Goal: Task Accomplishment & Management: Use online tool/utility

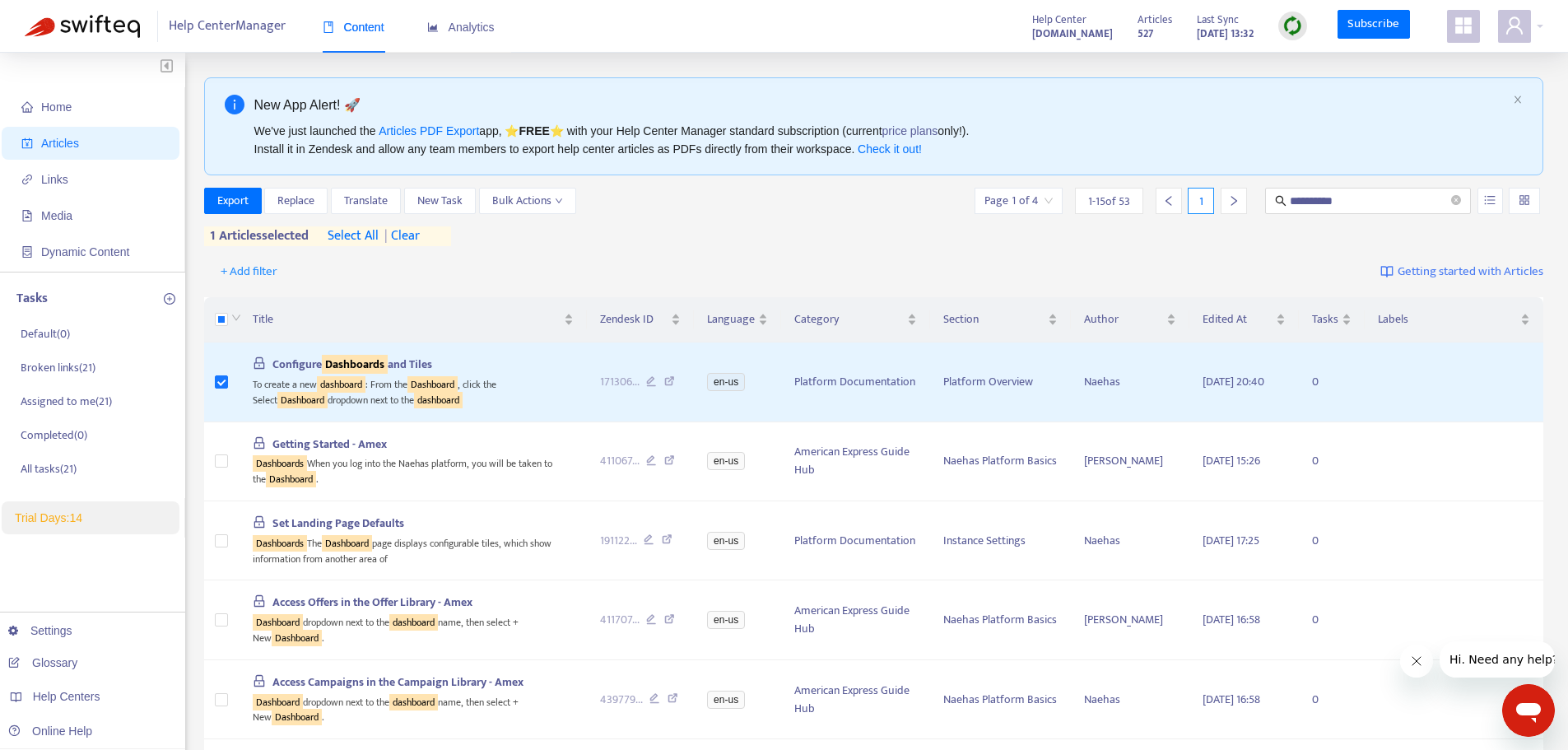
click at [662, 265] on div "+ Add filter Getting started with Articles" at bounding box center [873, 271] width 1340 height 38
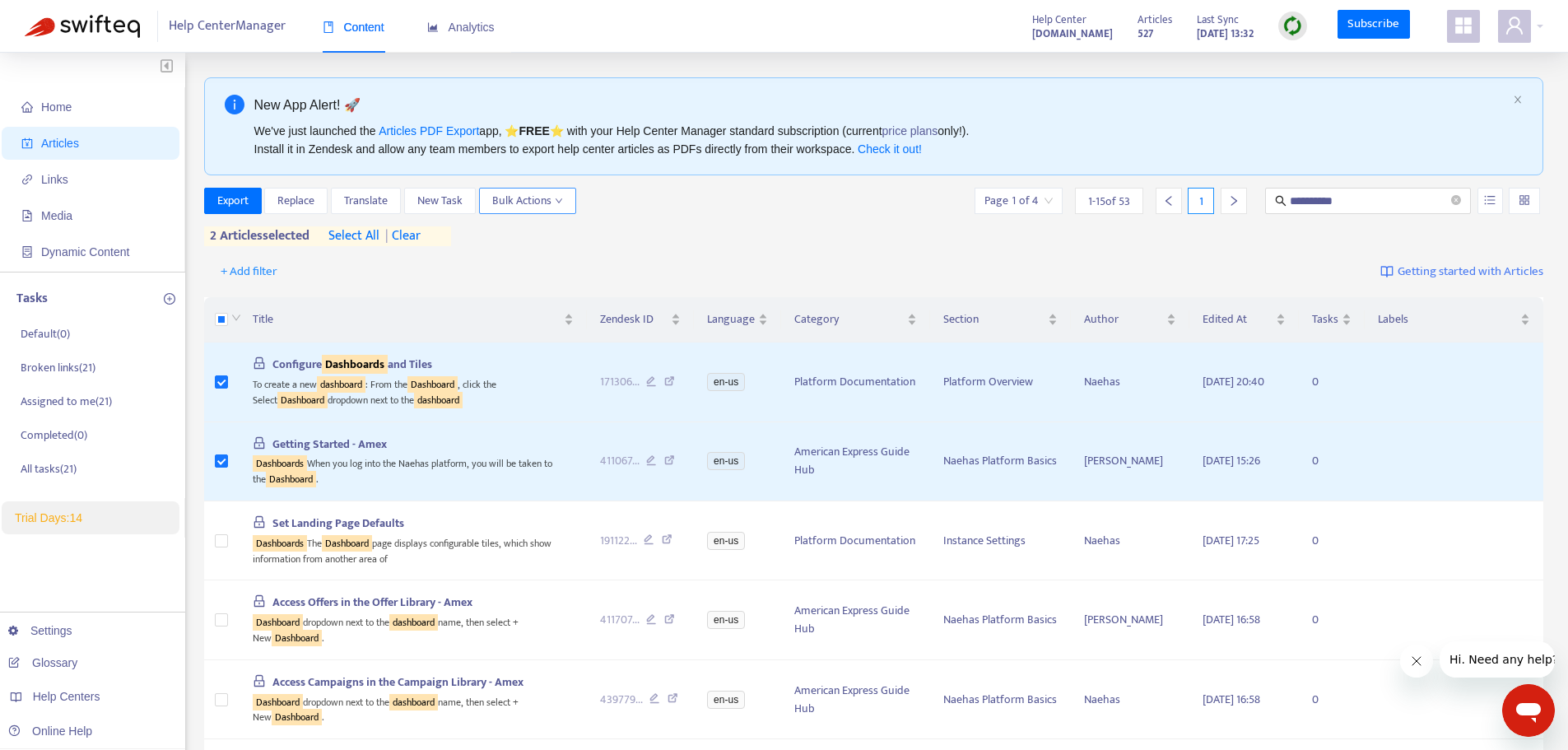
click at [522, 197] on span "Bulk Actions" at bounding box center [527, 200] width 70 height 18
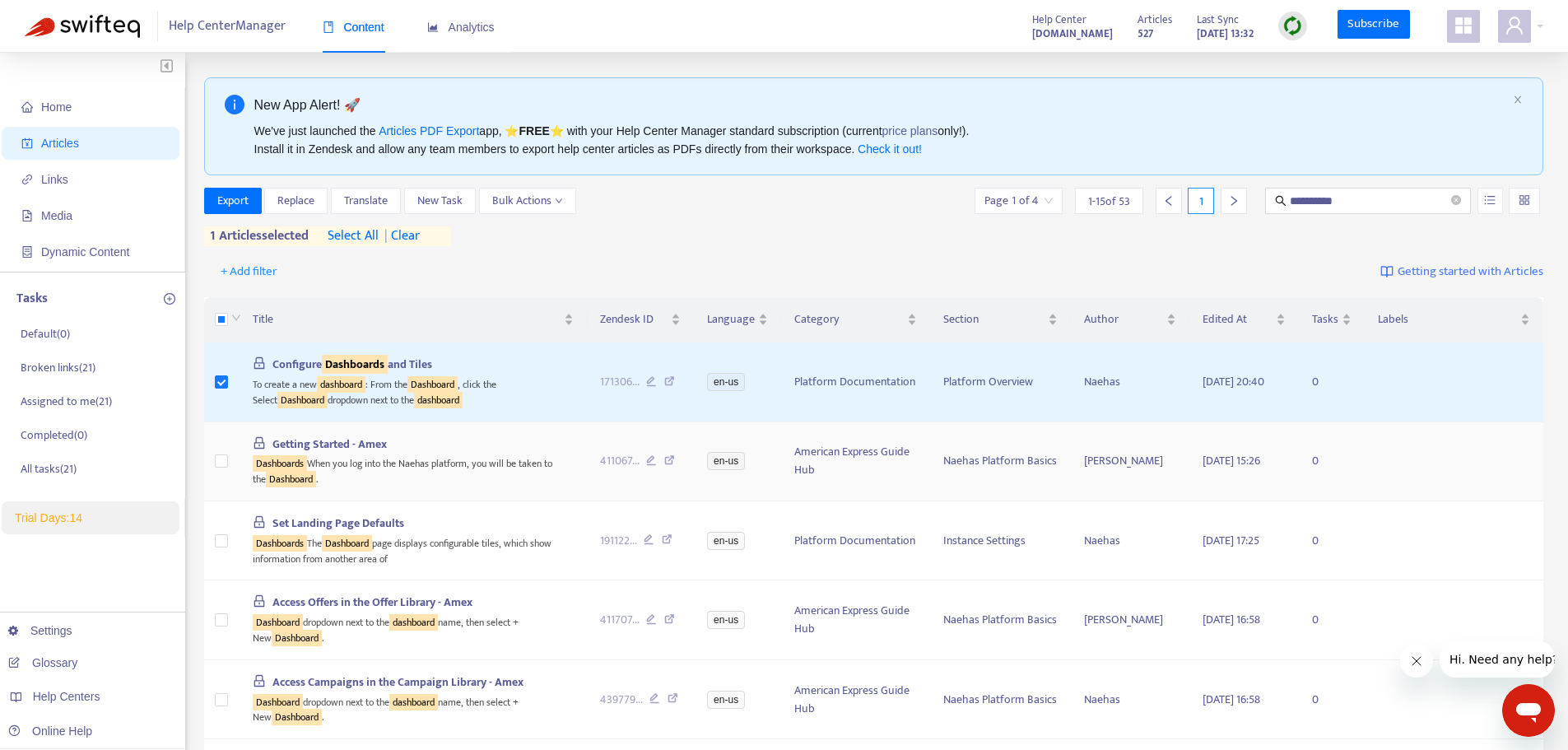
click at [223, 450] on td at bounding box center [222, 462] width 37 height 79
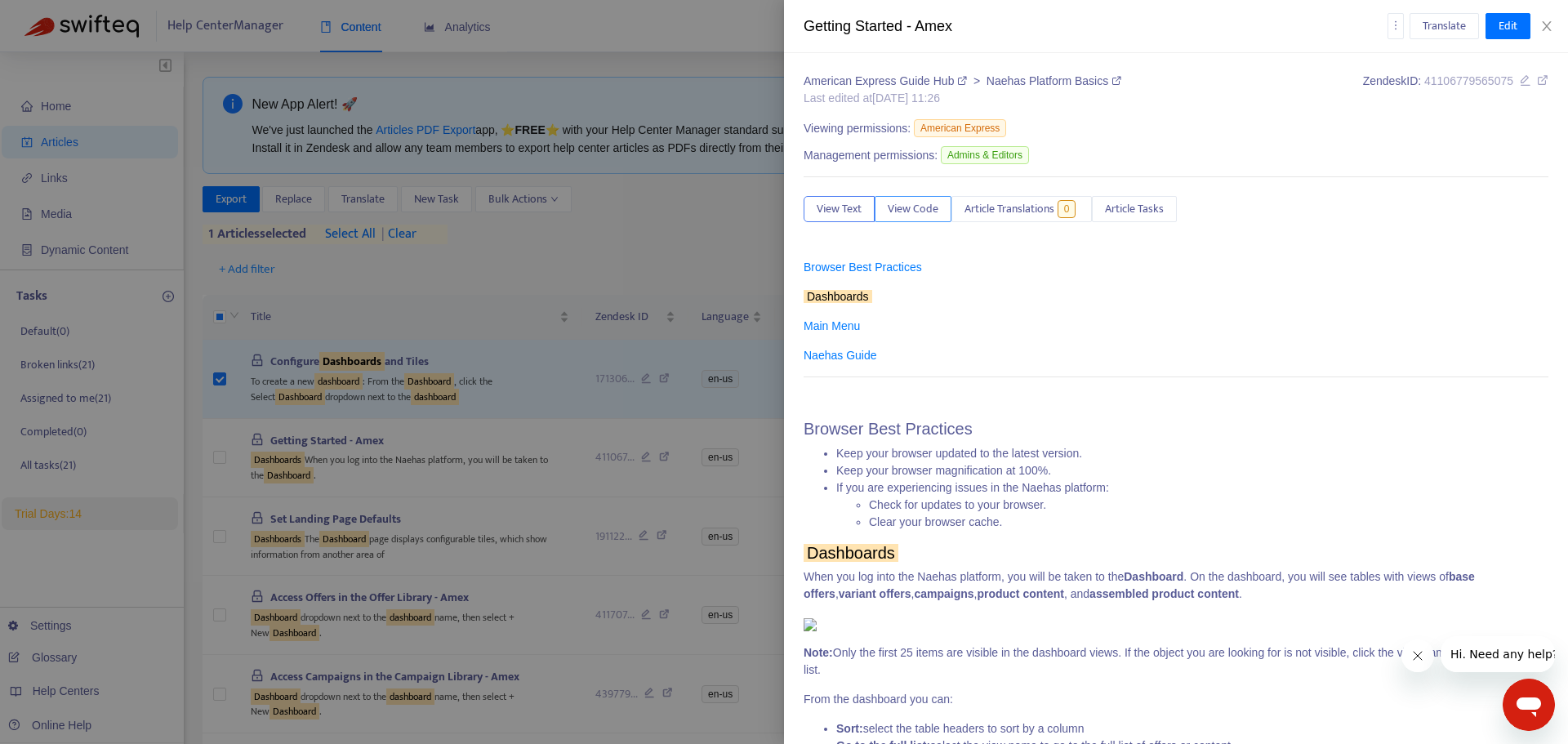
click at [911, 203] on span "View Code" at bounding box center [913, 209] width 50 height 18
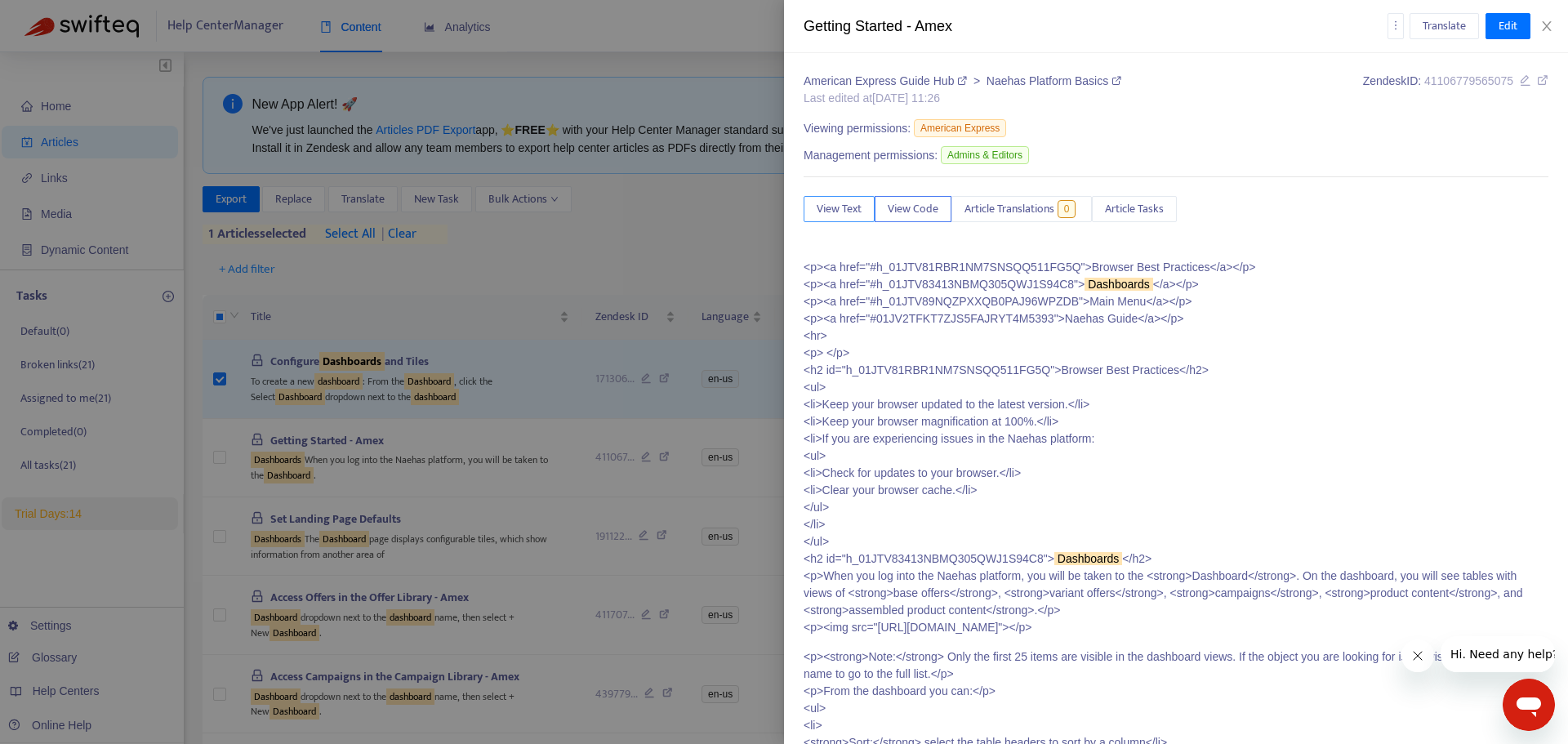
click at [851, 214] on span "View Text" at bounding box center [839, 209] width 45 height 18
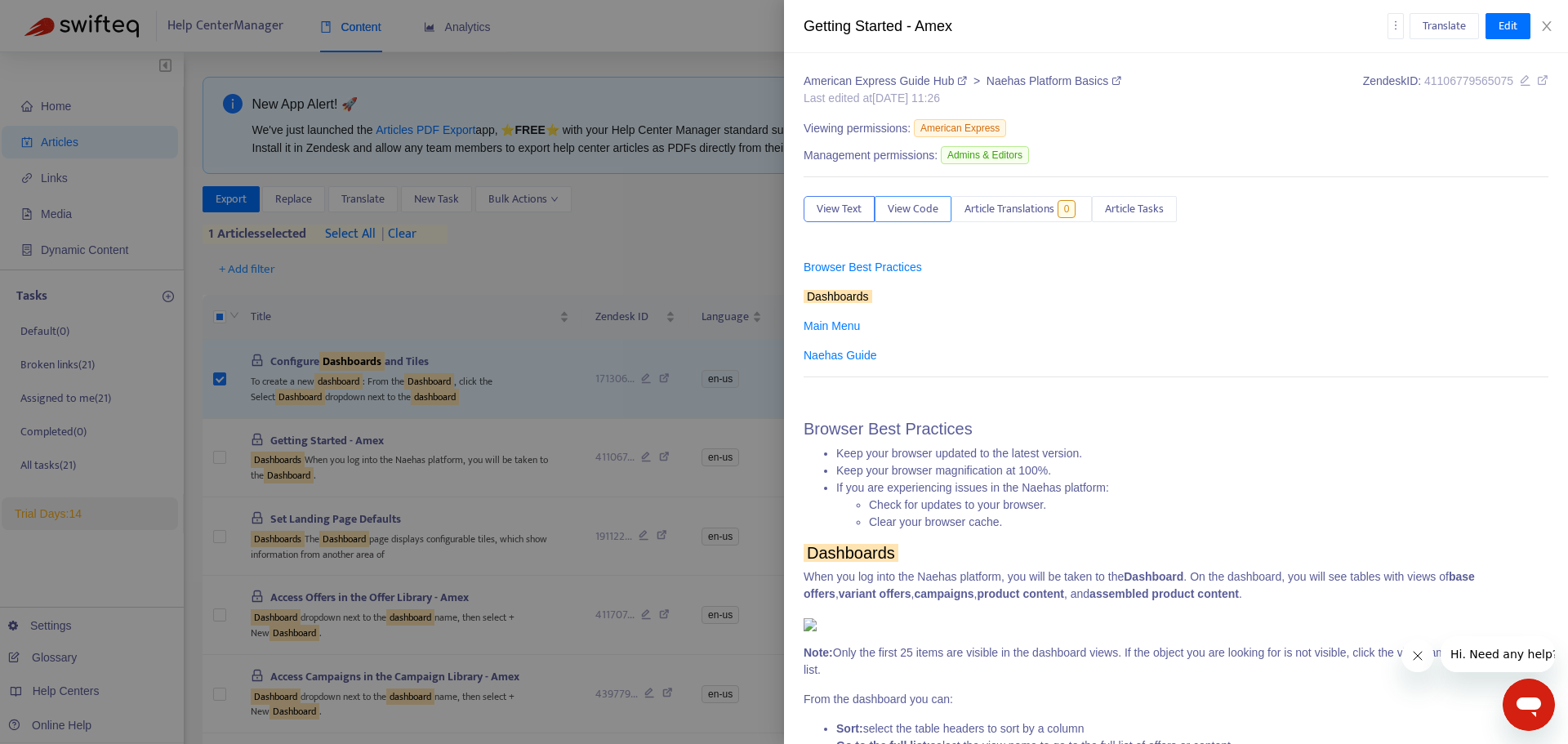
click at [926, 204] on span "View Code" at bounding box center [913, 209] width 50 height 18
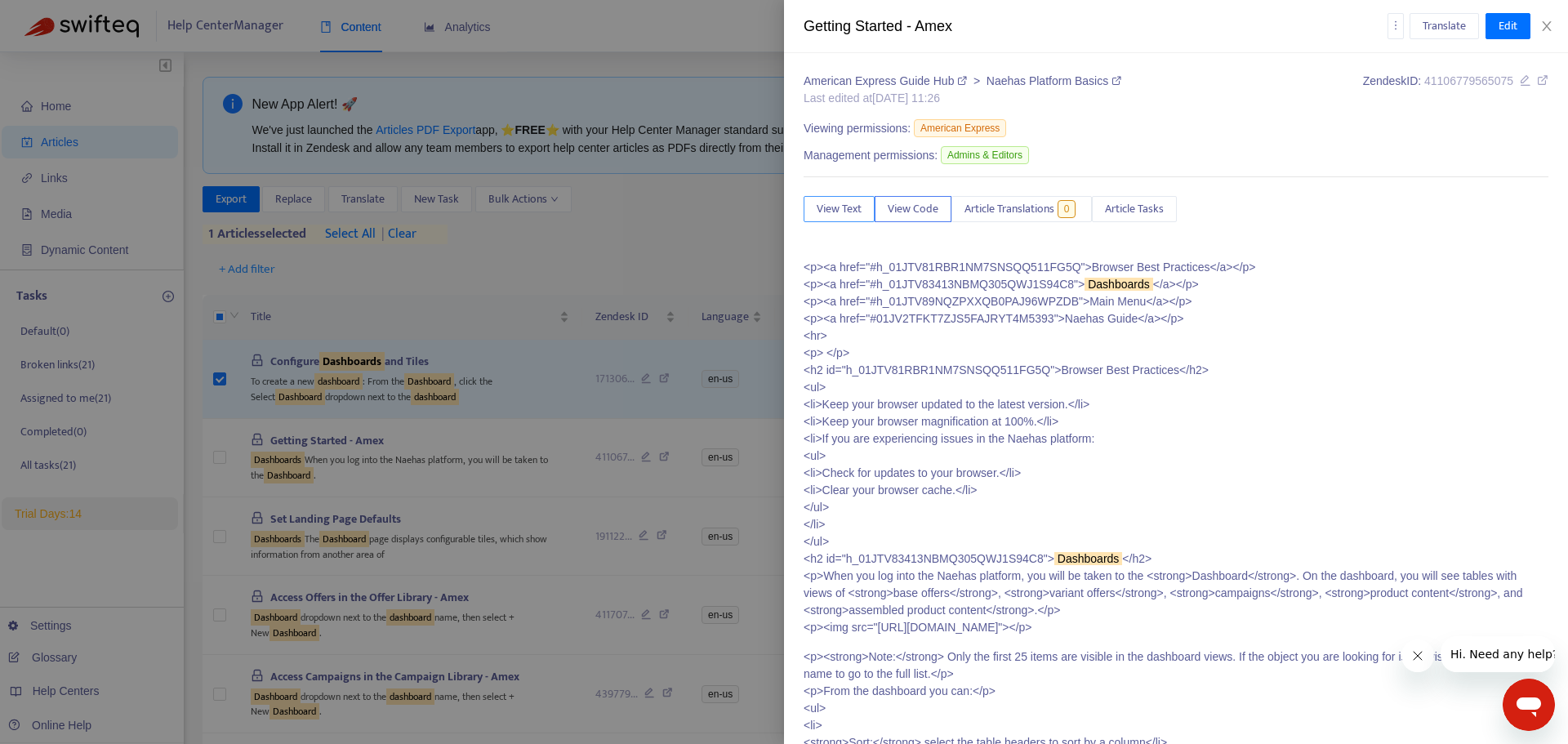
click at [852, 215] on span "View Text" at bounding box center [839, 209] width 45 height 18
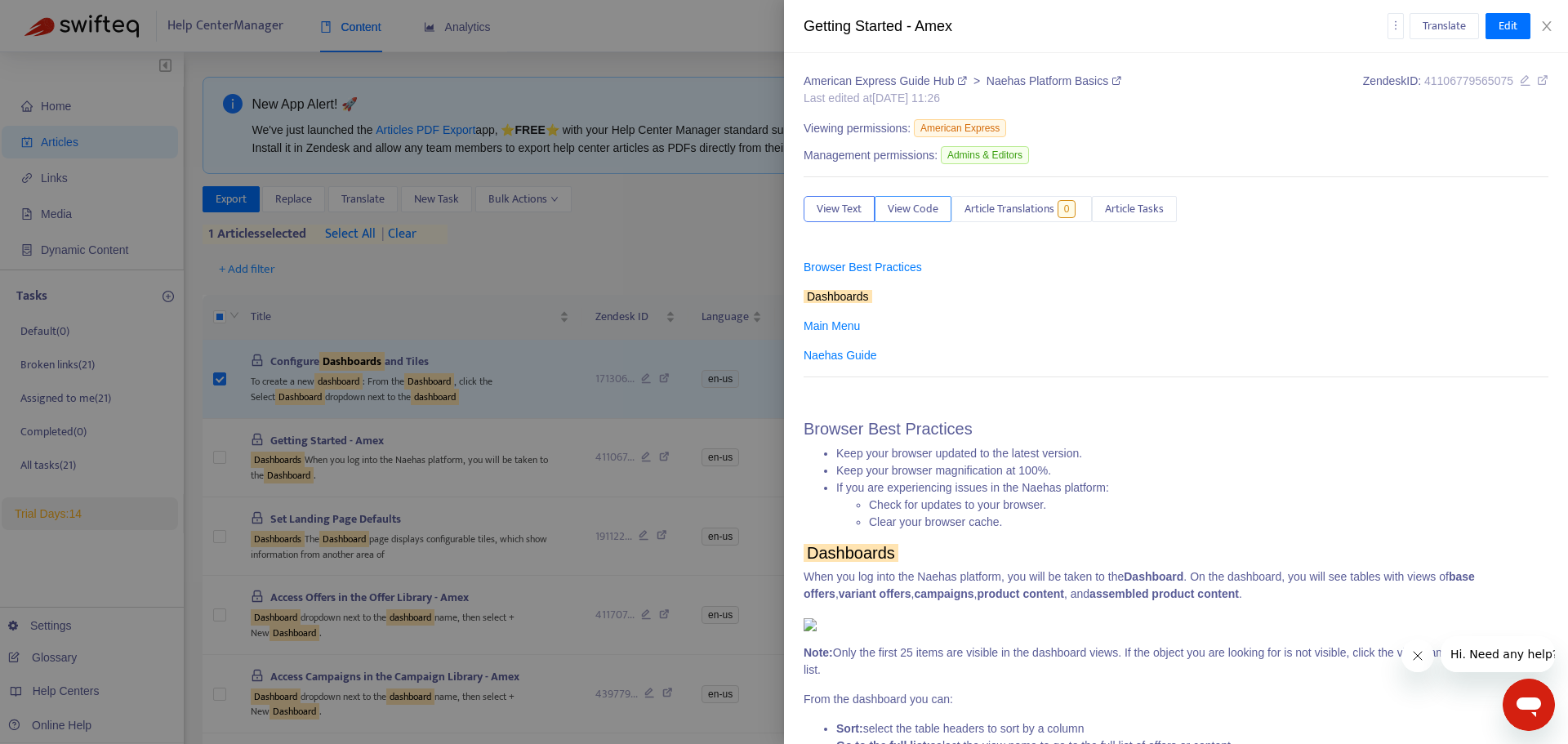
click at [914, 203] on span "View Code" at bounding box center [913, 209] width 50 height 18
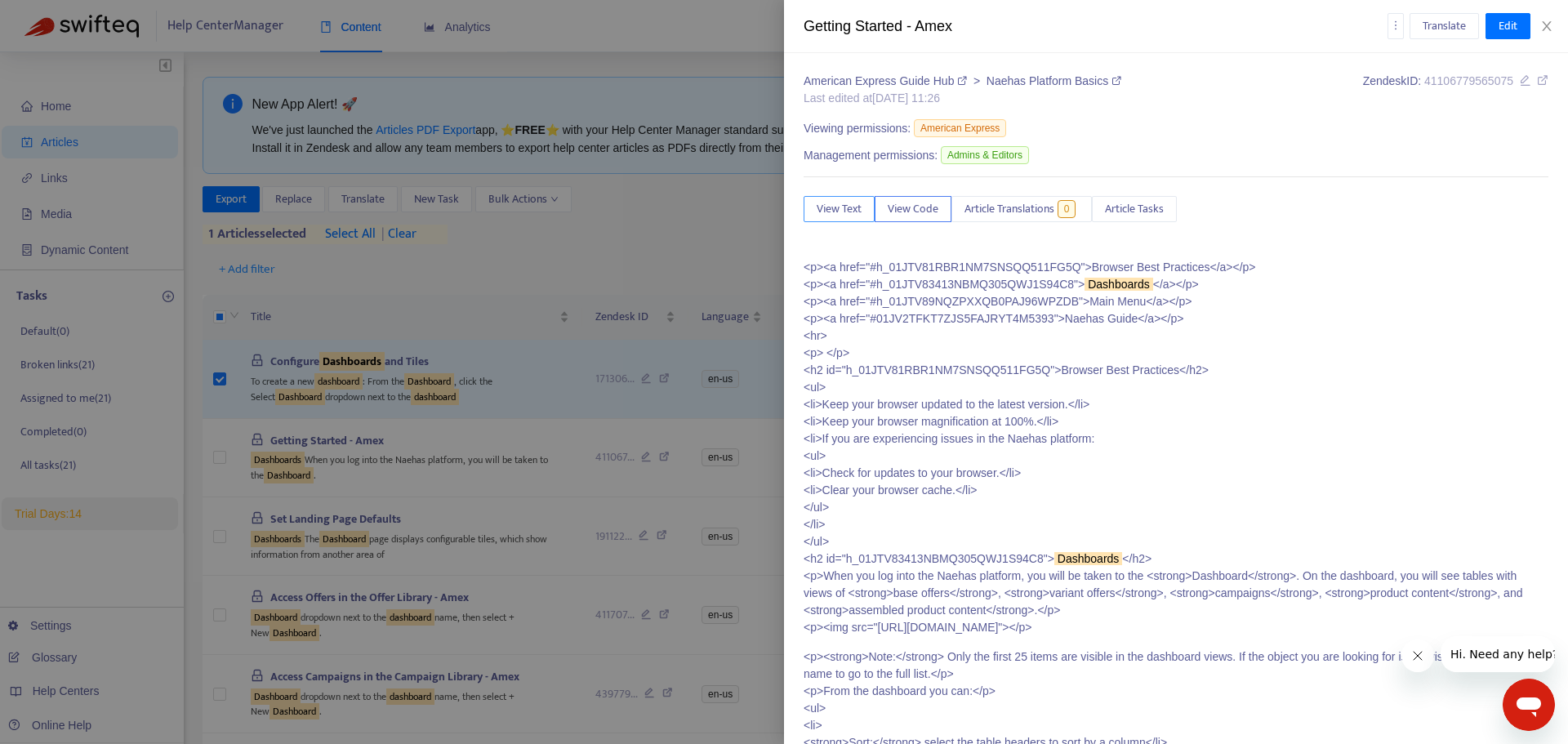
click at [858, 209] on span "View Text" at bounding box center [839, 209] width 45 height 18
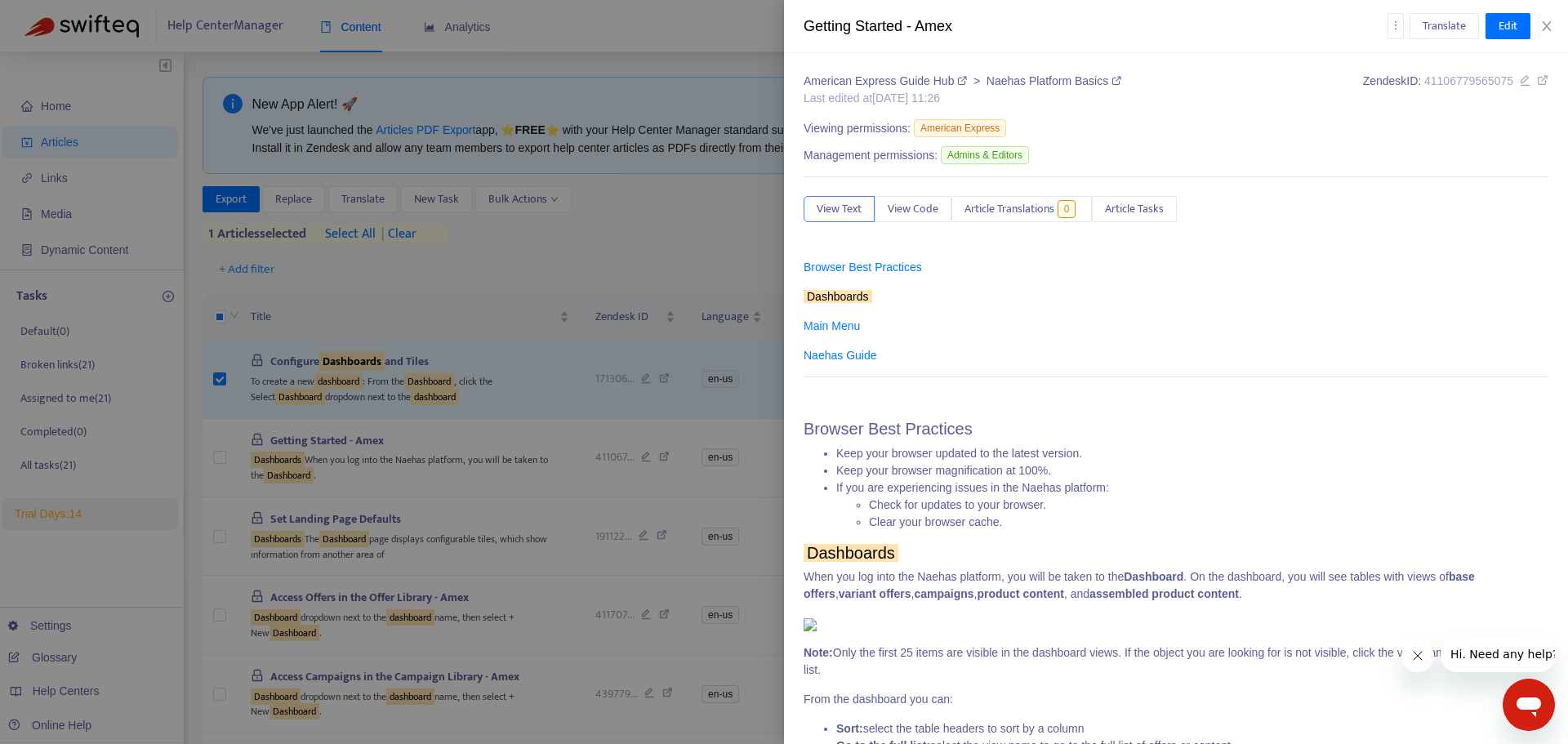
click at [852, 329] on link "Main Menu" at bounding box center [832, 326] width 56 height 13
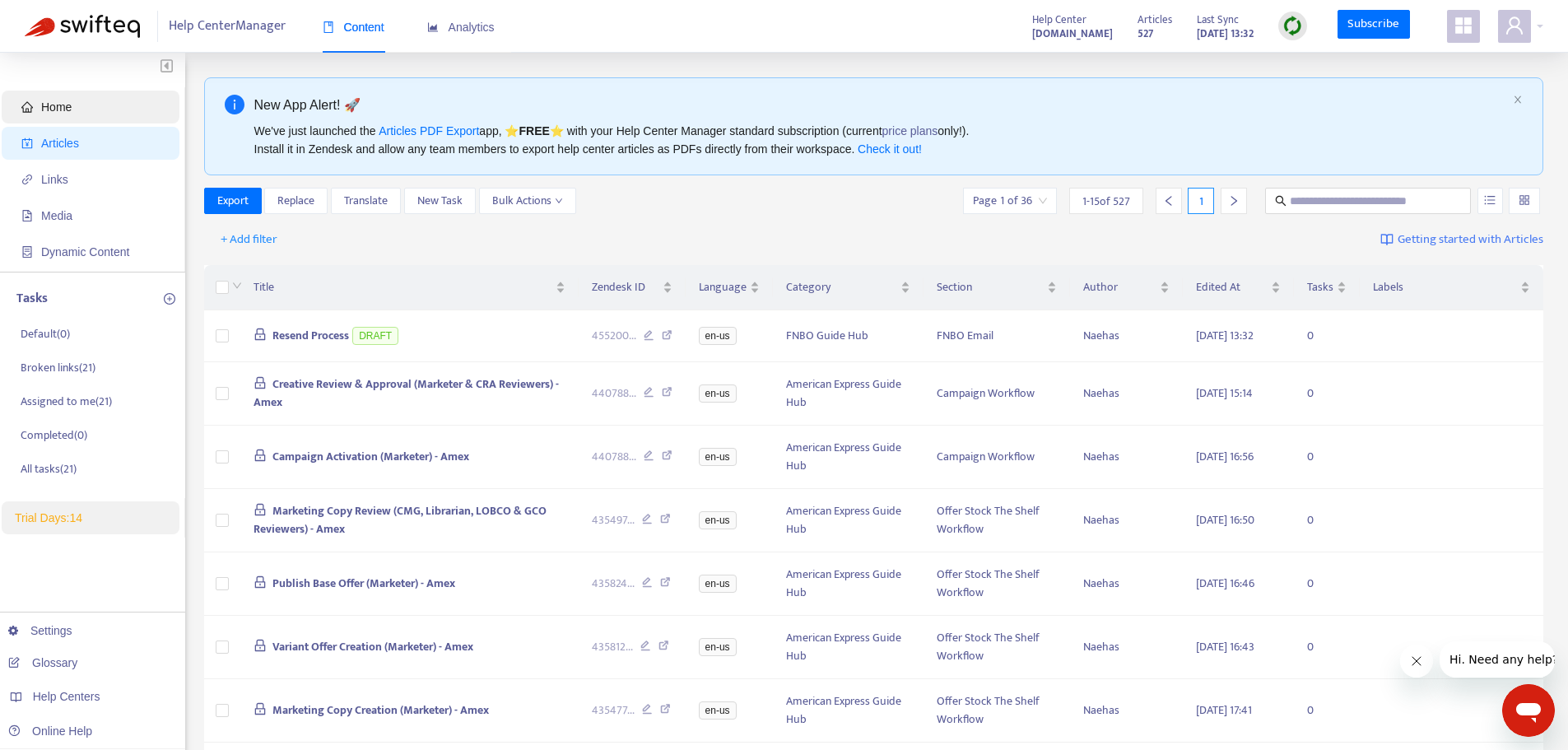
click at [90, 106] on span "Home" at bounding box center [94, 106] width 145 height 33
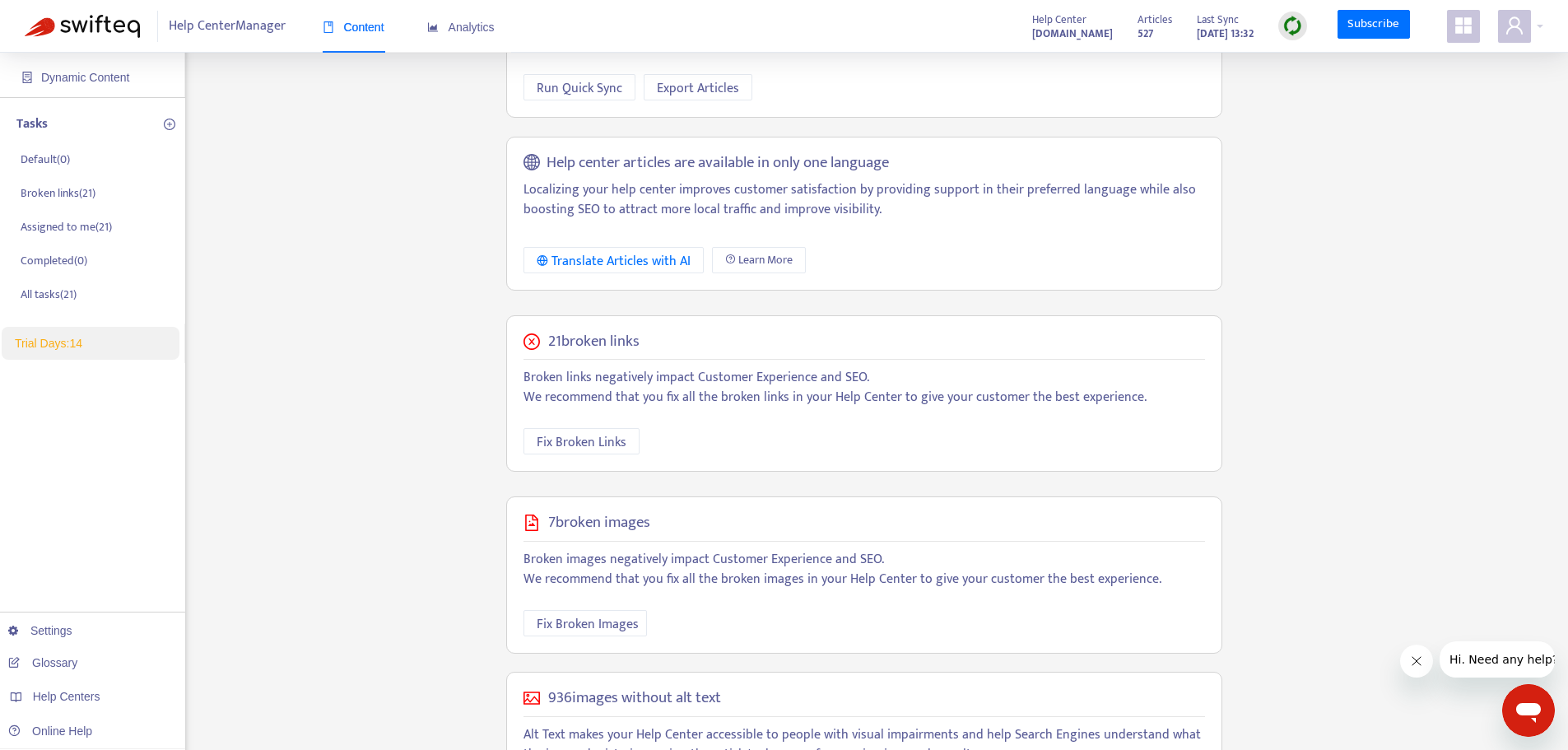
scroll to position [208, 0]
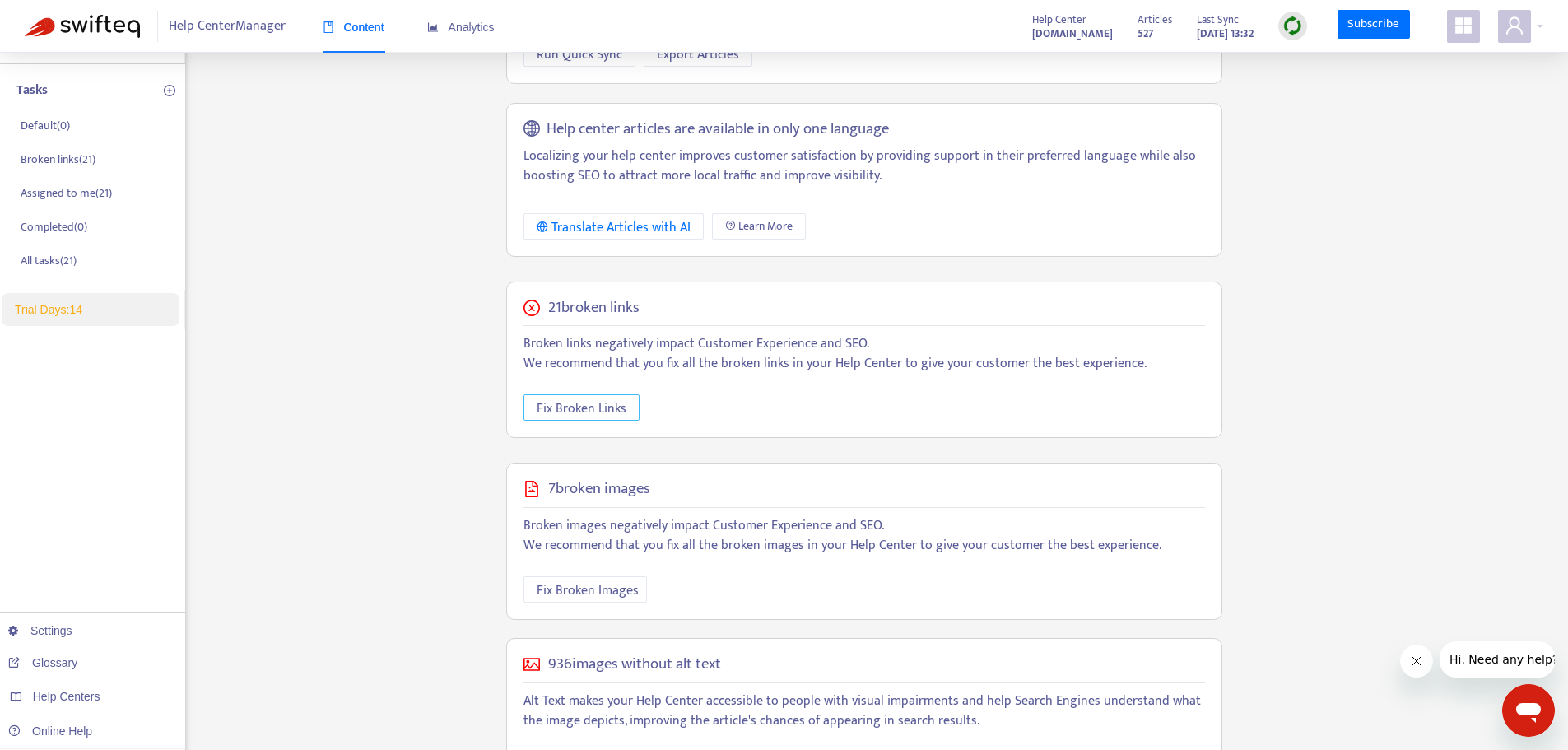
click at [567, 410] on span "Fix Broken Links" at bounding box center [582, 408] width 90 height 21
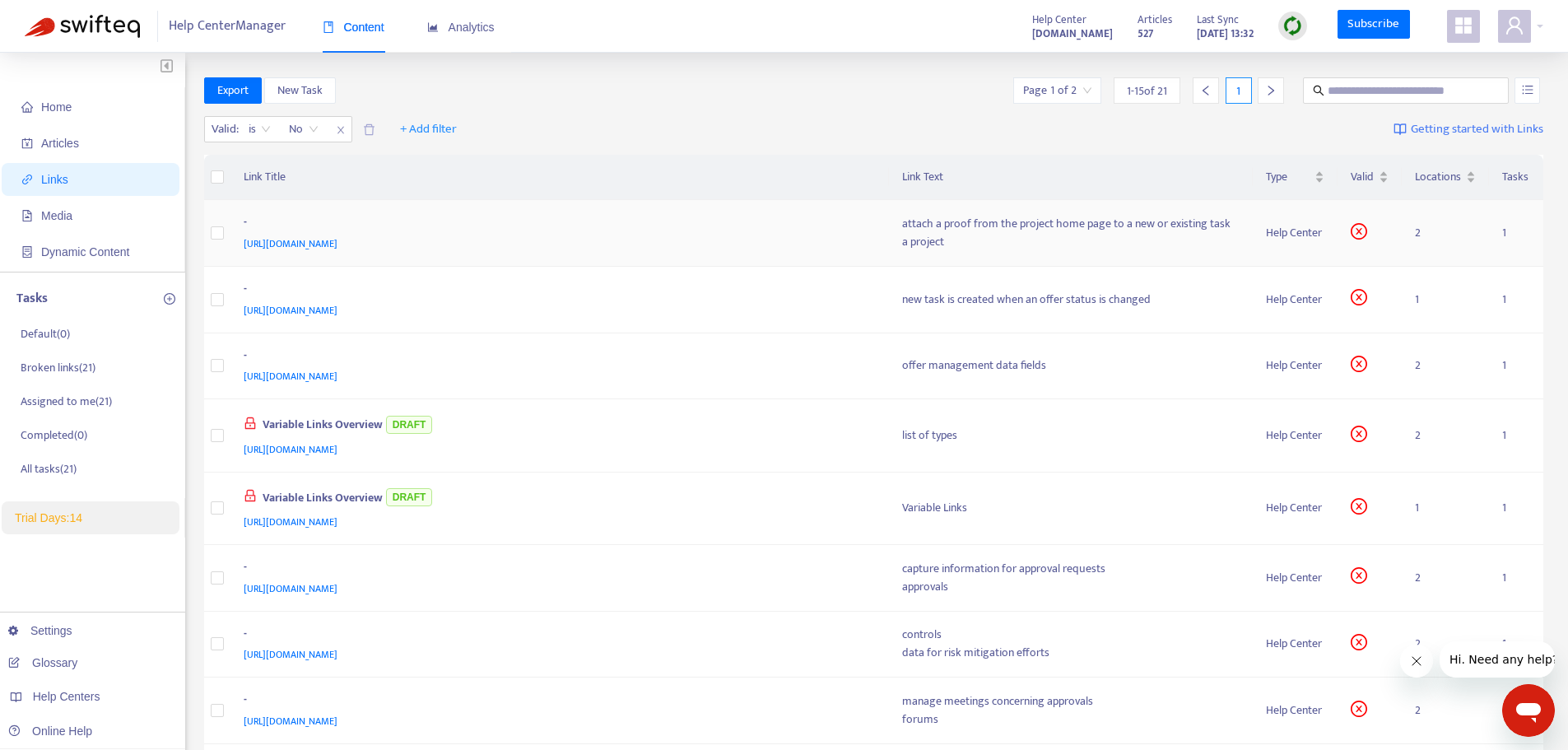
click at [550, 237] on div "[URL][DOMAIN_NAME]" at bounding box center [557, 243] width 626 height 18
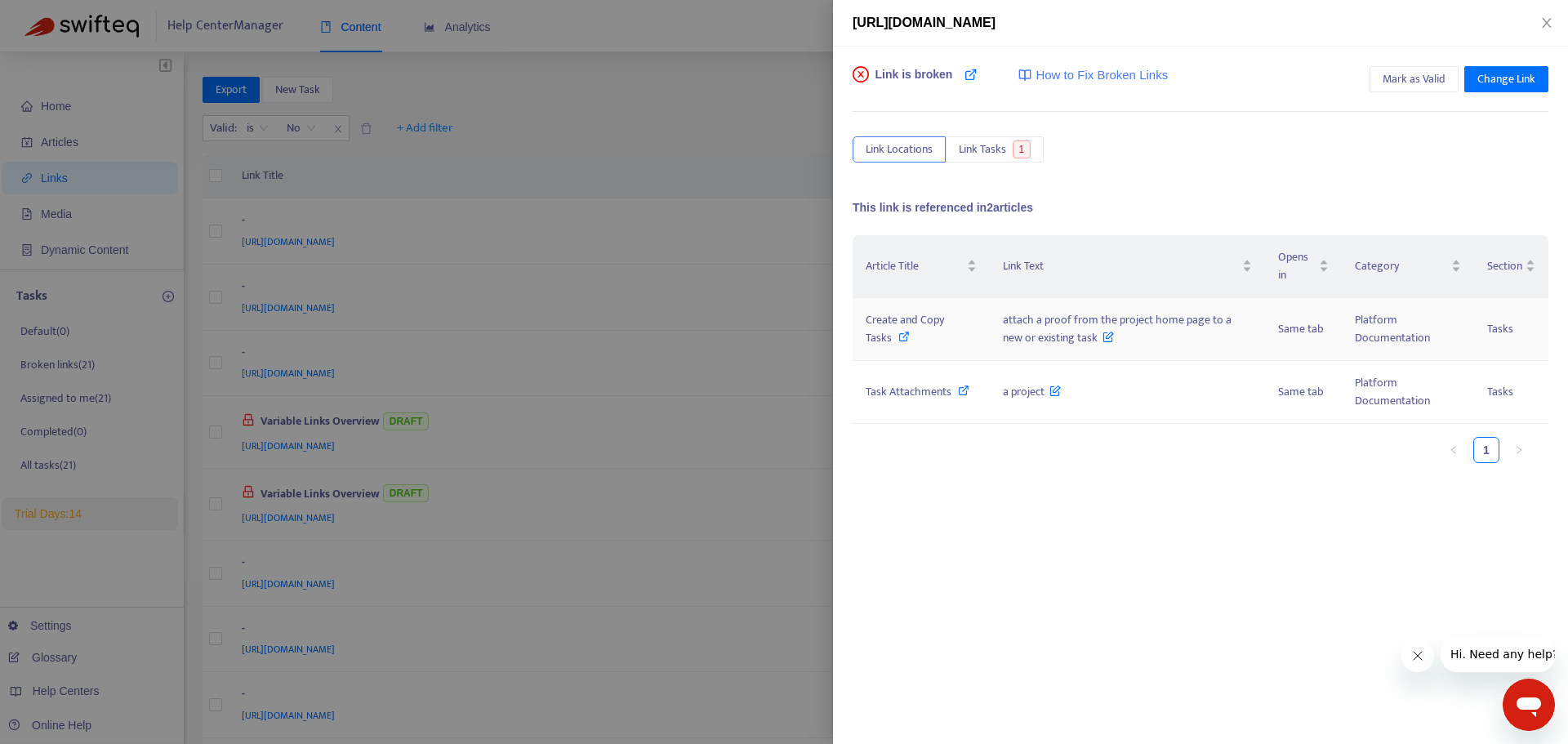
click at [1103, 339] on icon at bounding box center [1109, 332] width 11 height 18
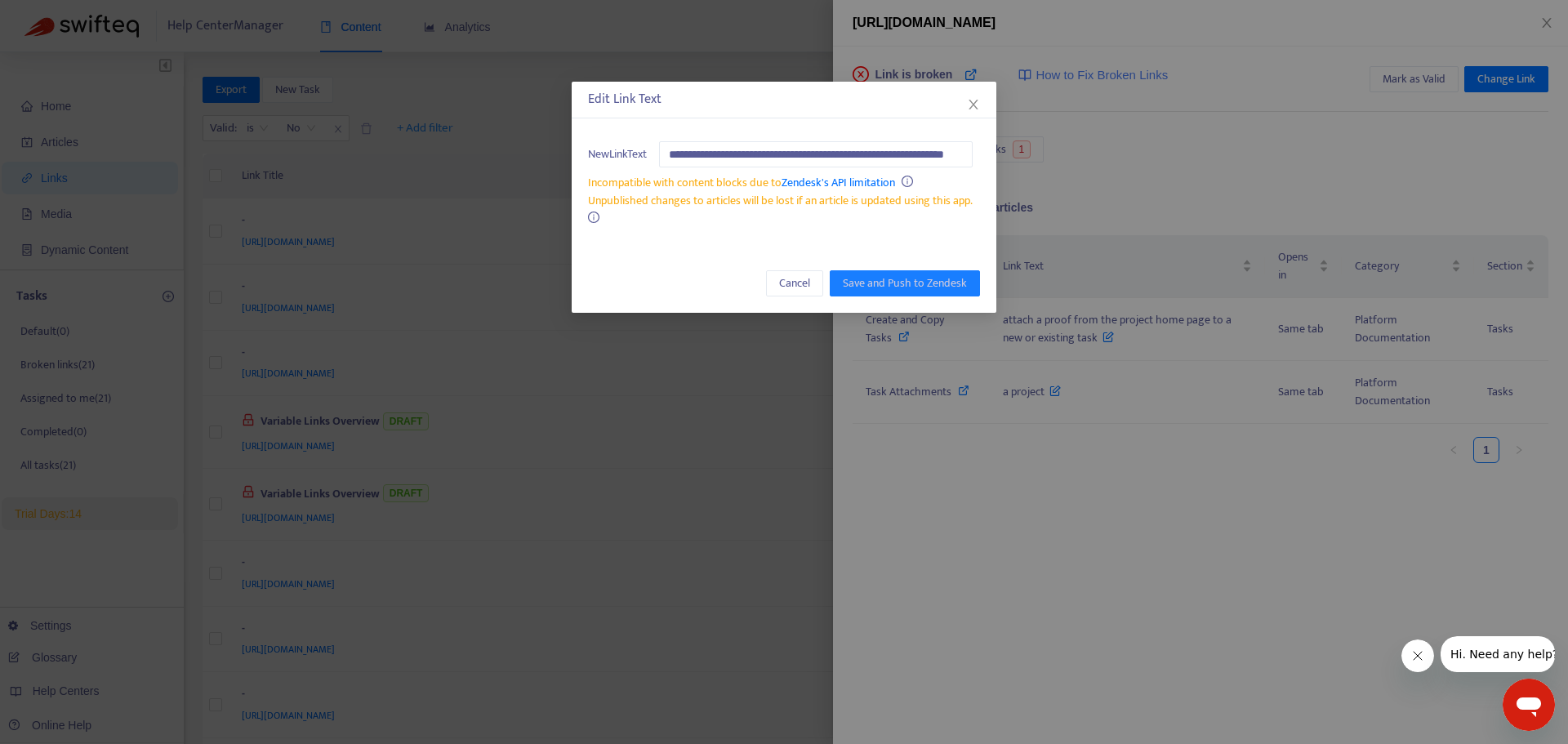
click at [692, 215] on div "Unpublished changes to articles will be lost if an article is updated using thi…" at bounding box center [784, 210] width 392 height 36
click at [702, 160] on input "**********" at bounding box center [815, 155] width 314 height 26
click at [791, 278] on span "Cancel" at bounding box center [794, 283] width 31 height 18
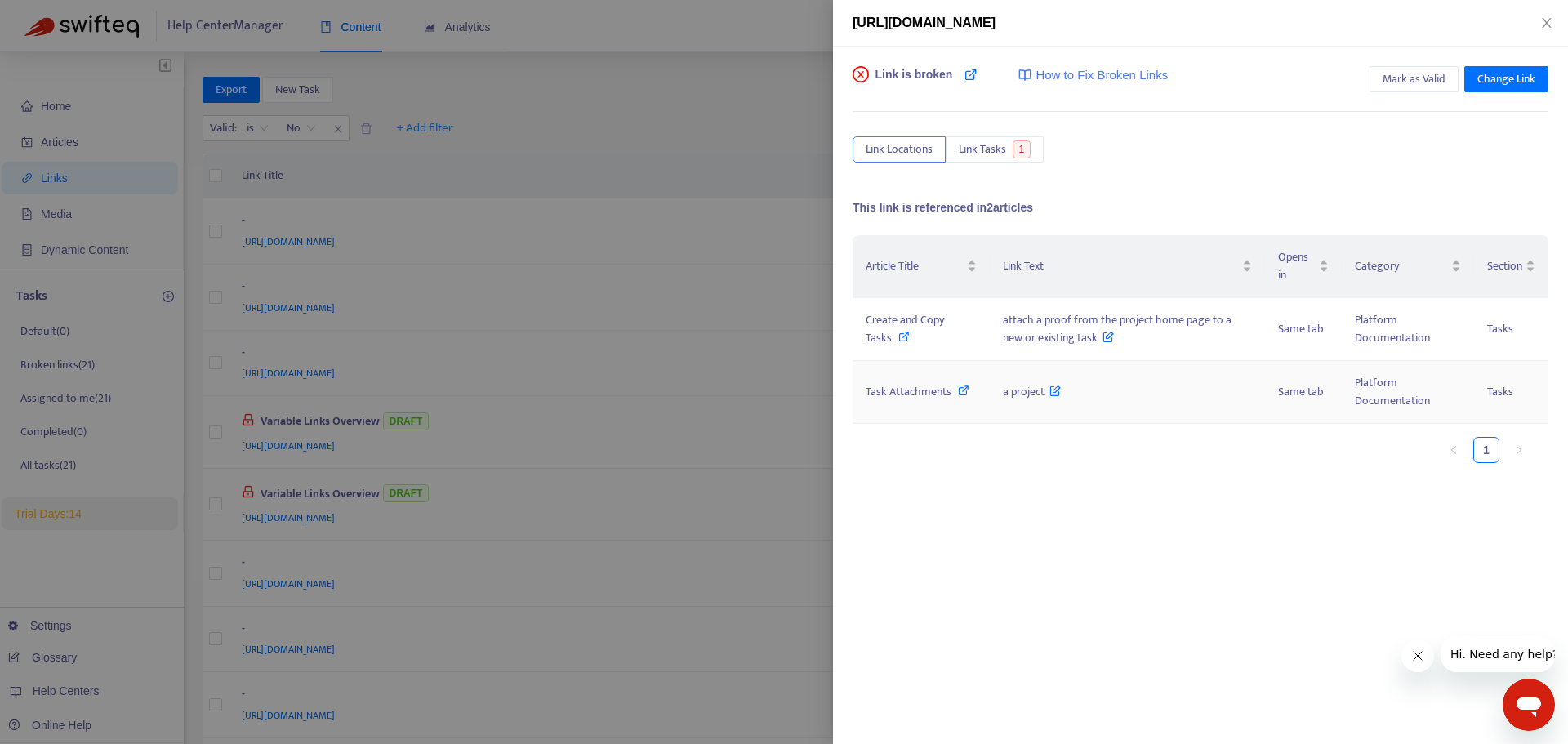
click at [907, 398] on span "Task Attachments" at bounding box center [908, 391] width 86 height 19
click at [1548, 28] on icon "close" at bounding box center [1547, 23] width 13 height 13
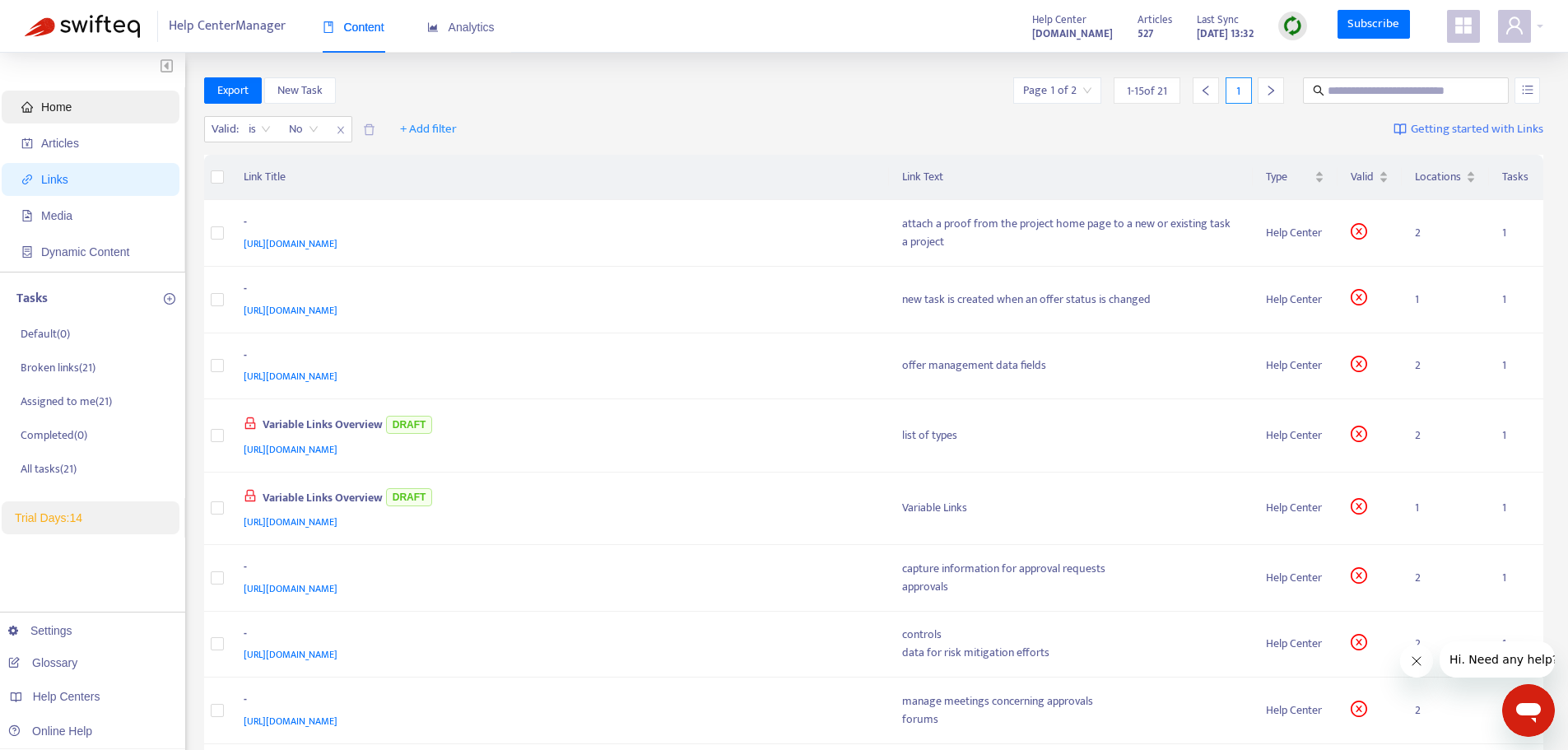
click at [102, 110] on span "Home" at bounding box center [94, 106] width 145 height 33
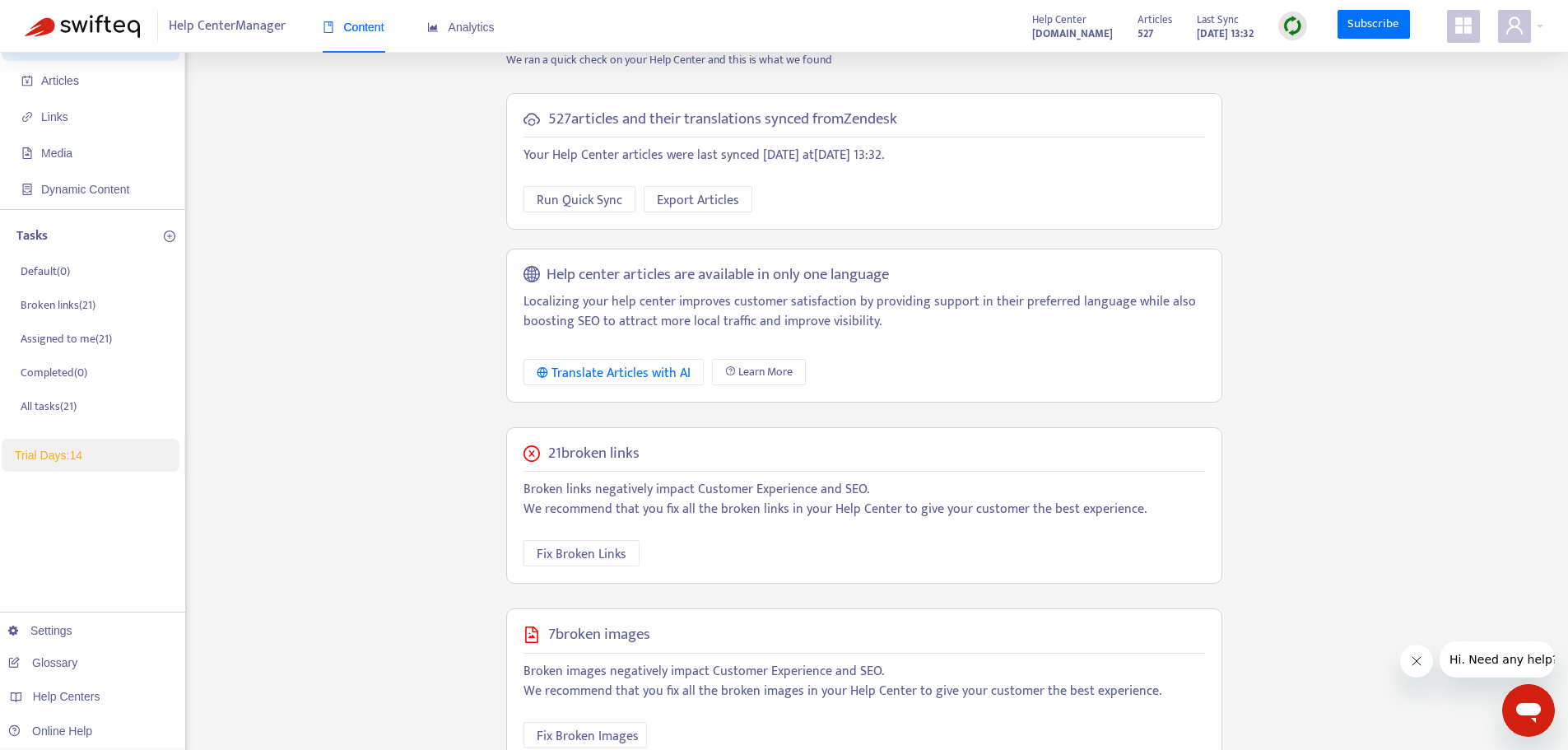
scroll to position [290, 0]
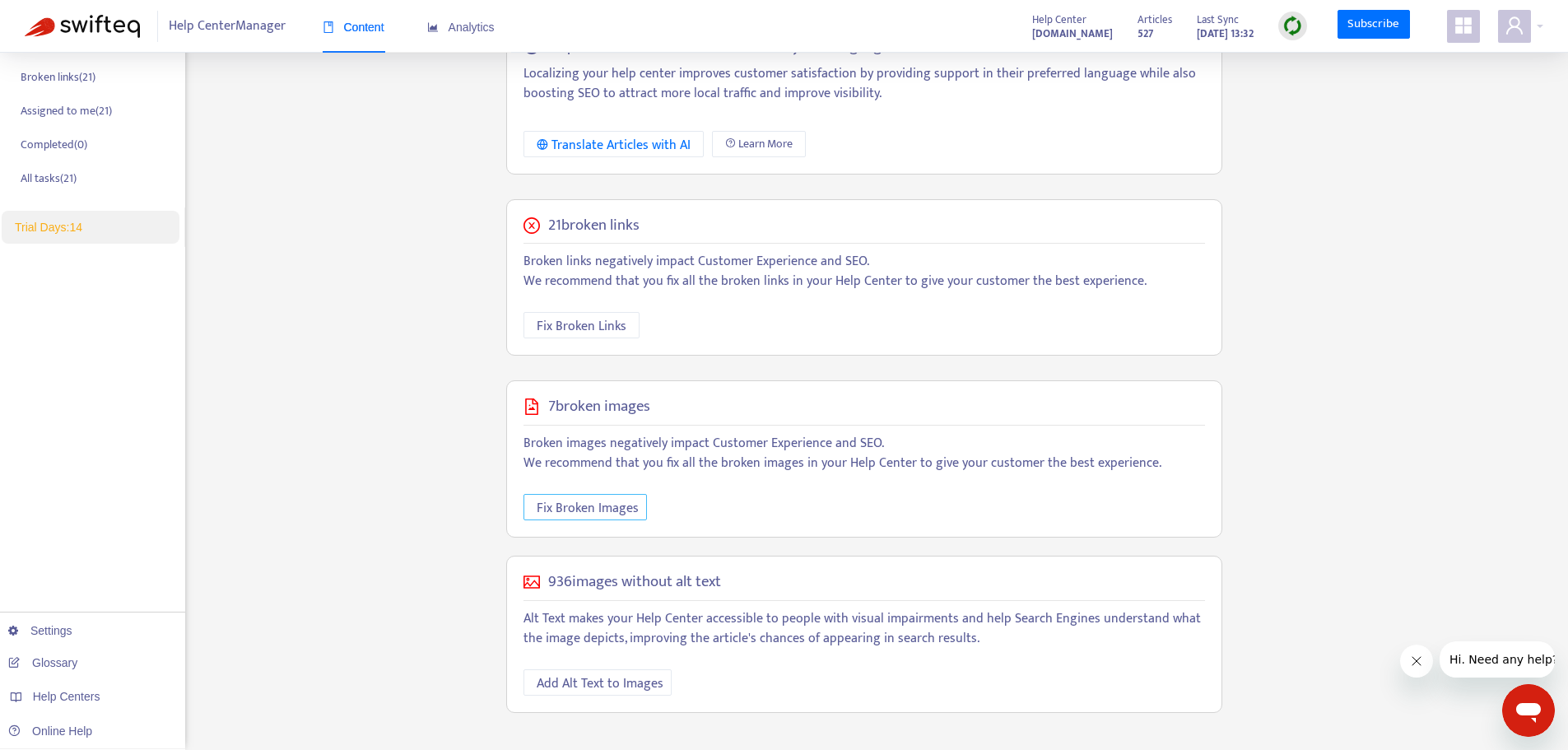
click at [593, 501] on span "Fix Broken Images" at bounding box center [588, 508] width 102 height 21
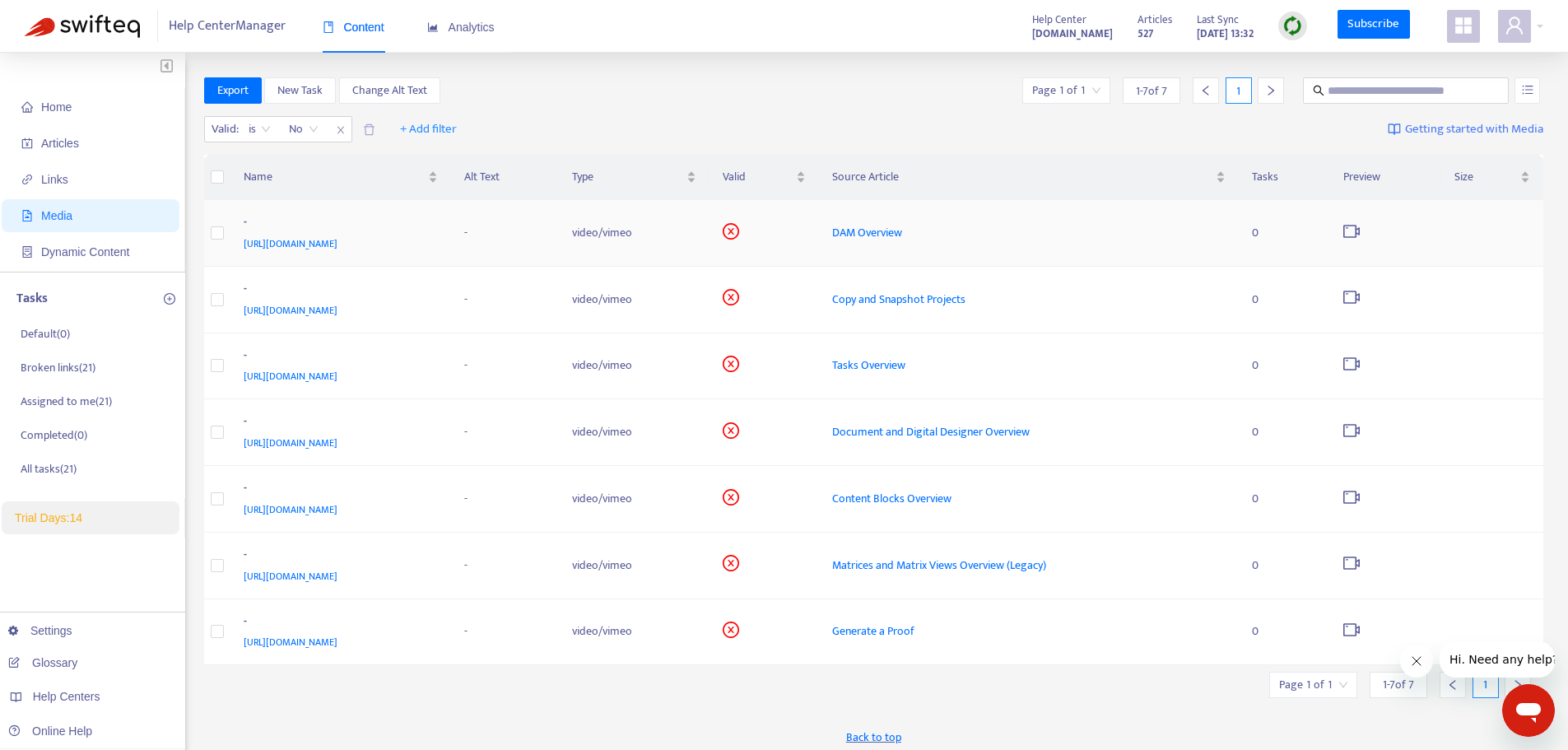
click at [432, 217] on div "-" at bounding box center [338, 223] width 189 height 22
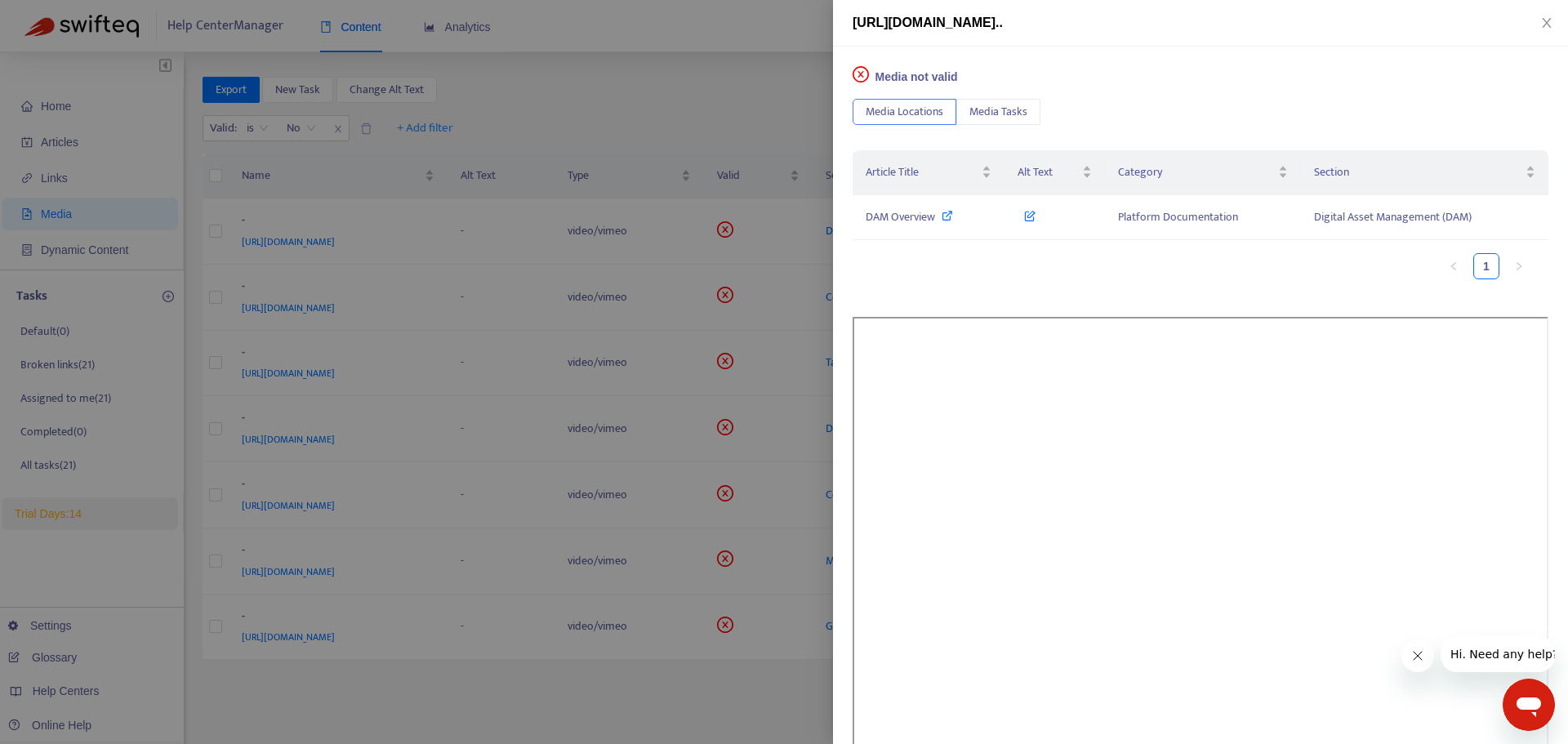
click at [84, 110] on div at bounding box center [784, 372] width 1568 height 744
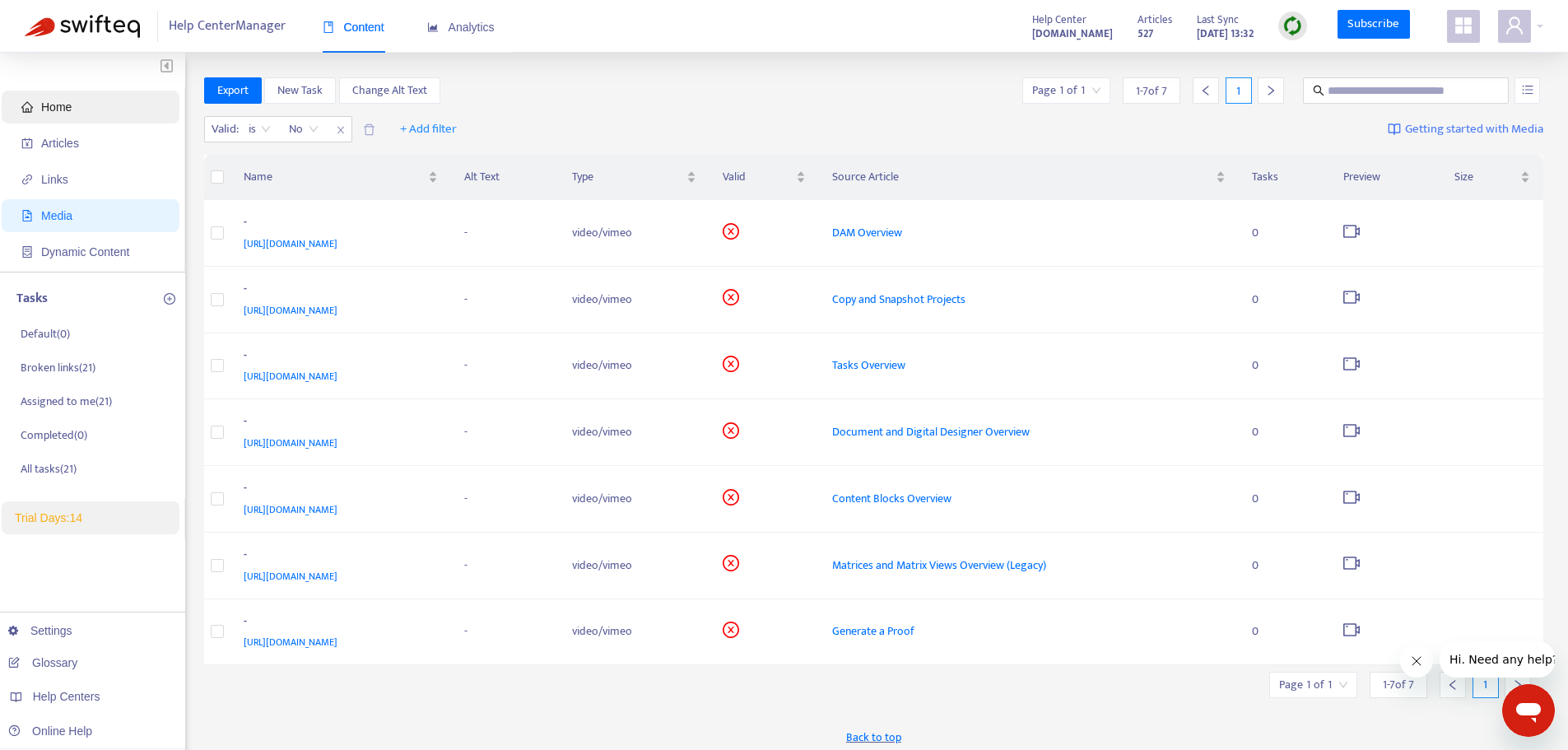
click at [71, 95] on span "Home" at bounding box center [94, 106] width 145 height 33
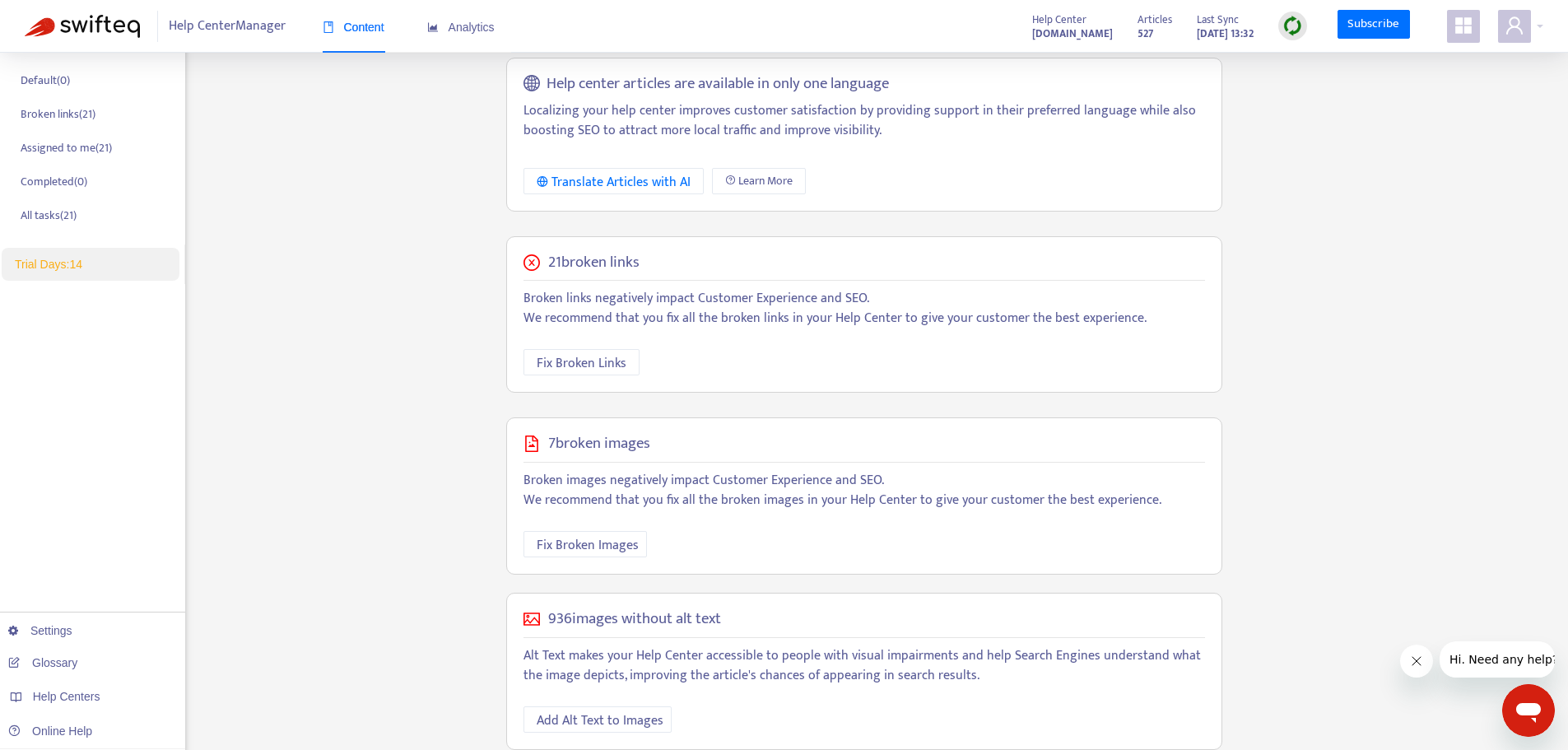
scroll to position [290, 0]
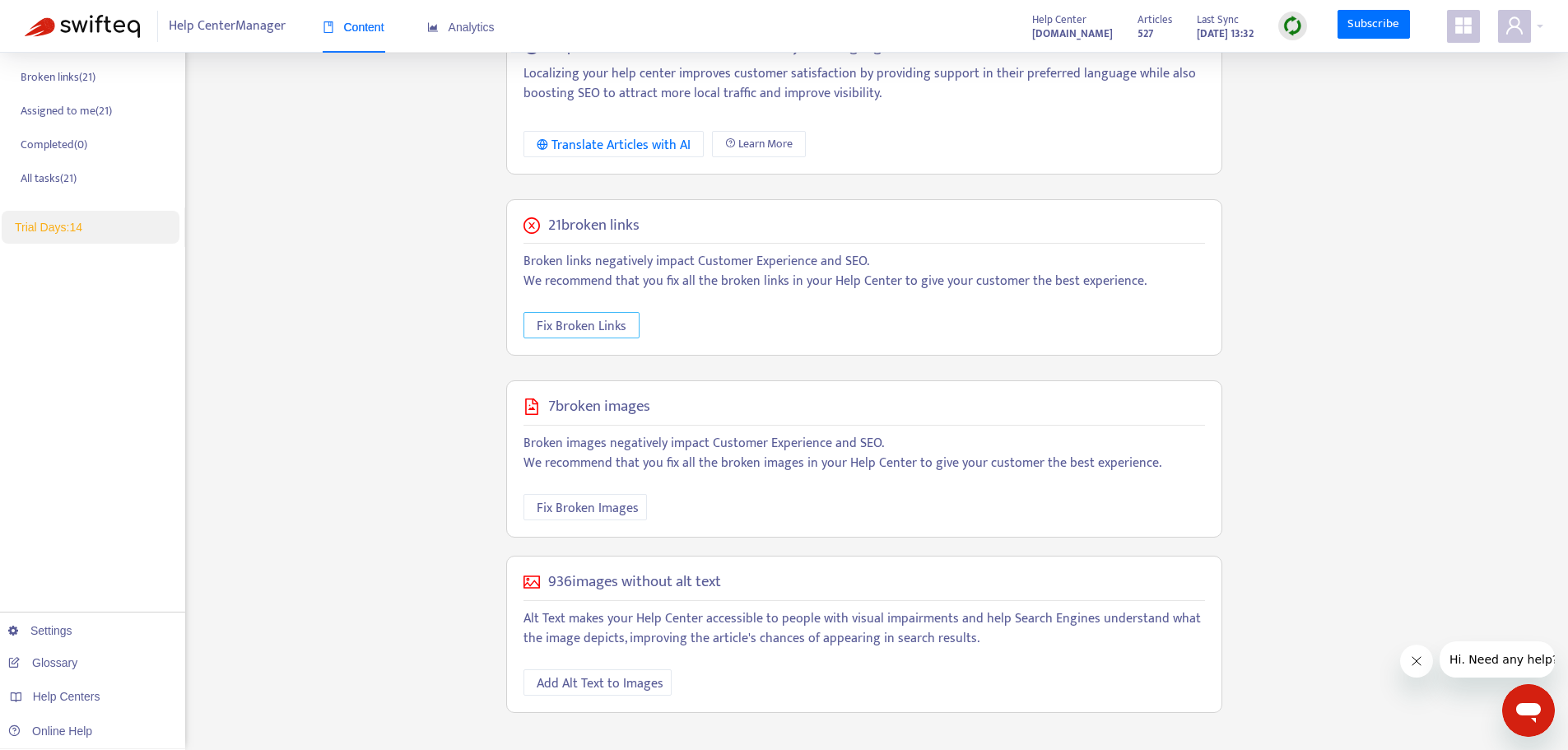
click at [614, 326] on span "Fix Broken Links" at bounding box center [582, 327] width 90 height 21
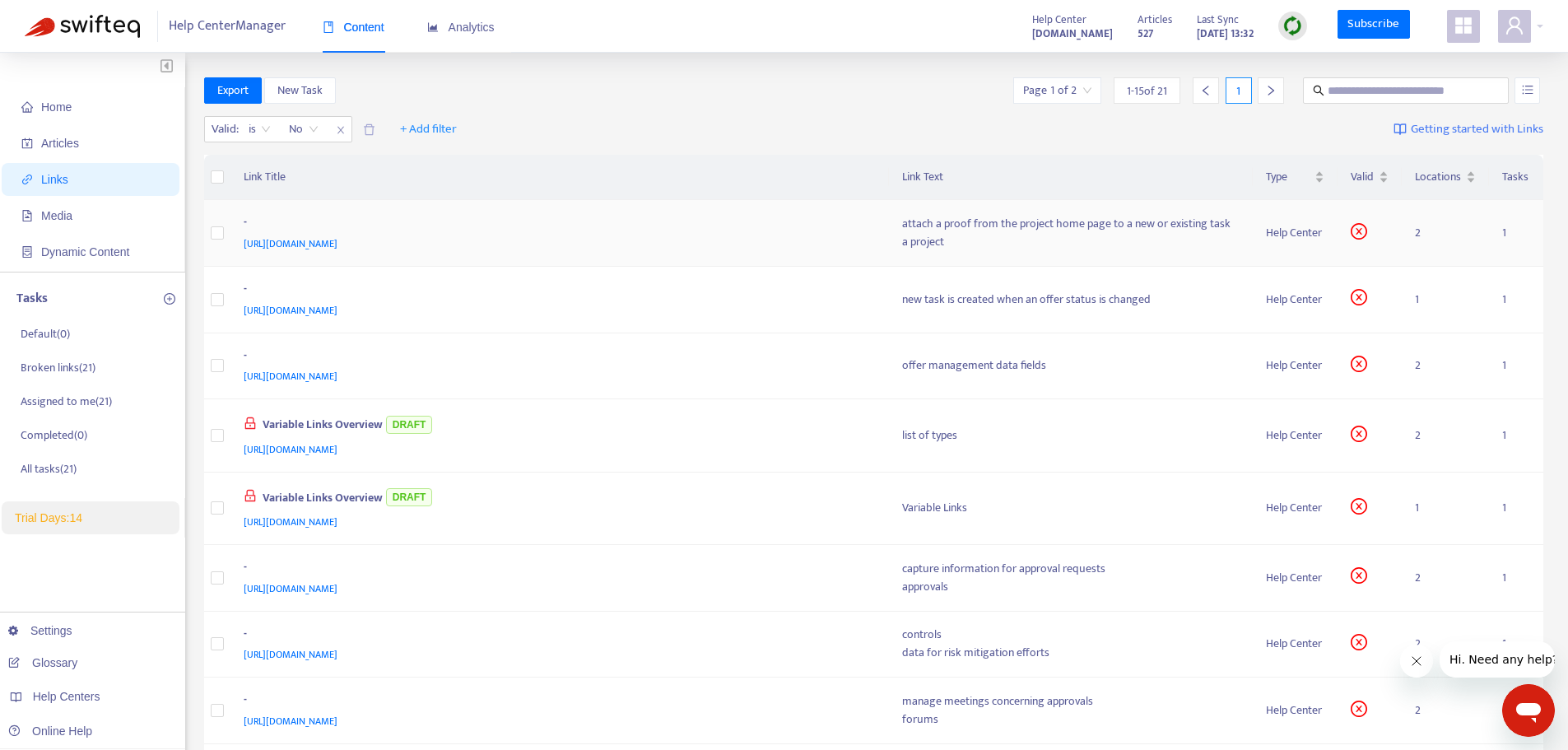
click at [606, 247] on div "[URL][DOMAIN_NAME]" at bounding box center [557, 243] width 626 height 18
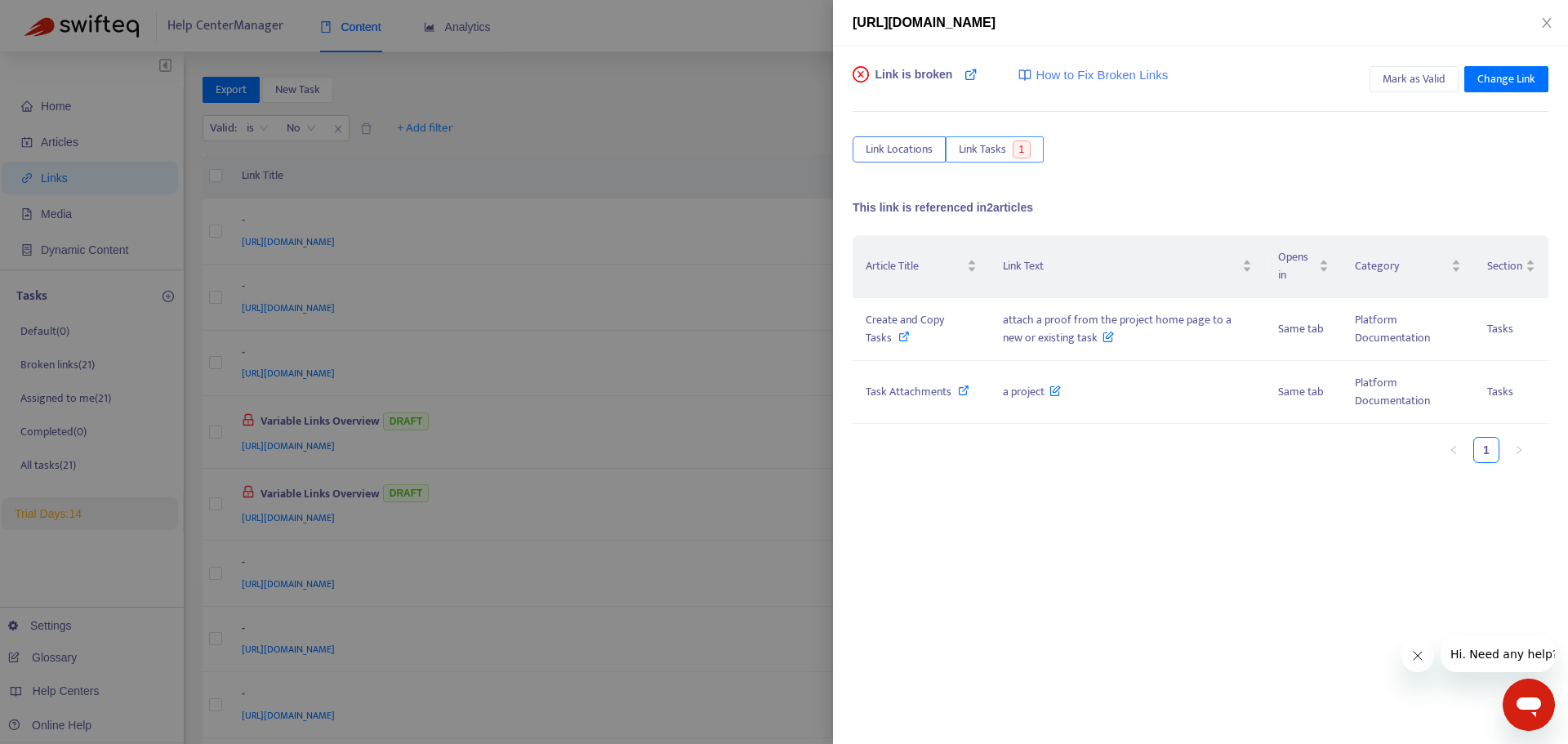
click at [1025, 151] on span "1" at bounding box center [1022, 149] width 19 height 18
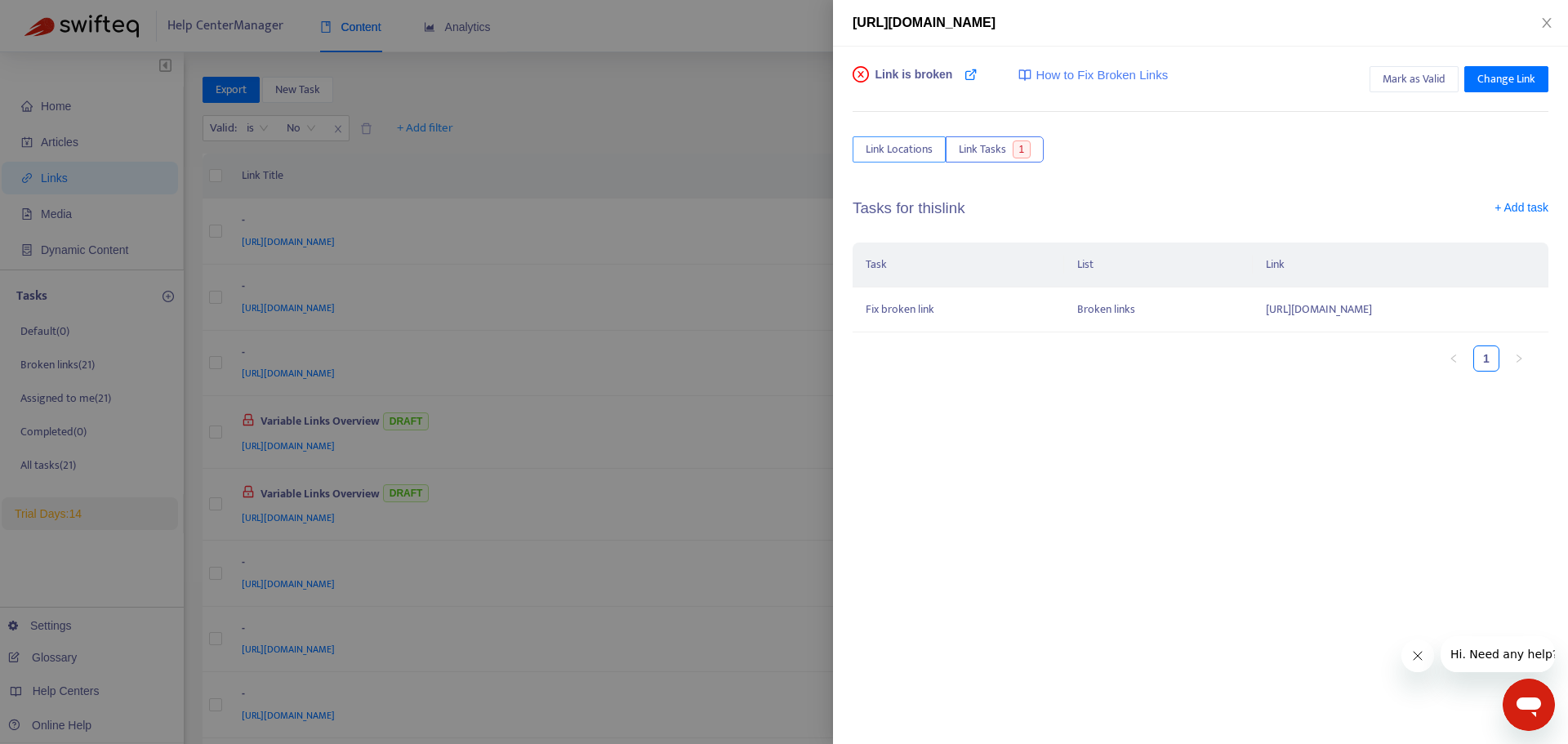
click at [881, 147] on span "Link Locations" at bounding box center [899, 149] width 67 height 18
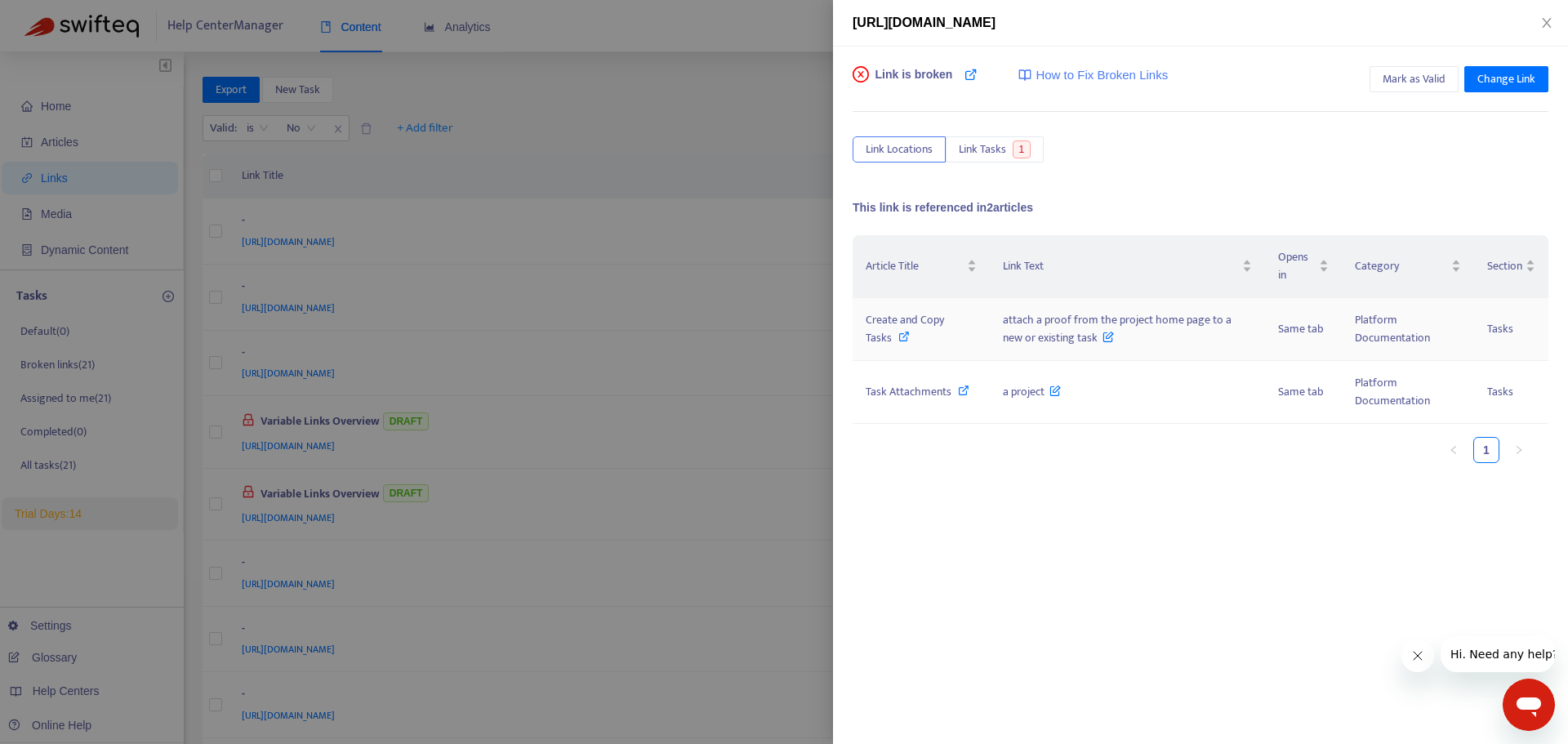
click at [1154, 339] on td "attach a proof from the project home page to a new or existing task" at bounding box center [1127, 330] width 275 height 63
click at [1103, 338] on icon at bounding box center [1109, 332] width 11 height 18
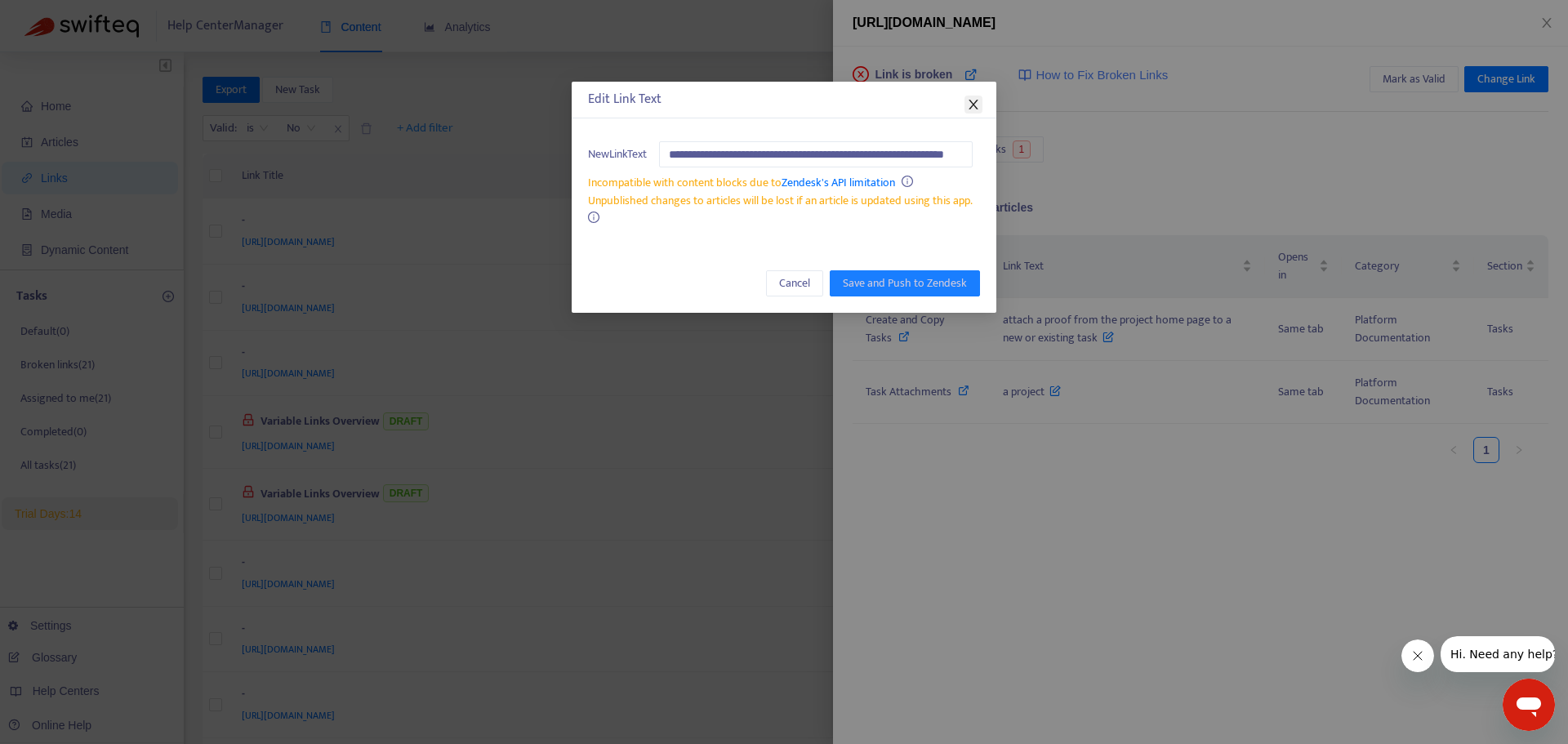
click at [972, 96] on button "Close" at bounding box center [973, 104] width 18 height 18
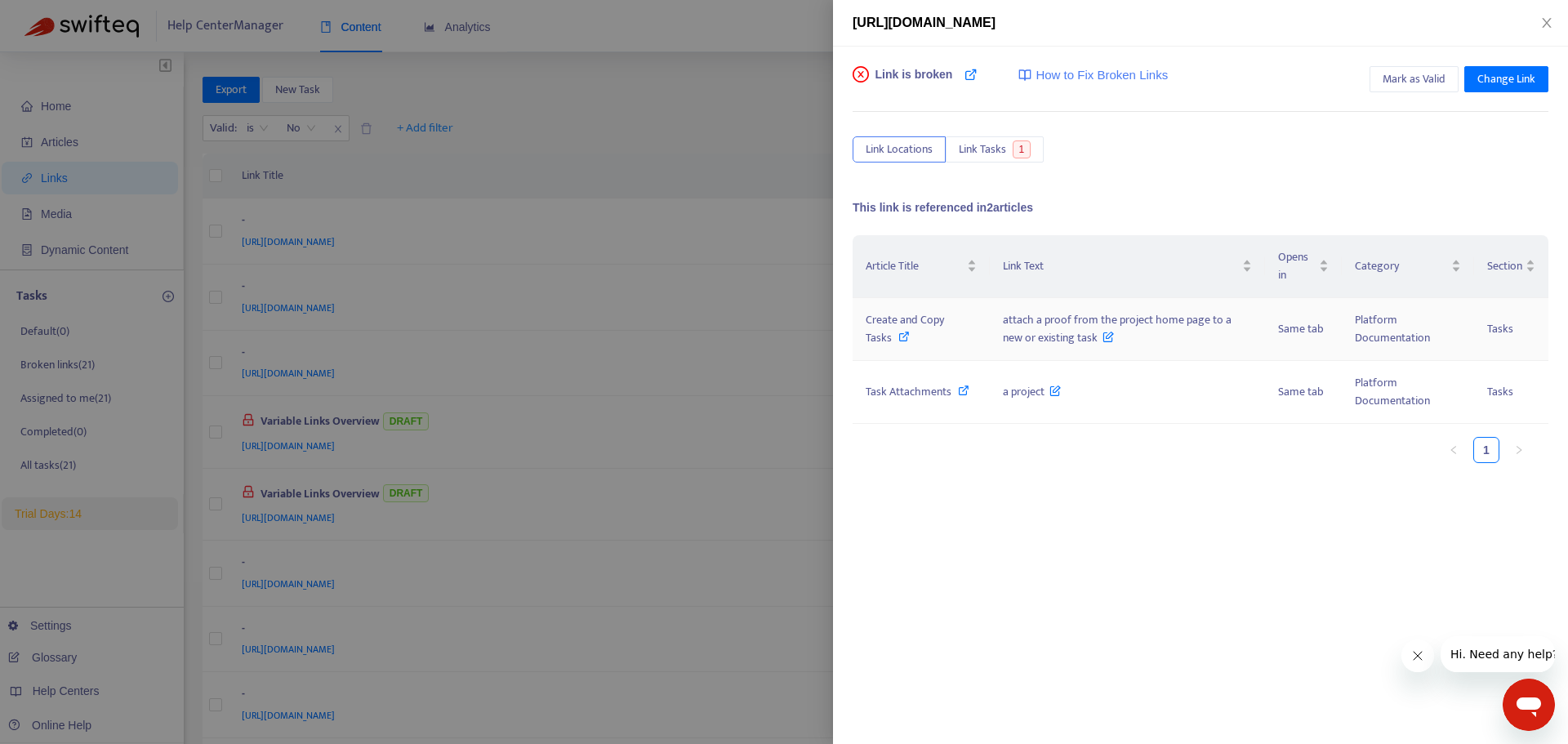
click at [904, 338] on icon at bounding box center [904, 336] width 11 height 11
click at [1125, 338] on td "attach a proof from the project home page to a new or existing task" at bounding box center [1127, 330] width 275 height 63
click at [1103, 339] on icon at bounding box center [1109, 332] width 11 height 18
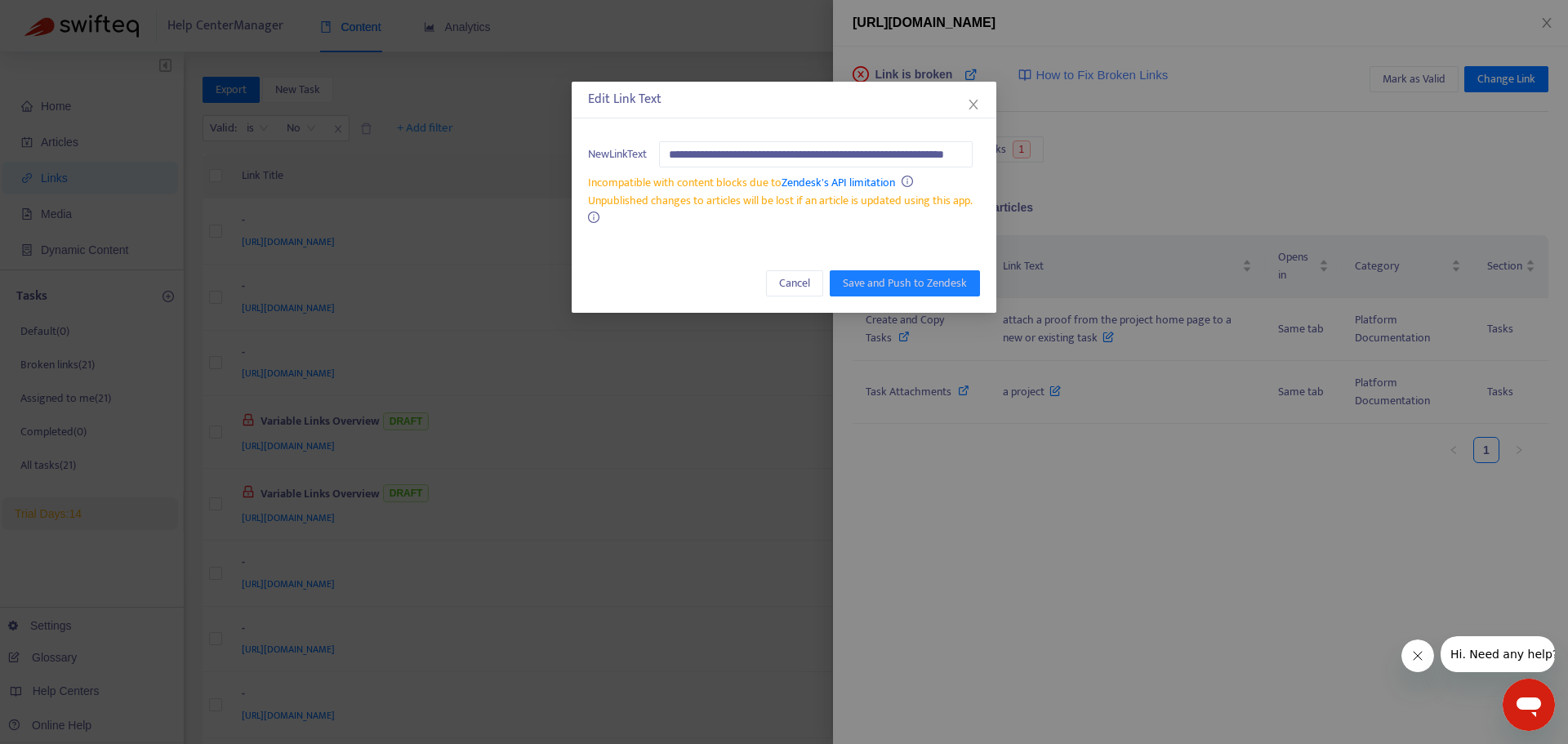
click at [699, 222] on div "Unpublished changes to articles will be lost if an article is updated using thi…" at bounding box center [784, 210] width 392 height 36
click at [952, 717] on div "**********" at bounding box center [784, 372] width 1568 height 744
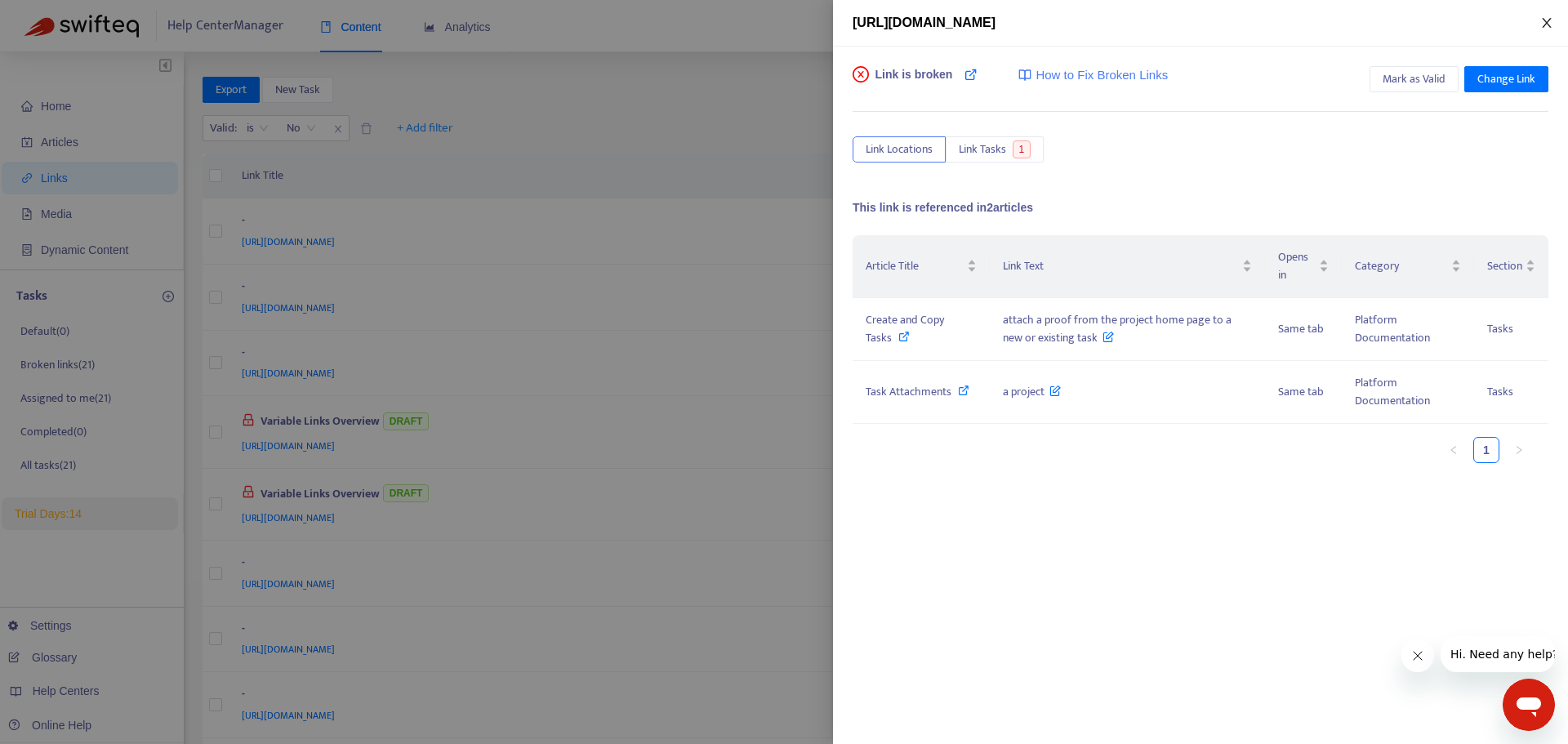
click at [1547, 29] on icon "close" at bounding box center [1547, 23] width 13 height 13
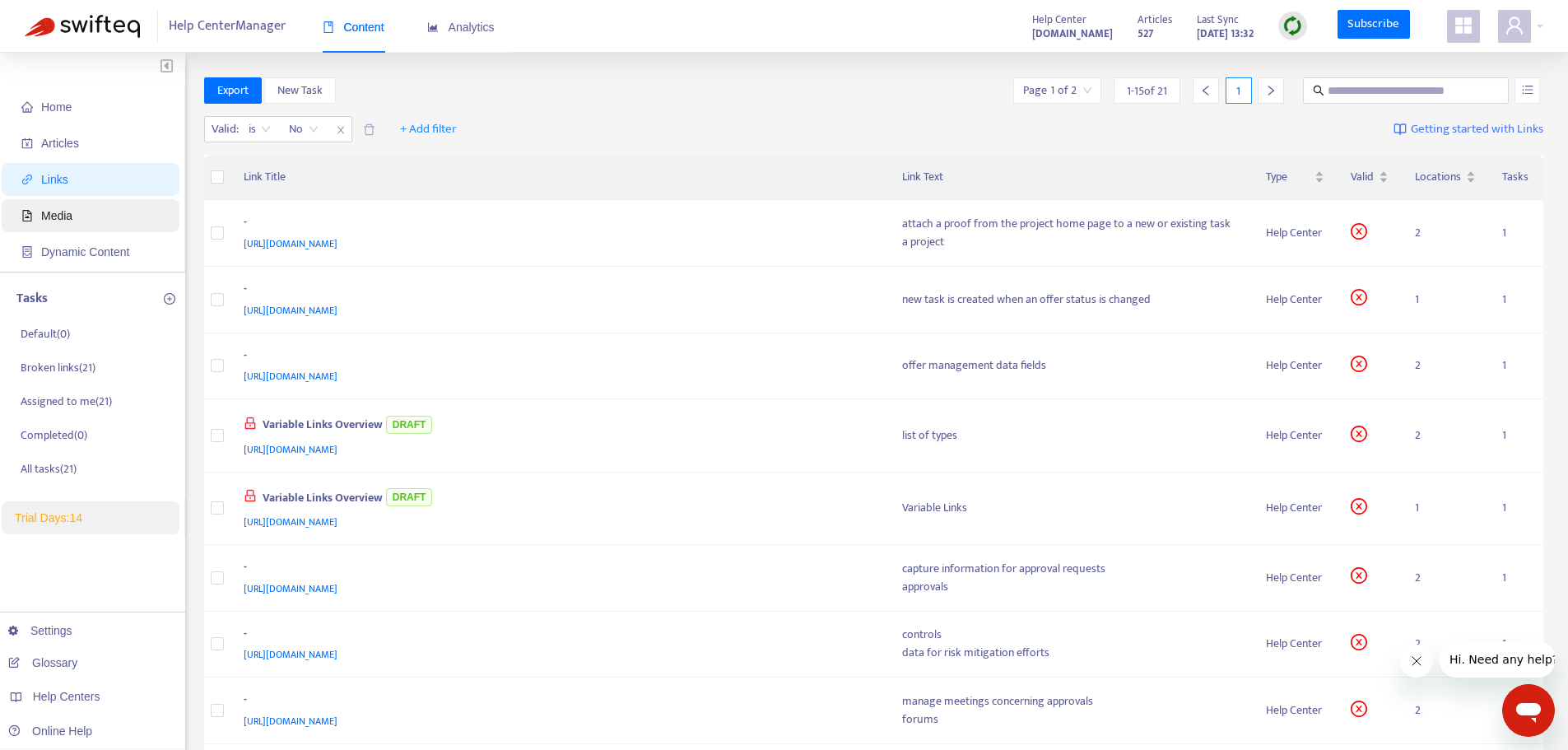
click at [65, 218] on span "Media" at bounding box center [56, 216] width 31 height 13
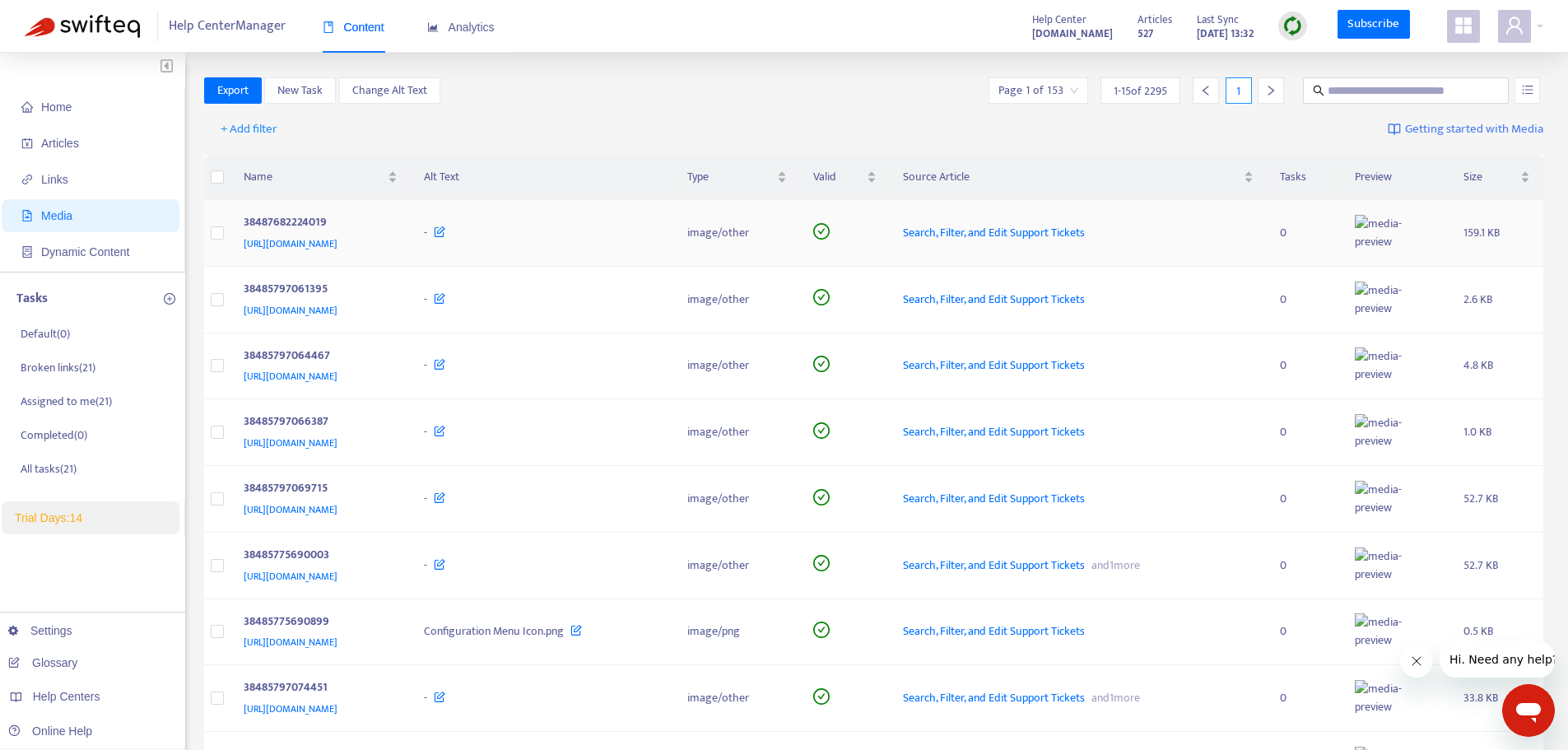
click at [392, 223] on div "38487682224019" at bounding box center [318, 223] width 148 height 22
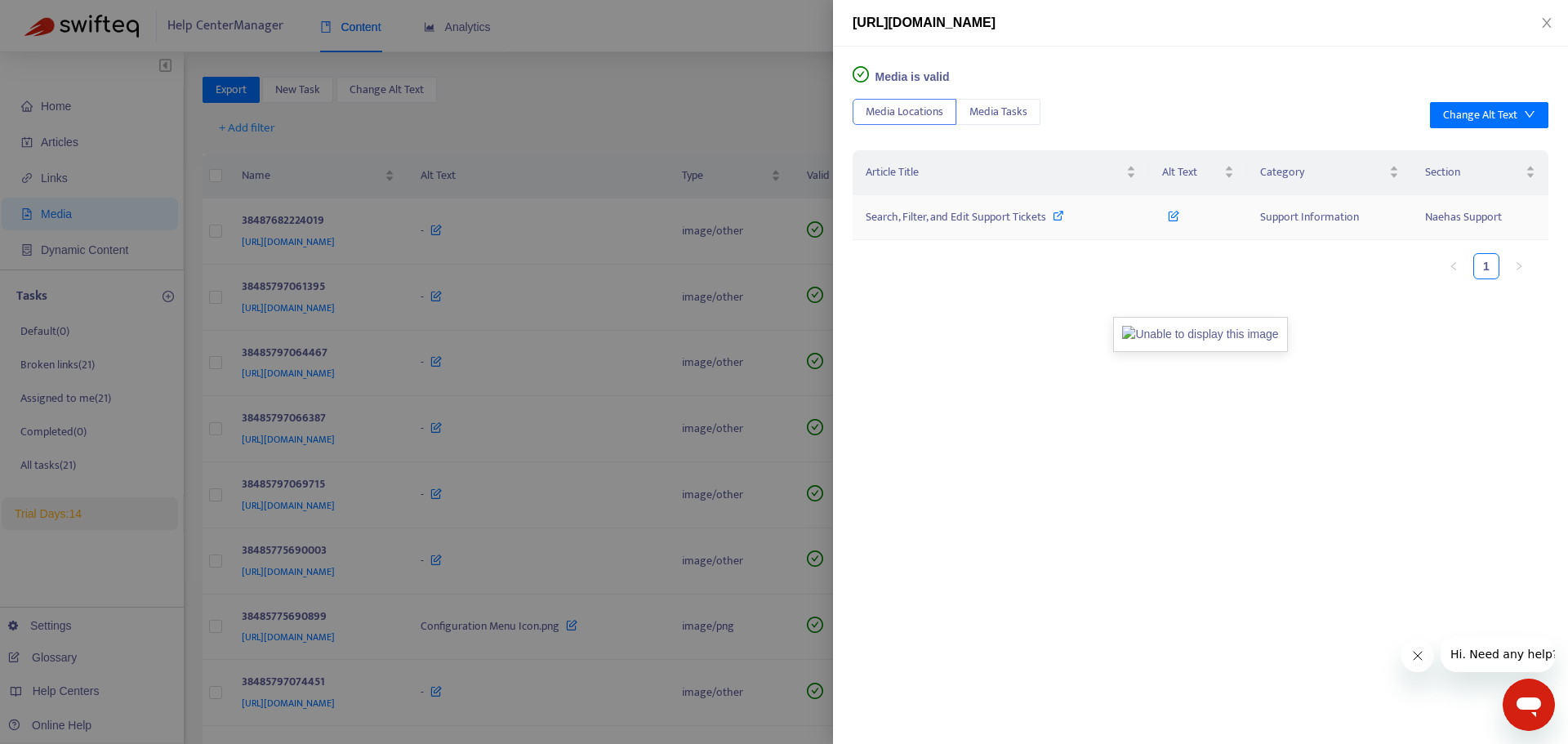
click at [998, 217] on span "Search, Filter, and Edit Support Tickets" at bounding box center [956, 217] width 181 height 19
click at [695, 211] on div at bounding box center [784, 372] width 1568 height 744
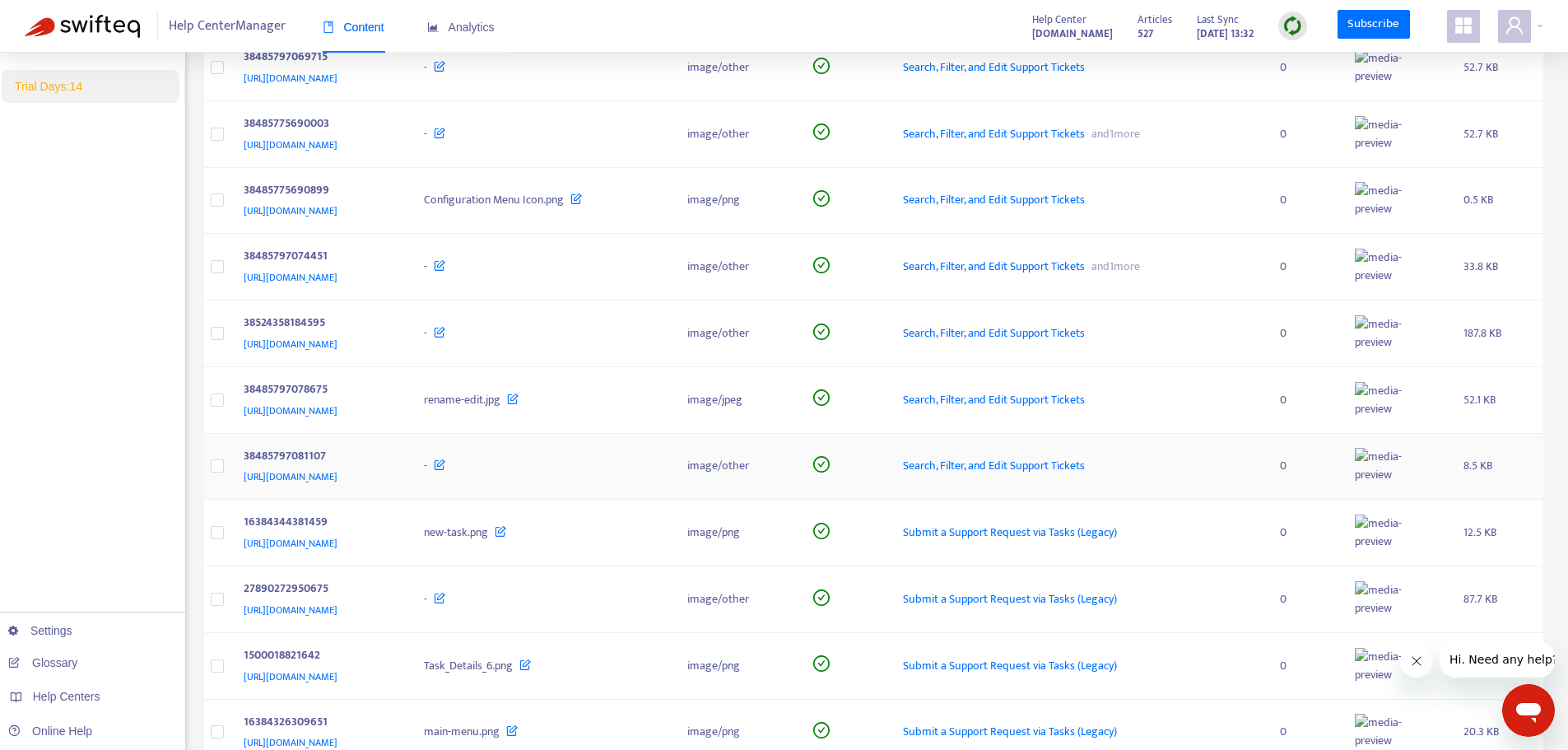
scroll to position [10, 0]
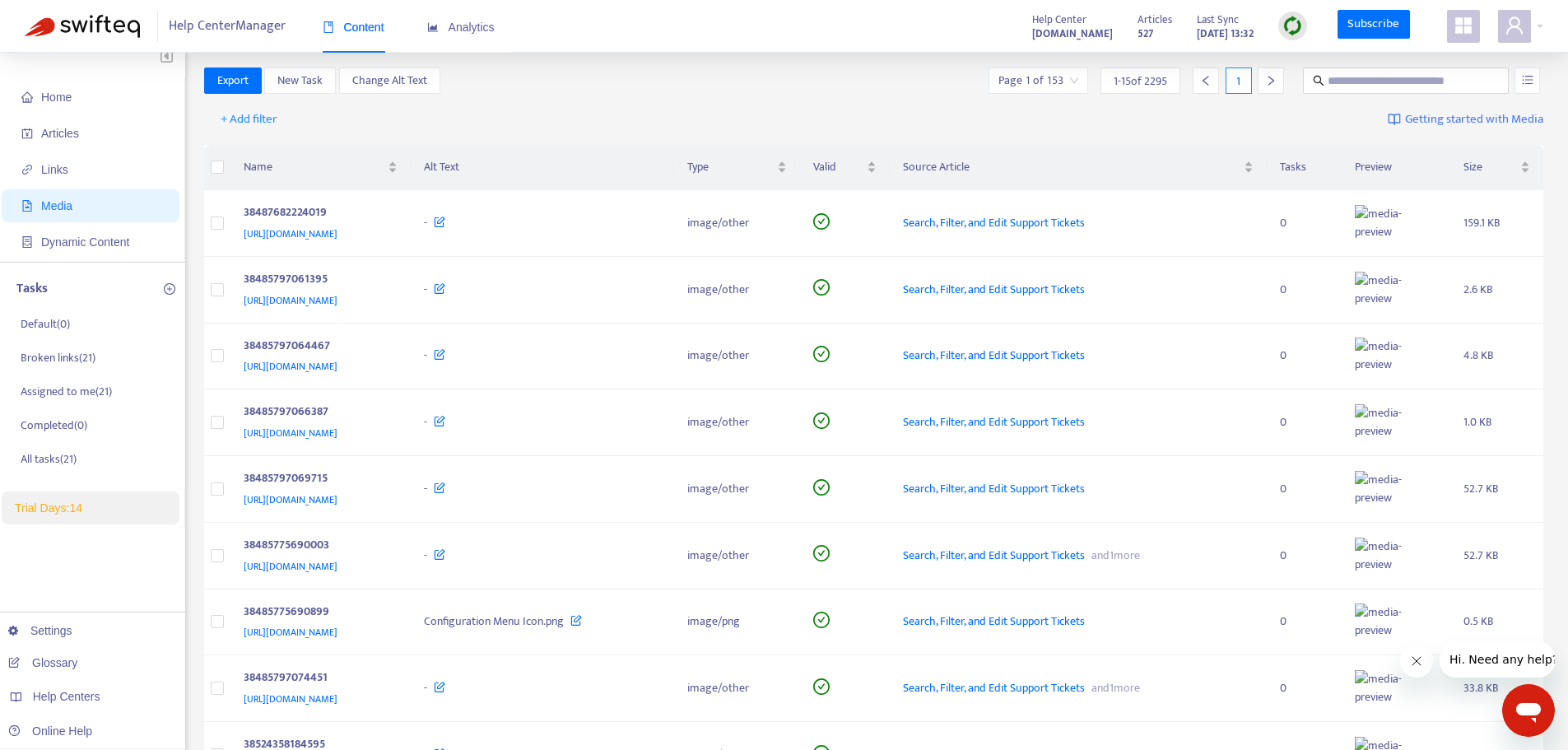
click at [1265, 88] on div at bounding box center [1271, 81] width 26 height 26
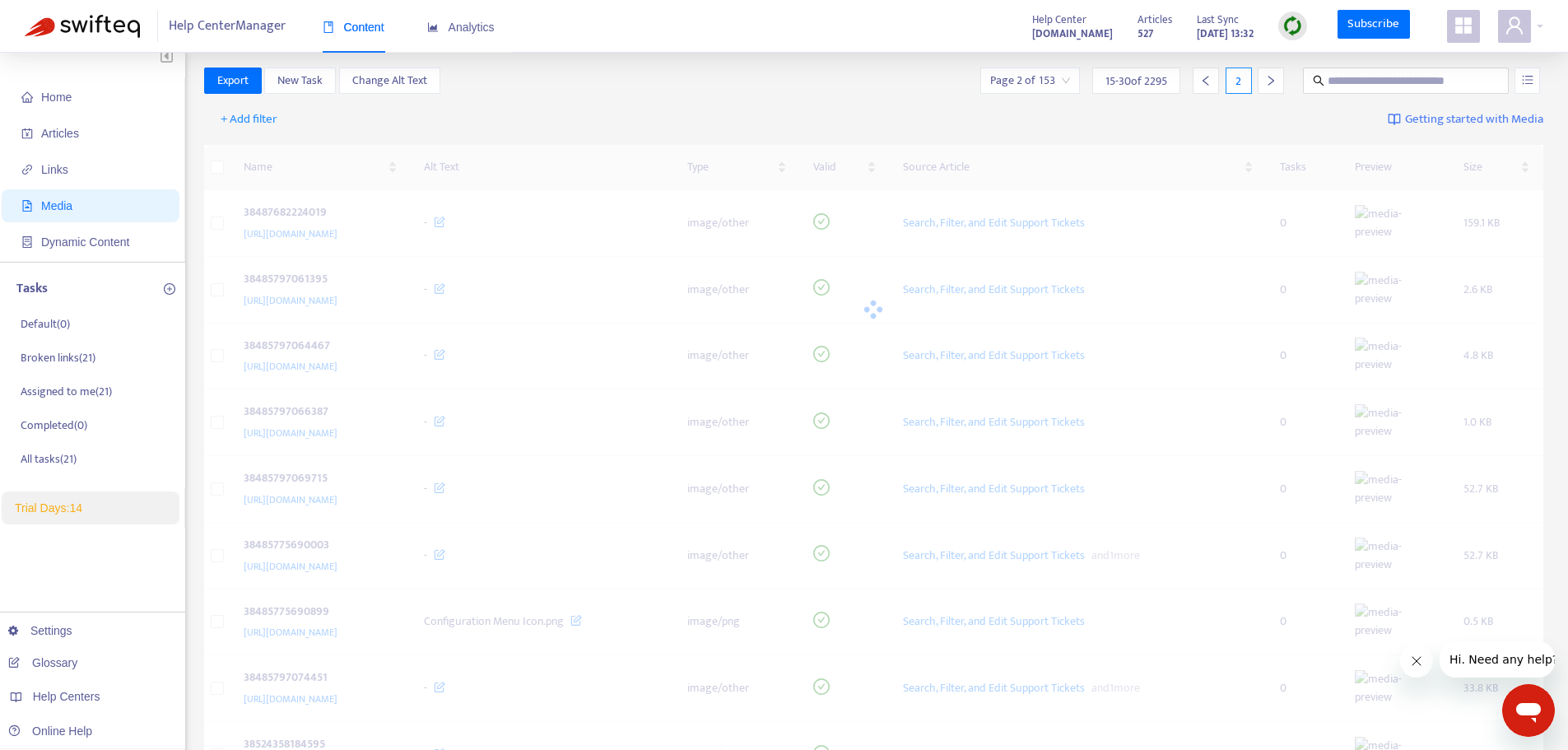
click at [1267, 81] on icon "right" at bounding box center [1270, 81] width 11 height 11
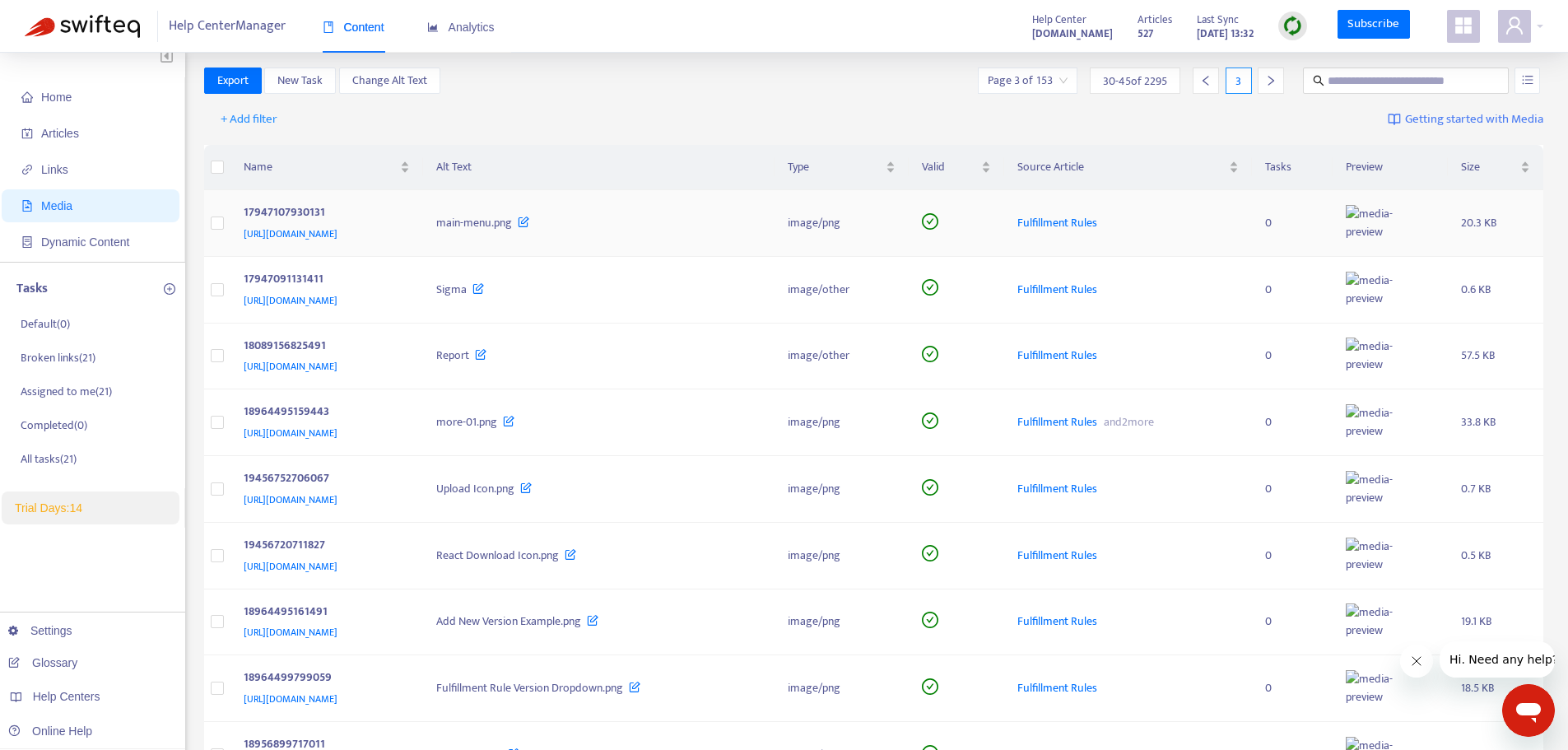
click at [404, 224] on div "17947107930131" at bounding box center [324, 214] width 161 height 22
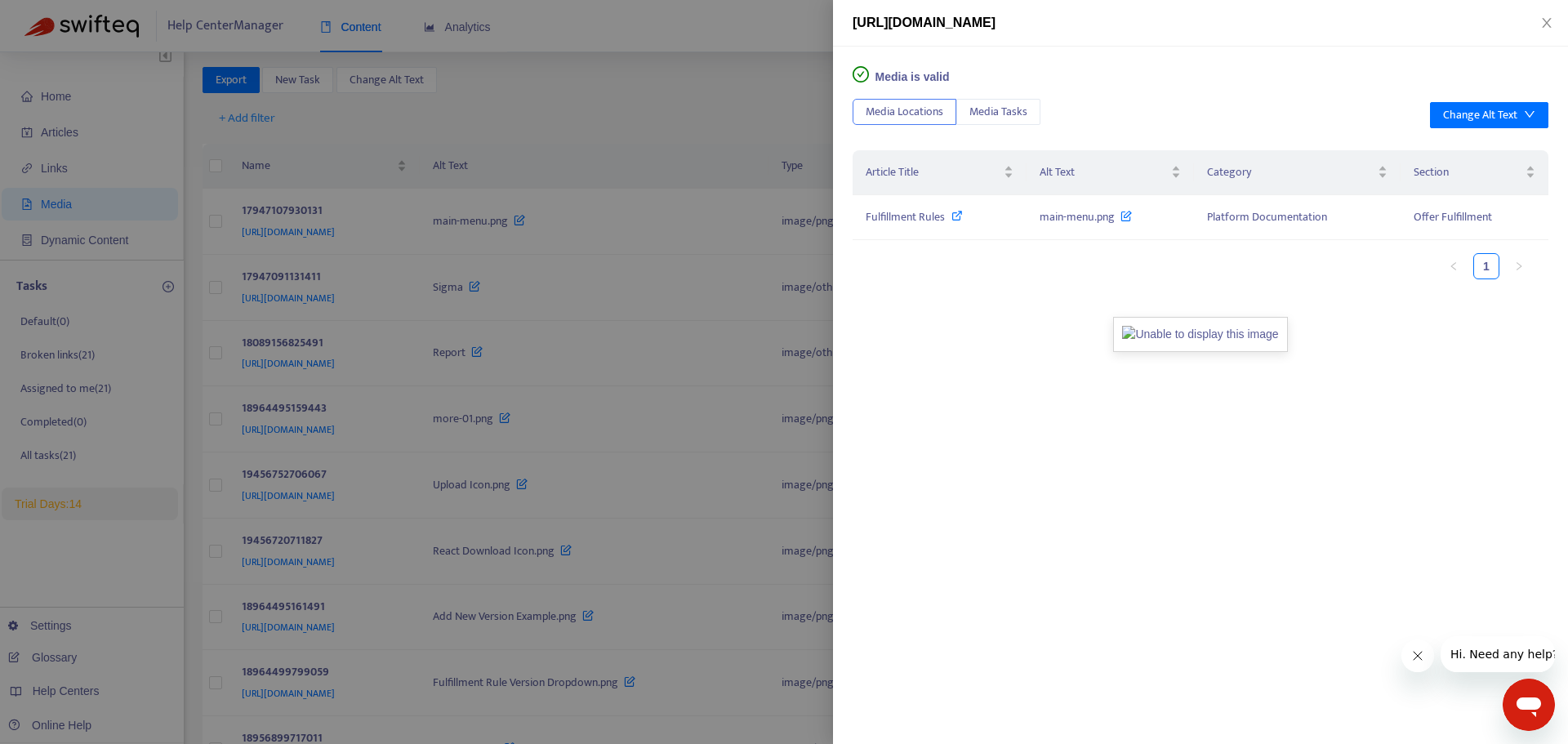
click at [1169, 352] on img at bounding box center [1200, 334] width 174 height 35
click at [984, 111] on span "Media Tasks" at bounding box center [999, 111] width 58 height 18
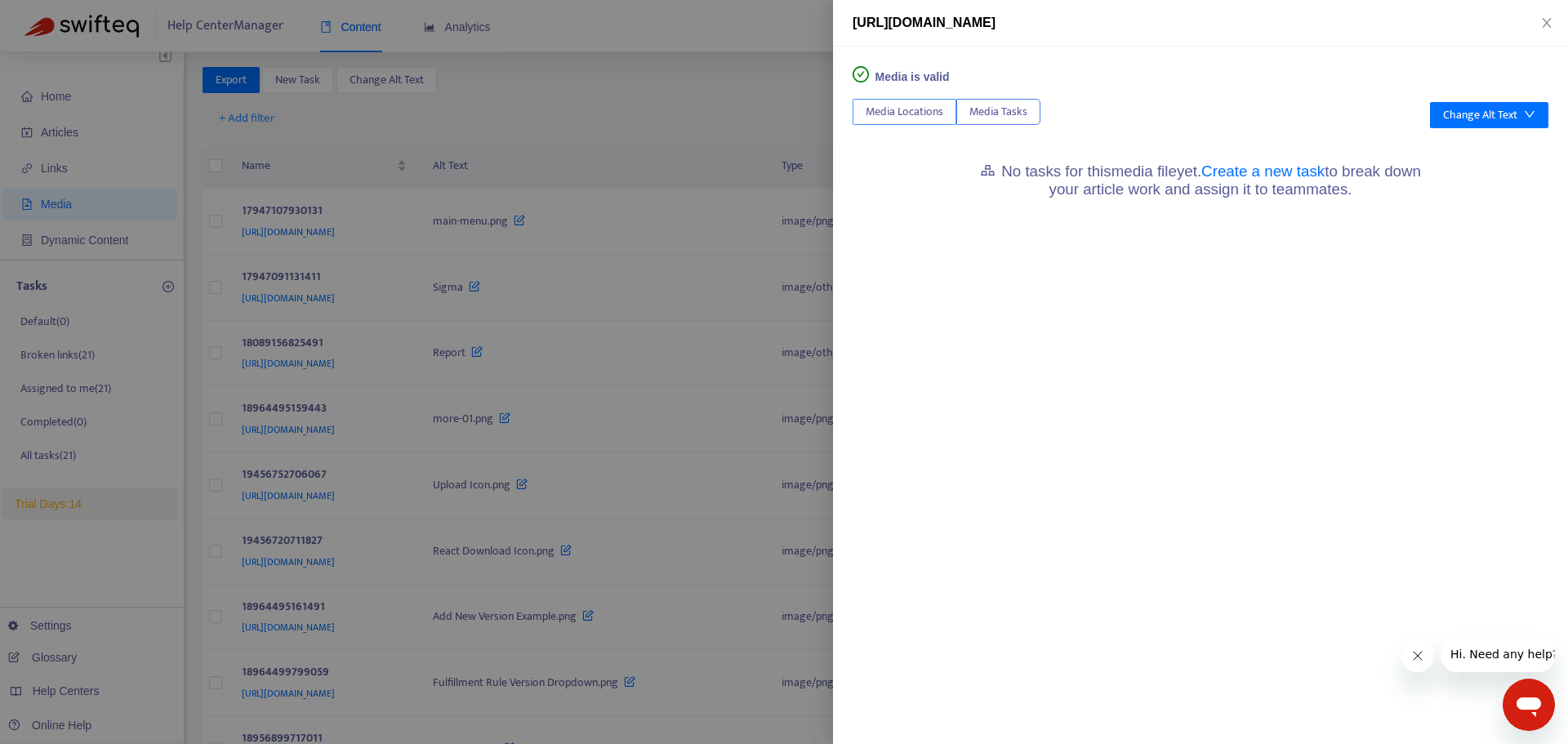
click at [908, 109] on span "Media Locations" at bounding box center [904, 111] width 77 height 18
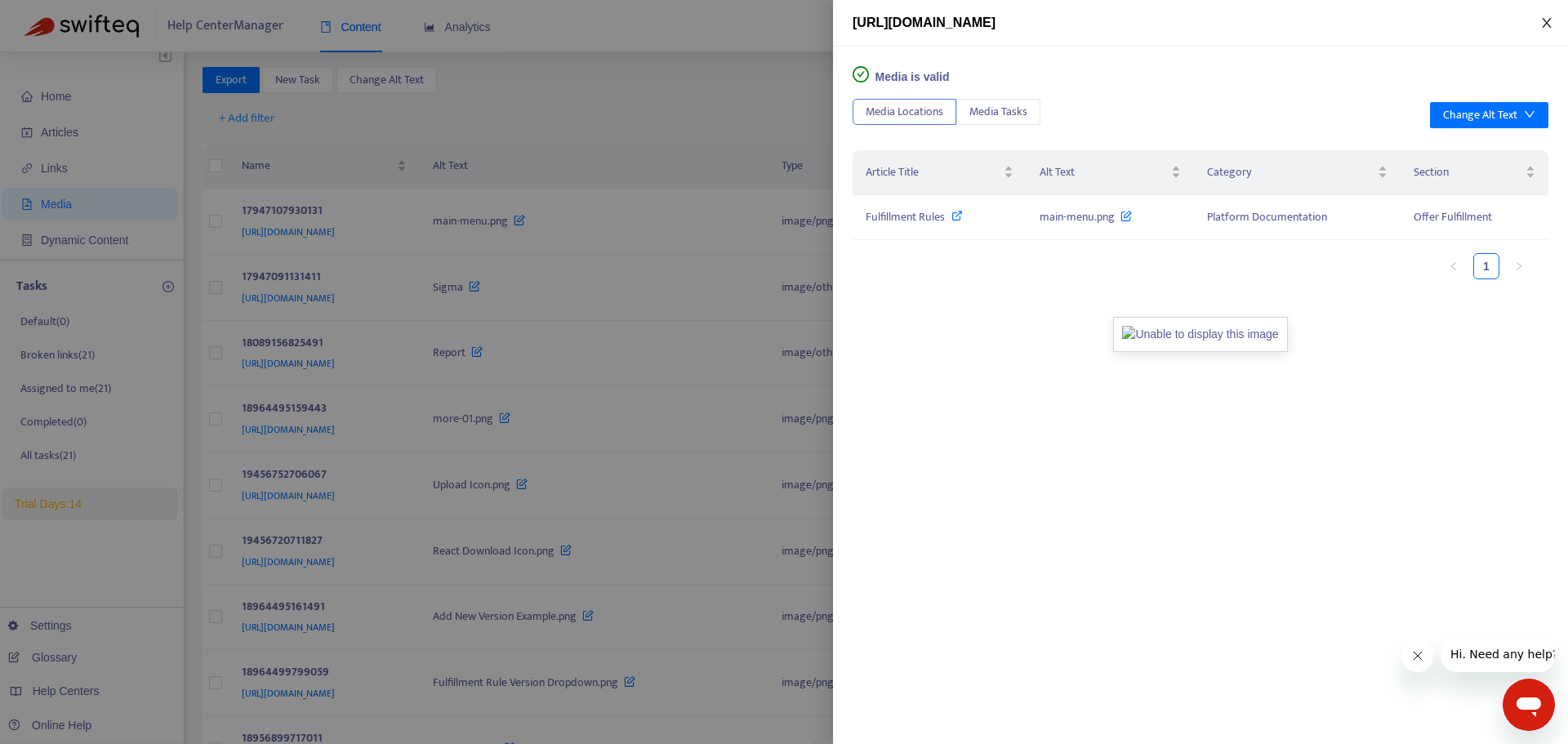
click at [1545, 26] on icon "close" at bounding box center [1547, 22] width 9 height 10
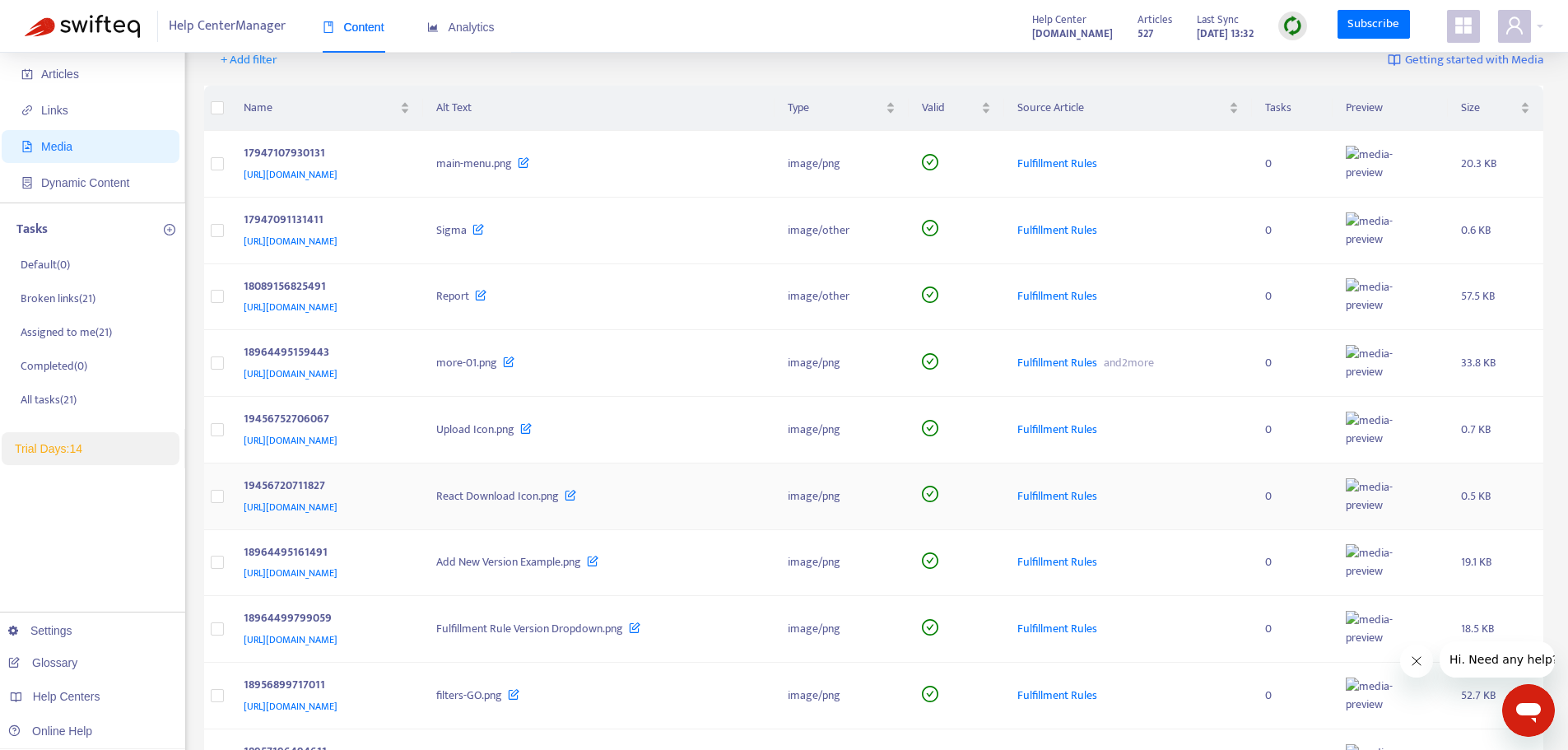
scroll to position [68, 0]
click at [404, 241] on div "[URL][DOMAIN_NAME]" at bounding box center [324, 242] width 161 height 18
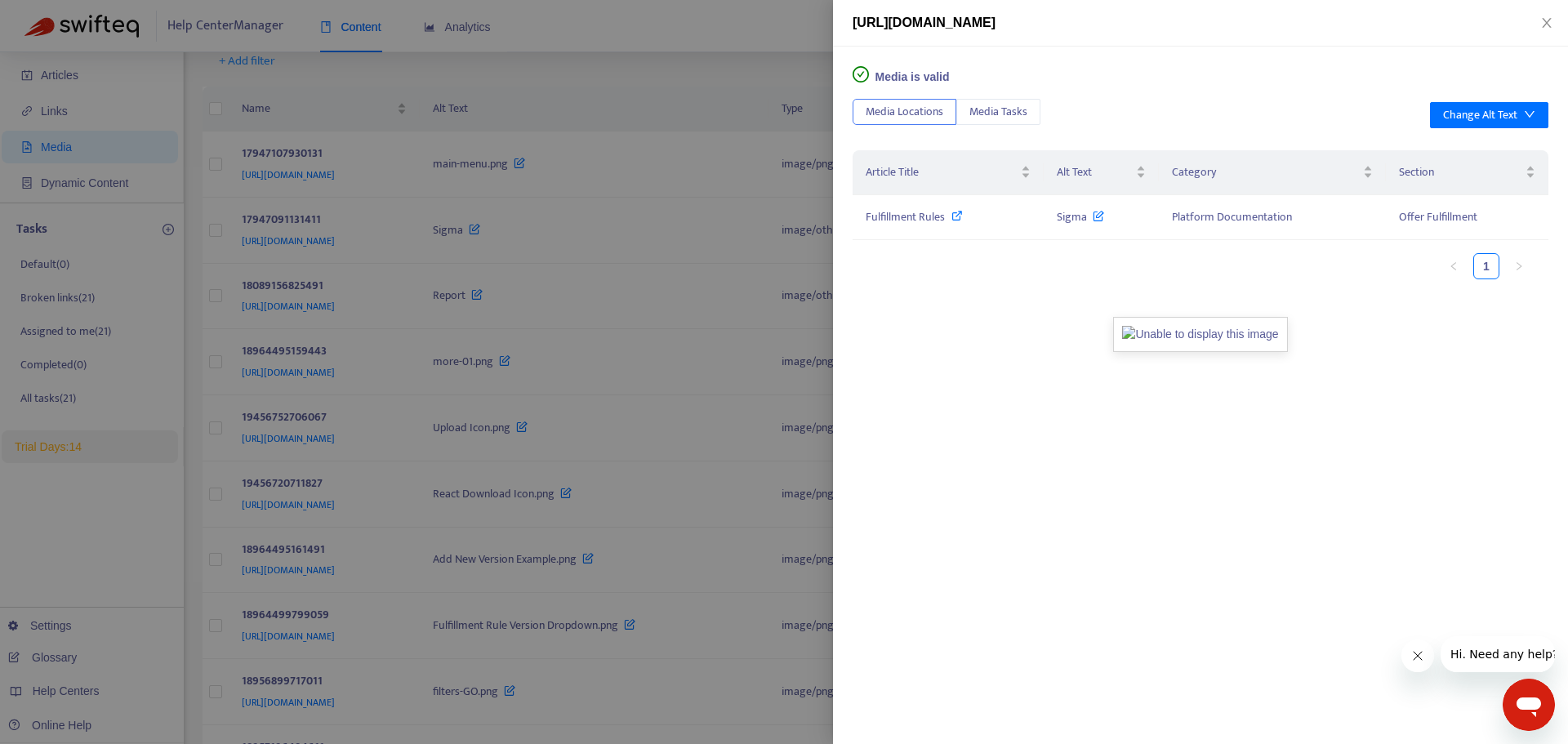
click at [516, 243] on div at bounding box center [784, 372] width 1568 height 744
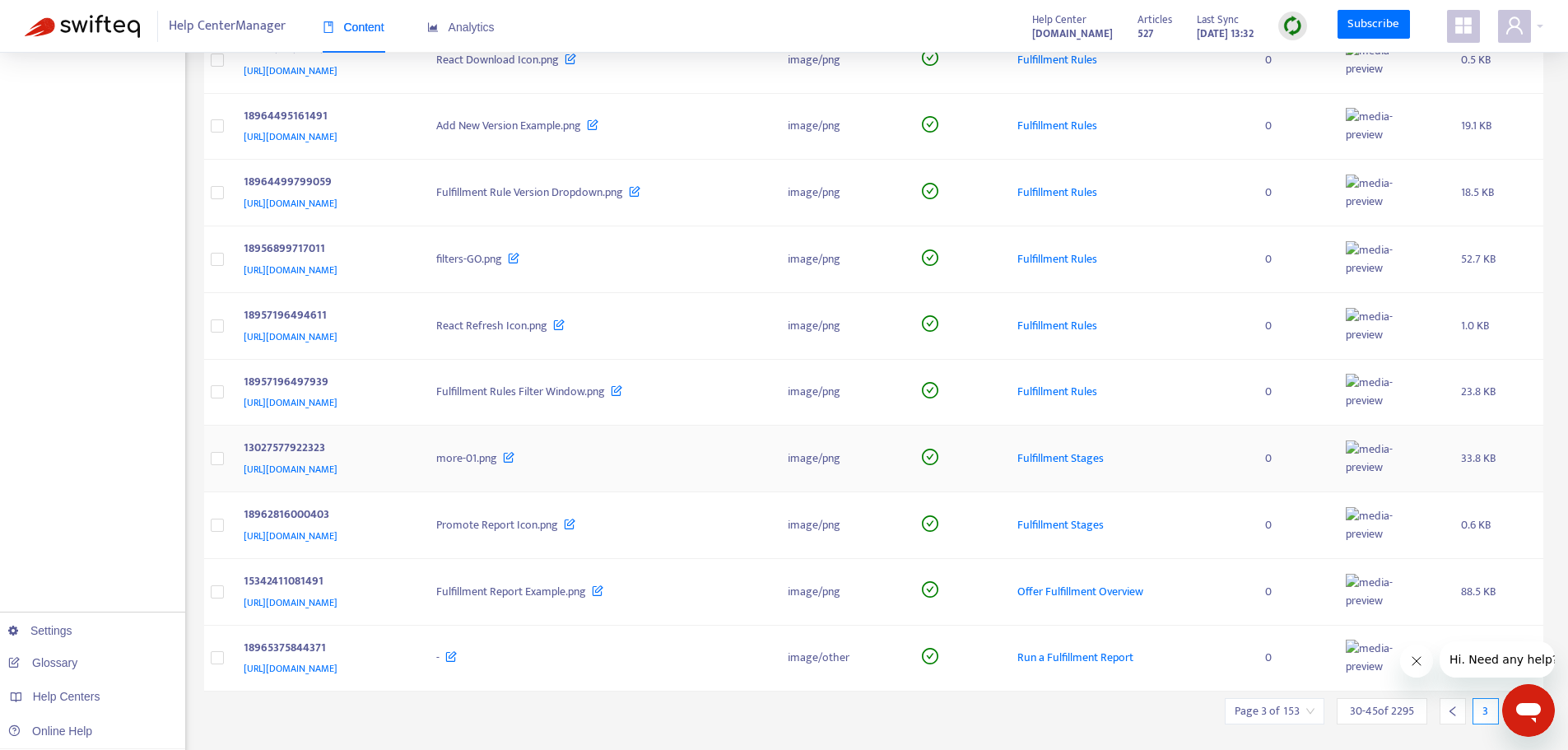
scroll to position [561, 0]
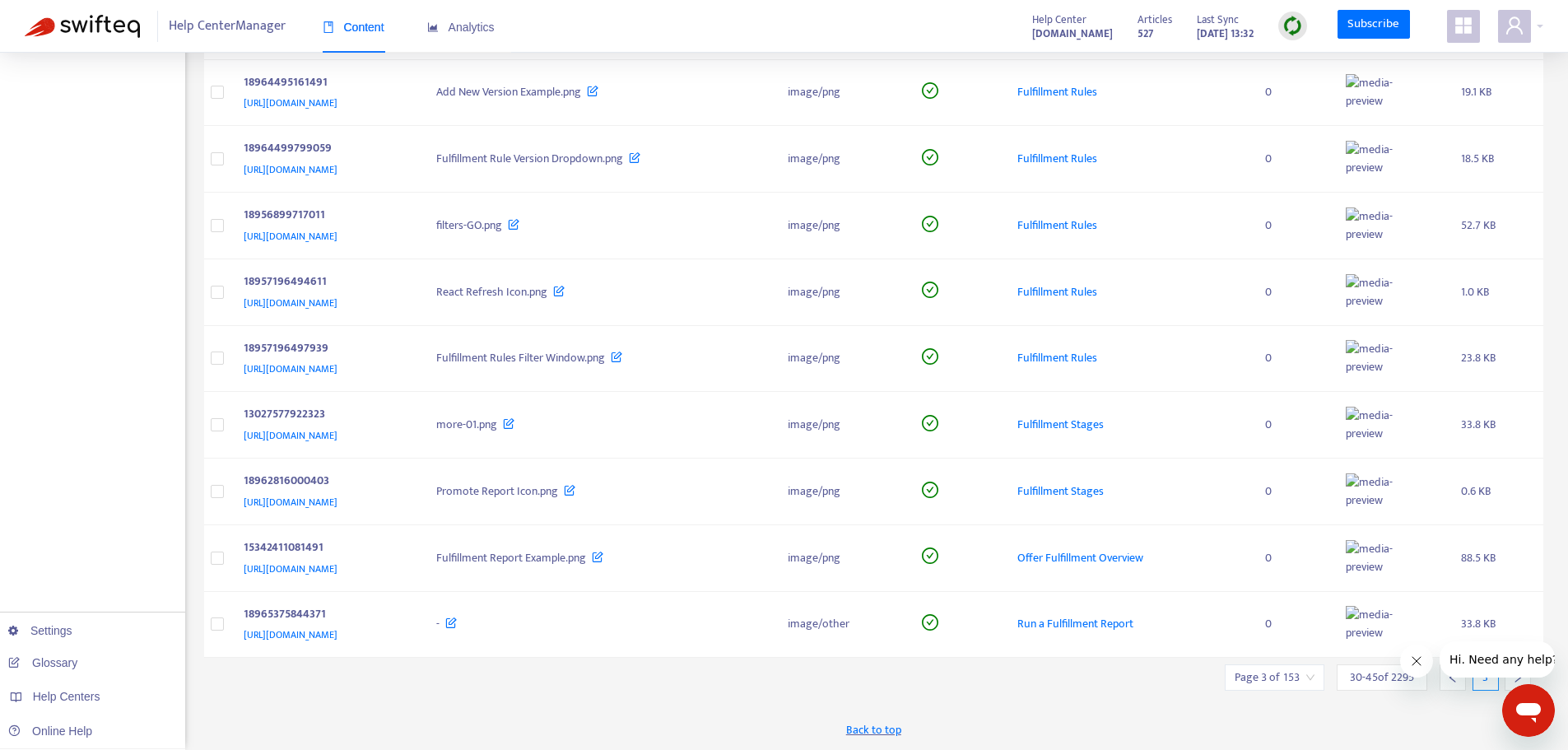
click at [1422, 670] on button "Close message from company" at bounding box center [1415, 660] width 33 height 33
click at [1511, 676] on div at bounding box center [1518, 677] width 26 height 26
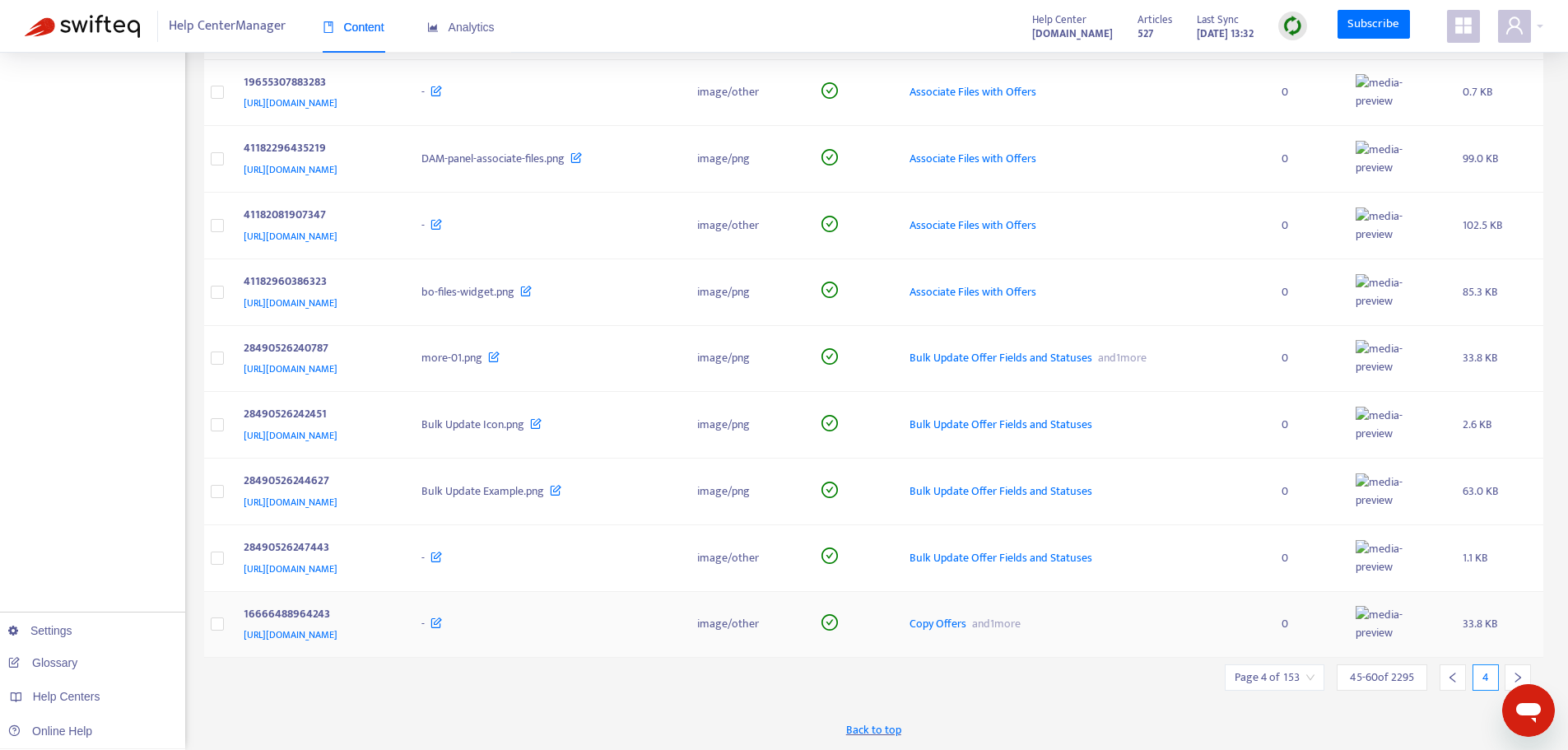
click at [1511, 658] on td "33.8 KB" at bounding box center [1497, 624] width 94 height 67
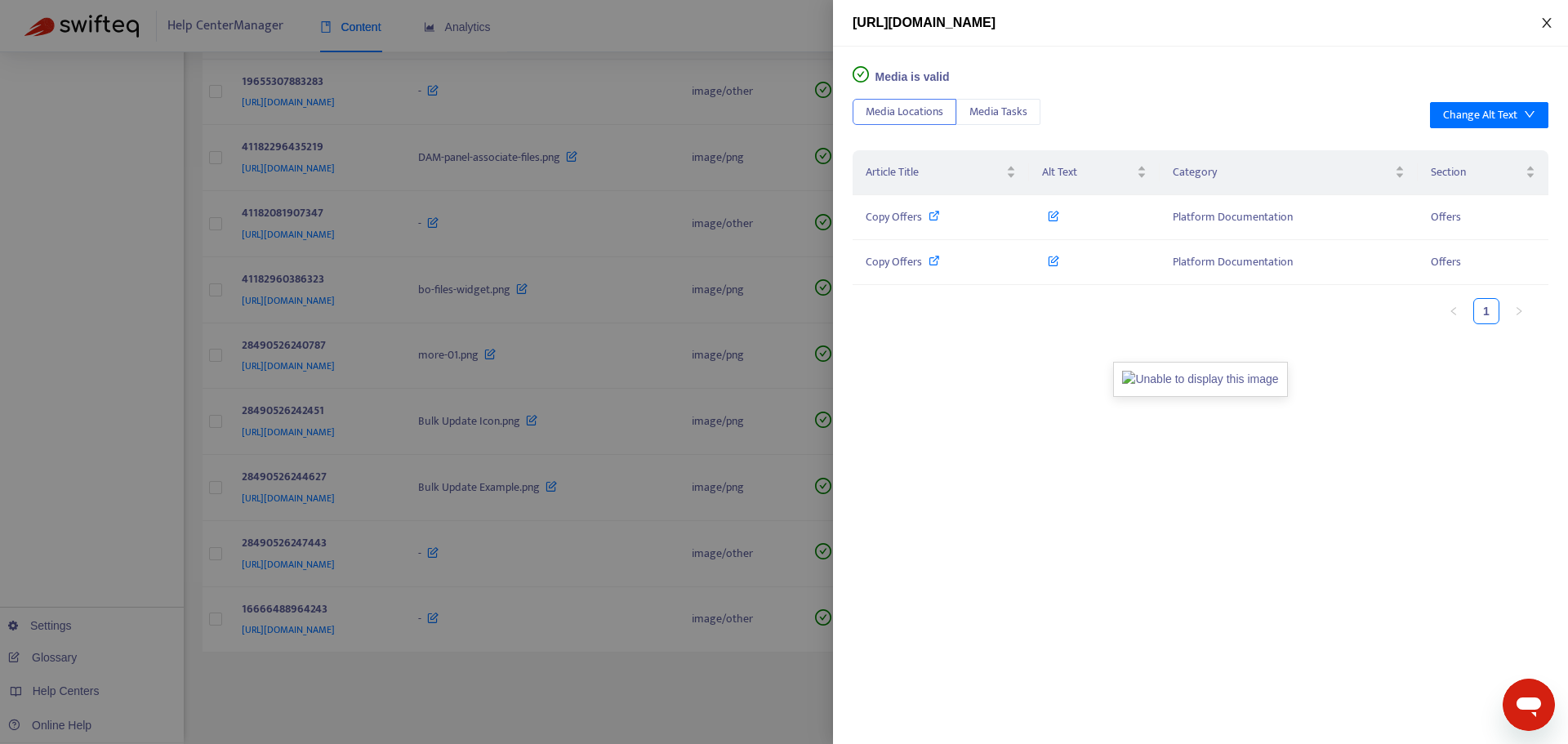
click at [1545, 16] on button "Close" at bounding box center [1547, 23] width 23 height 16
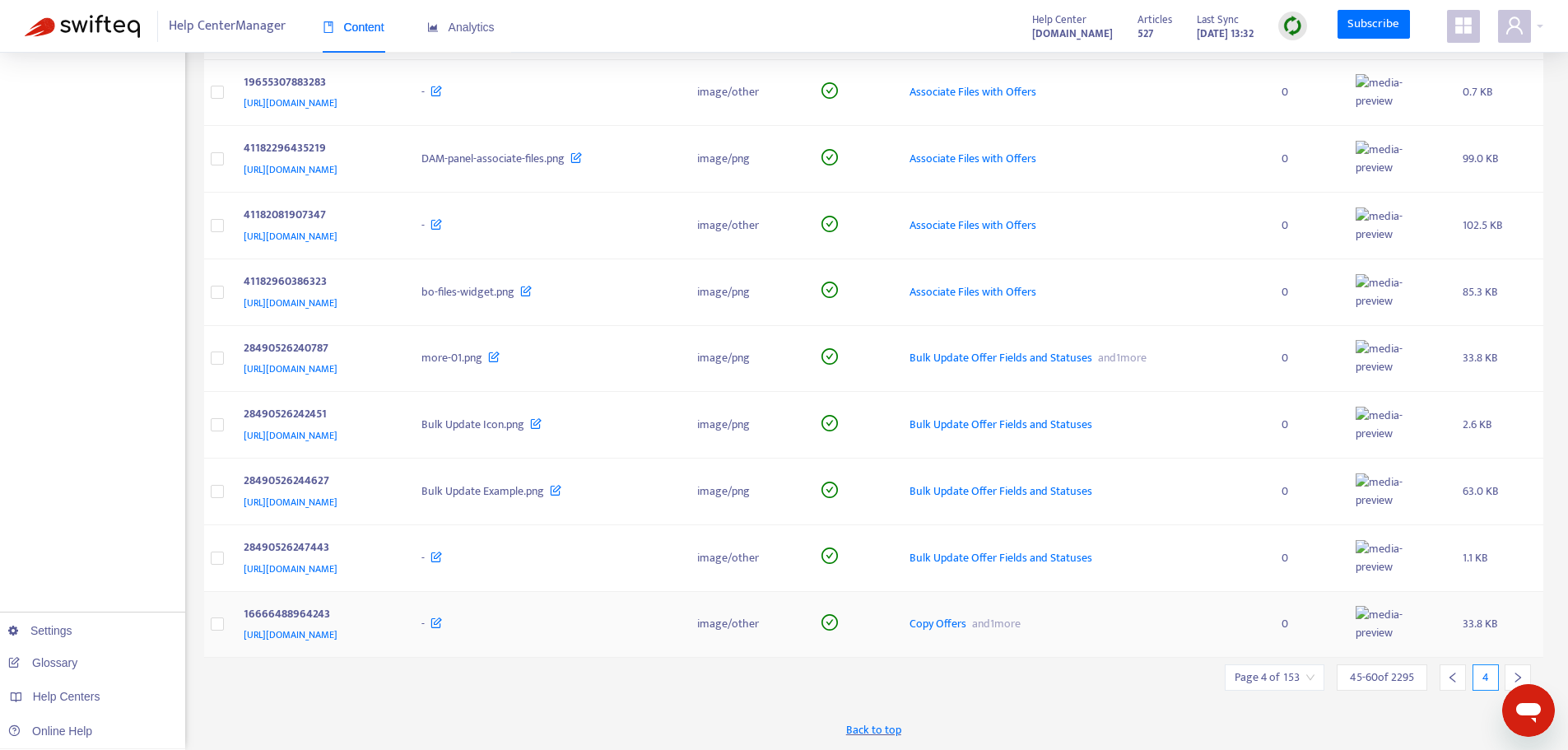
scroll to position [586, 0]
click at [1519, 669] on div at bounding box center [1518, 677] width 26 height 26
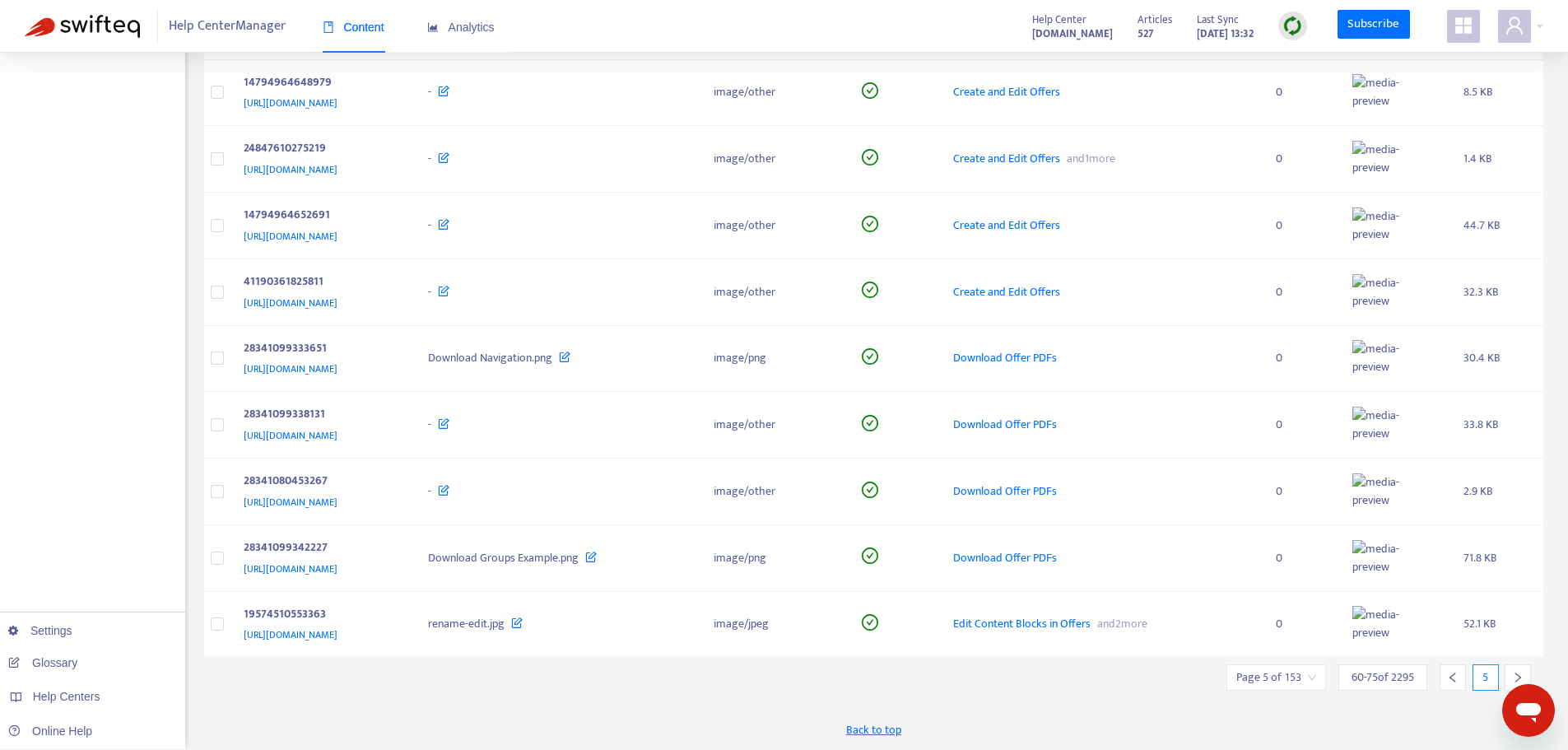
click at [1519, 669] on div at bounding box center [1518, 677] width 26 height 26
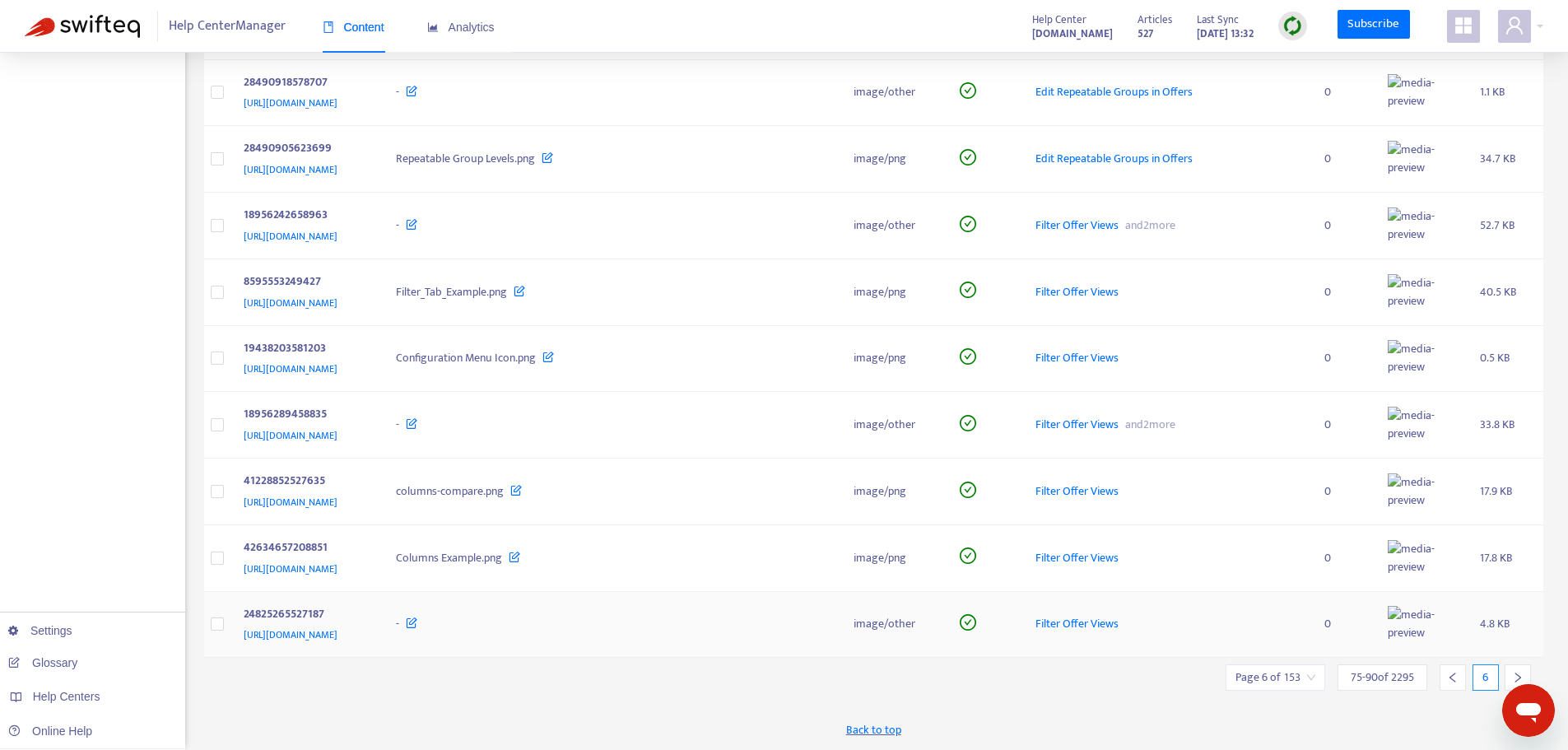
click at [1519, 658] on td "4.8 KB" at bounding box center [1505, 624] width 77 height 67
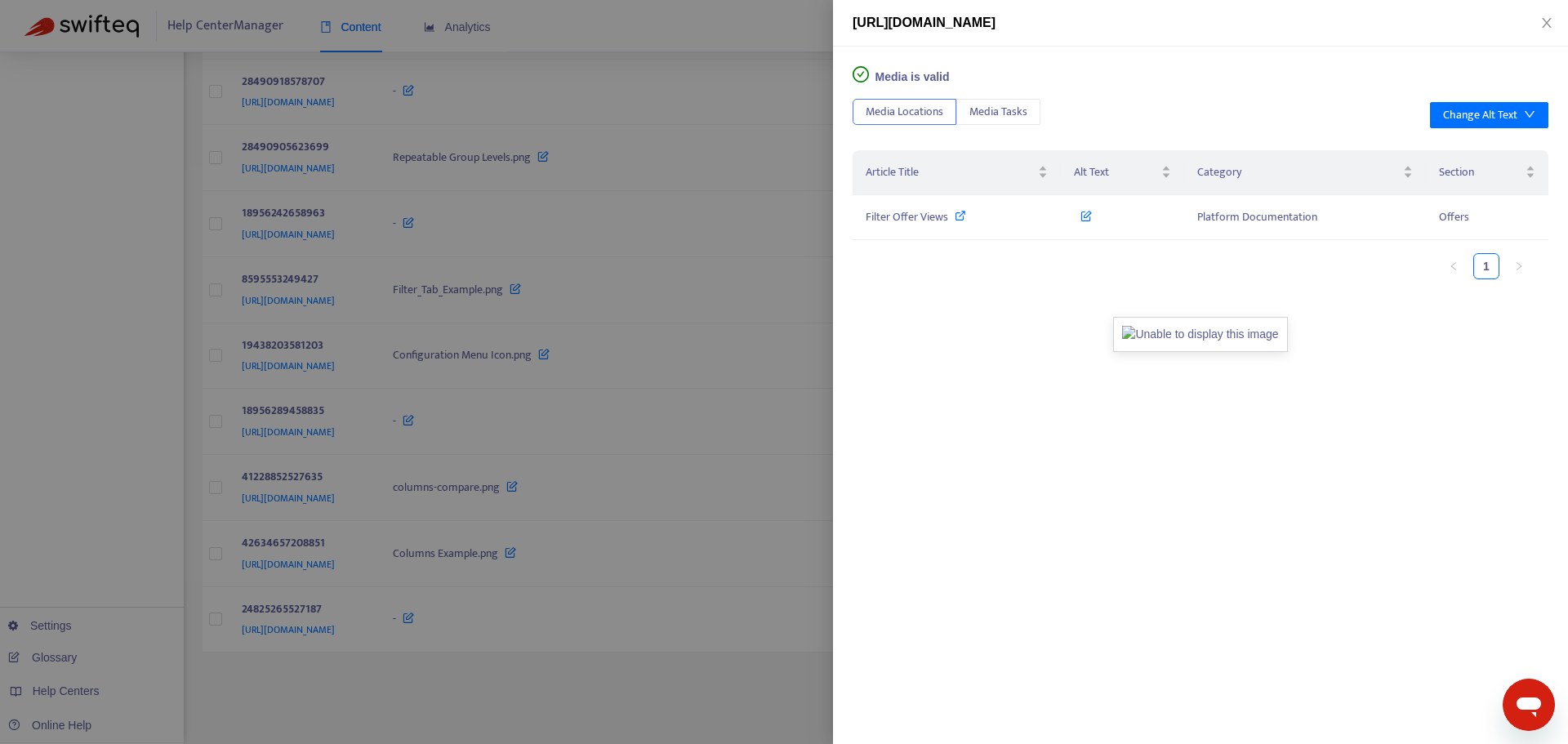
click at [384, 440] on div at bounding box center [784, 372] width 1568 height 744
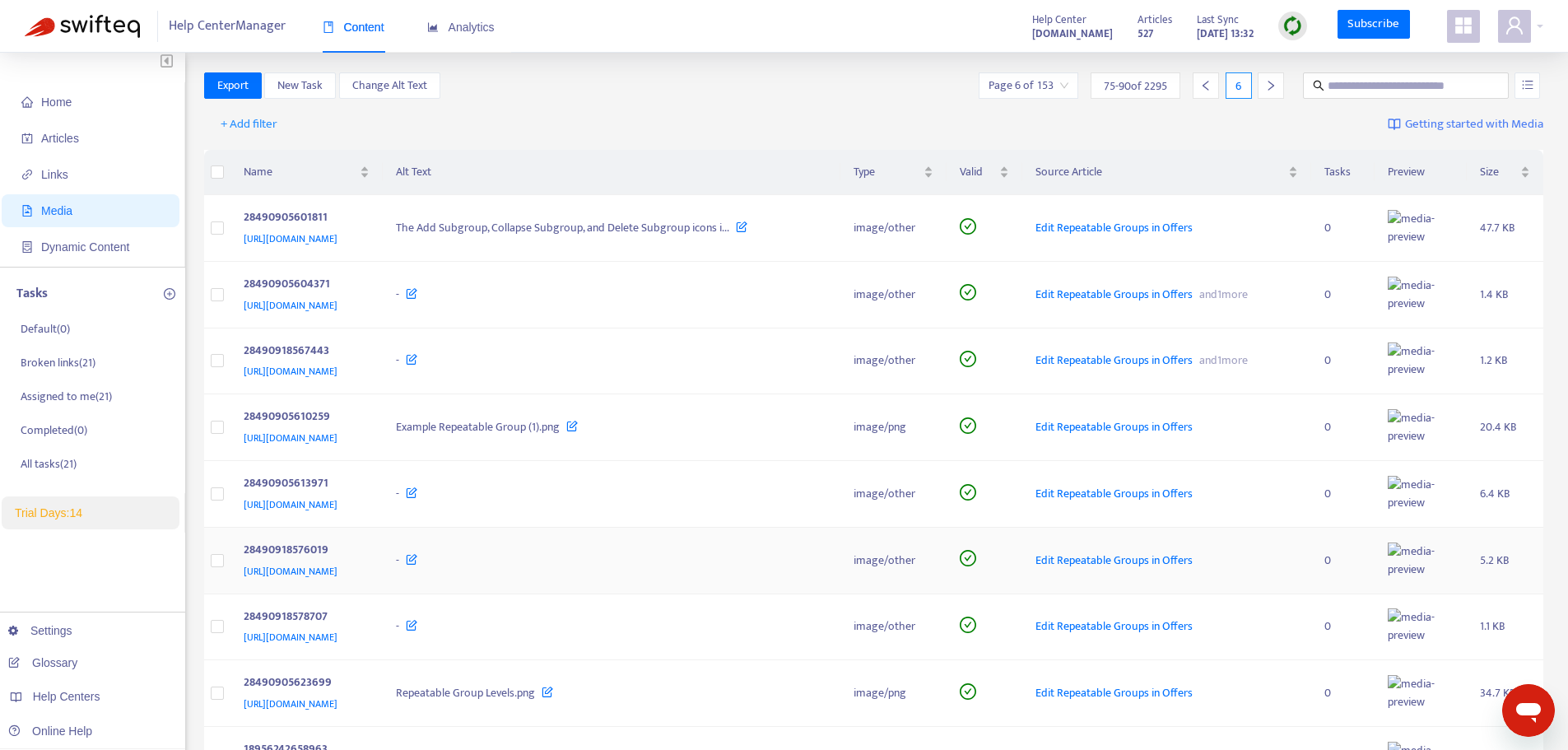
scroll to position [0, 0]
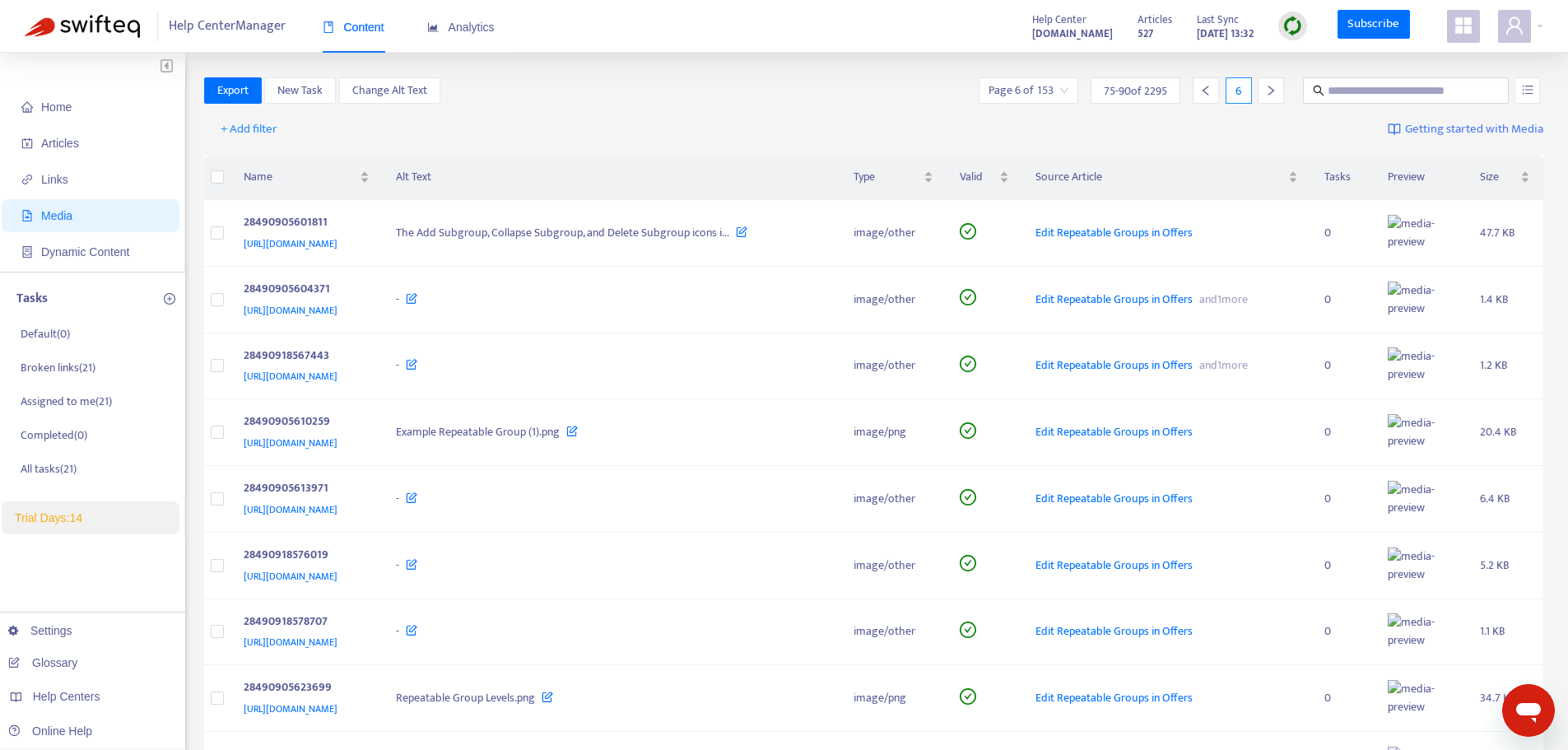
click at [1276, 87] on icon "right" at bounding box center [1270, 90] width 11 height 11
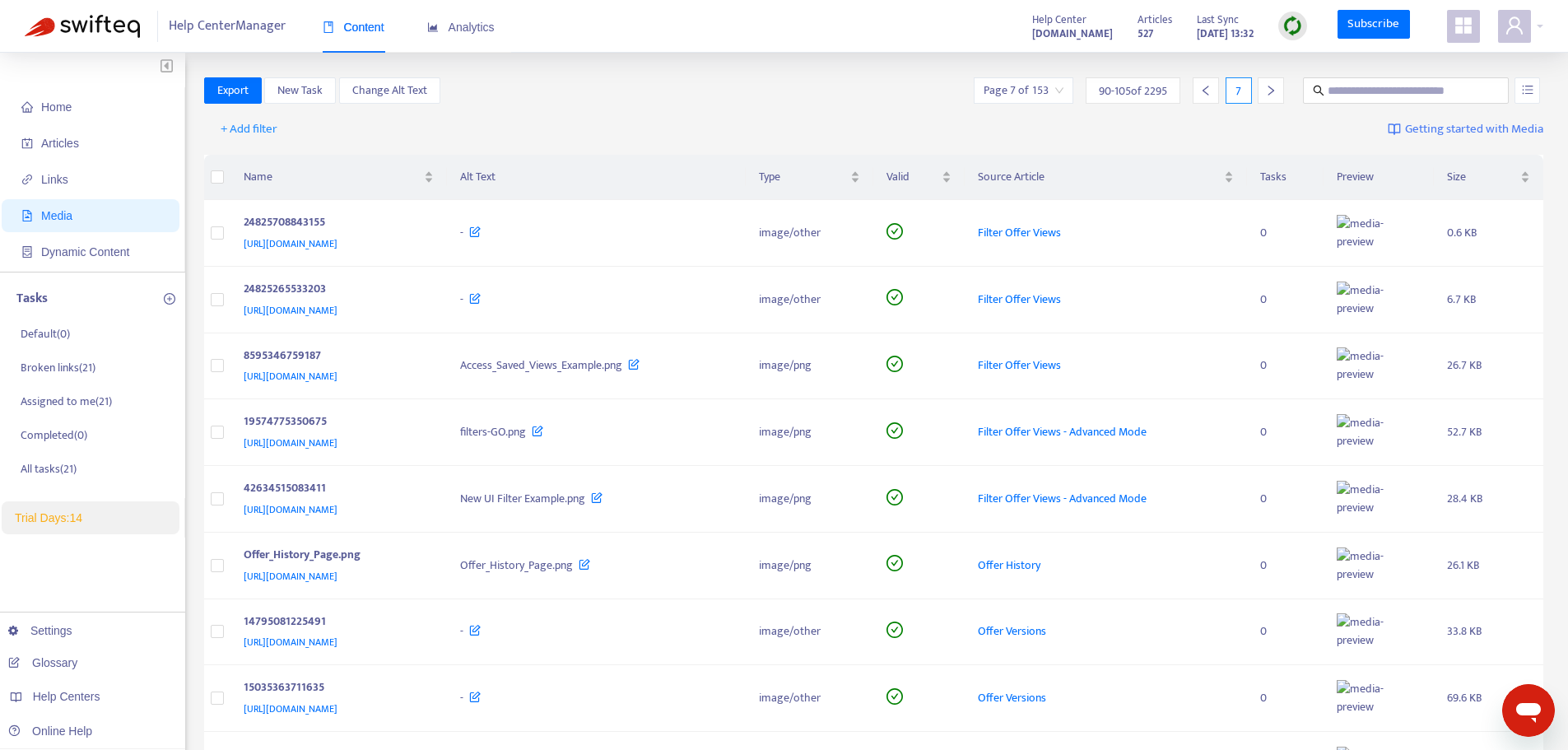
click at [1276, 87] on icon "right" at bounding box center [1270, 90] width 11 height 11
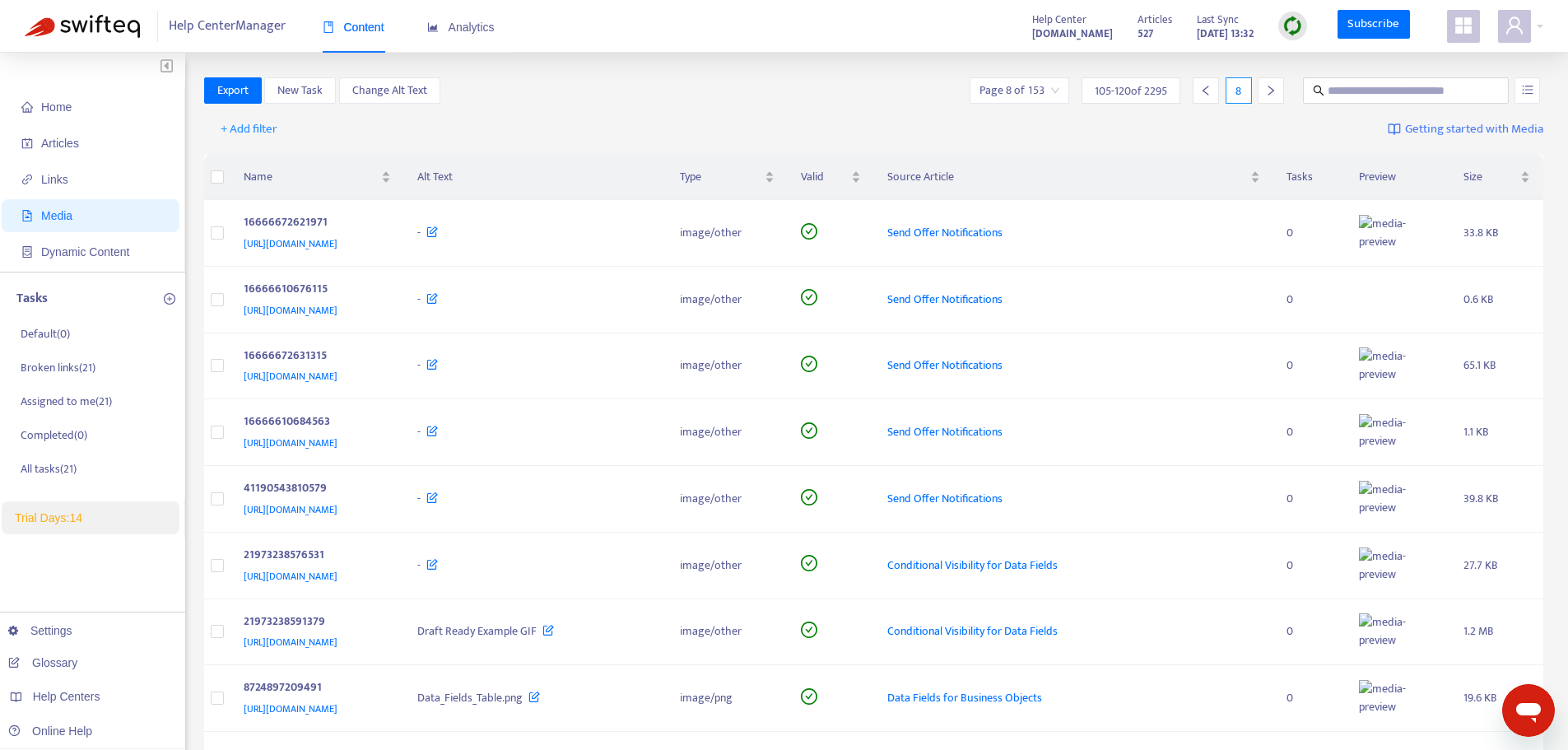
click at [1276, 87] on icon "right" at bounding box center [1270, 90] width 11 height 11
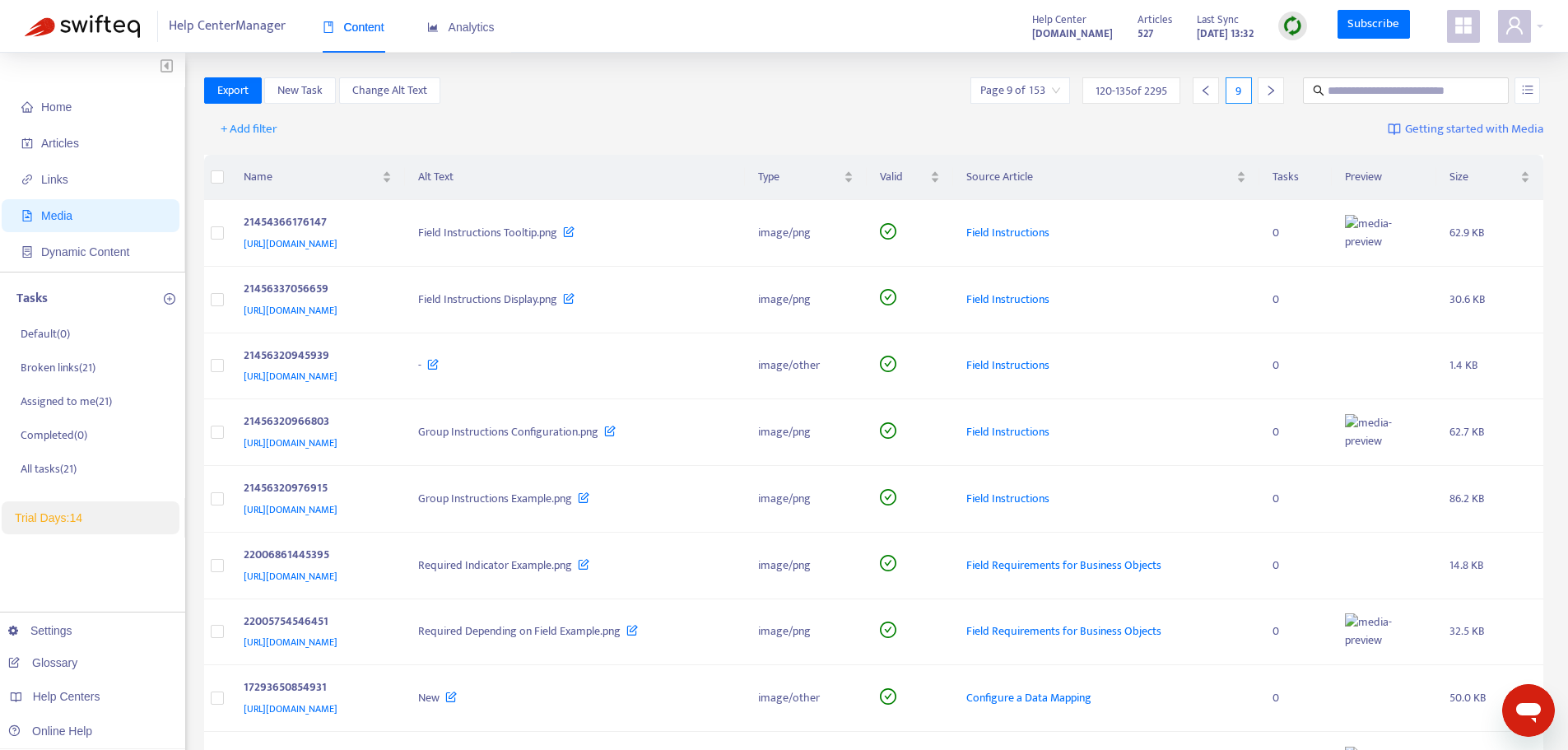
click at [1276, 87] on icon "right" at bounding box center [1270, 90] width 11 height 11
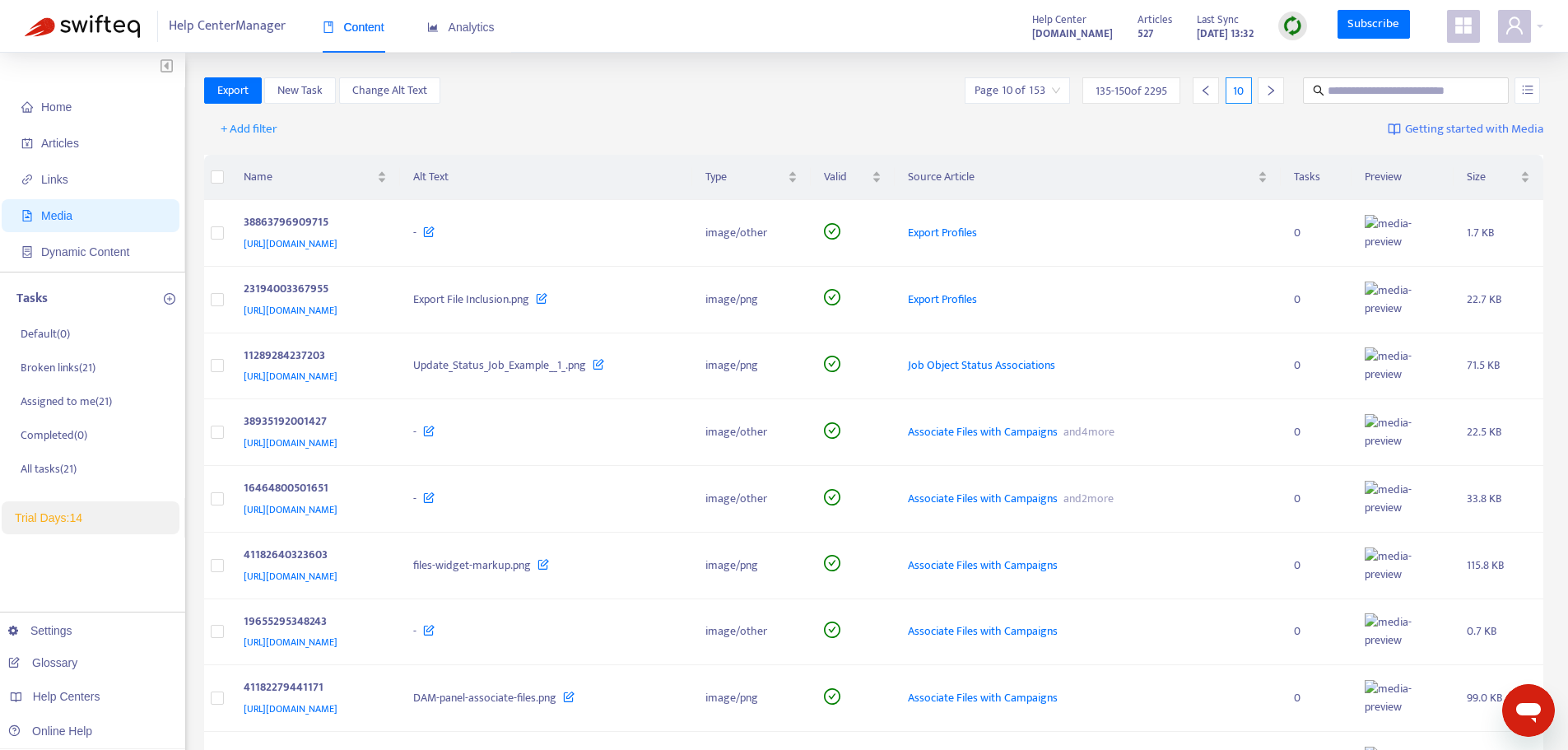
click at [1276, 87] on icon "right" at bounding box center [1270, 90] width 11 height 11
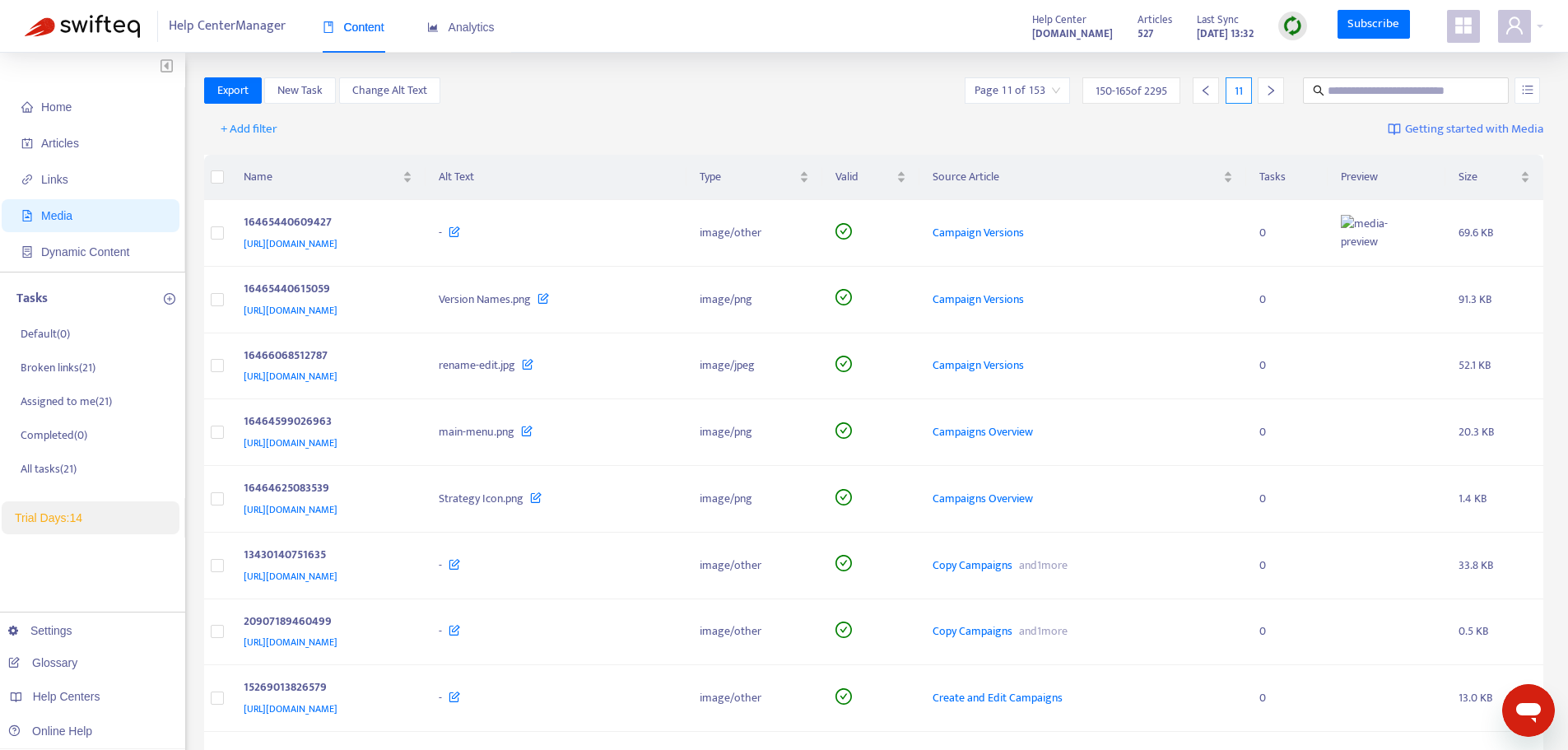
click at [1276, 87] on icon "right" at bounding box center [1270, 90] width 11 height 11
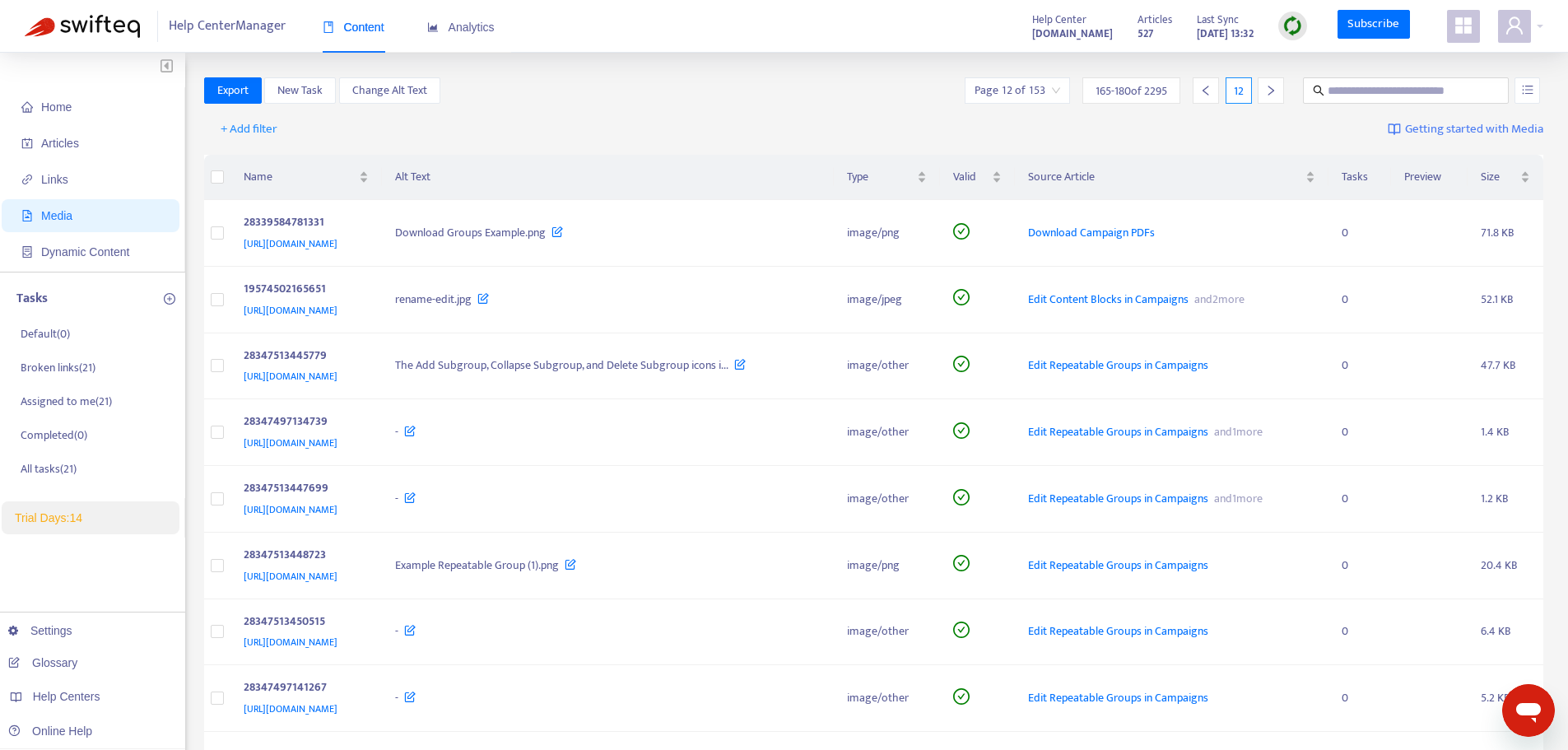
click at [1276, 87] on icon "right" at bounding box center [1270, 90] width 11 height 11
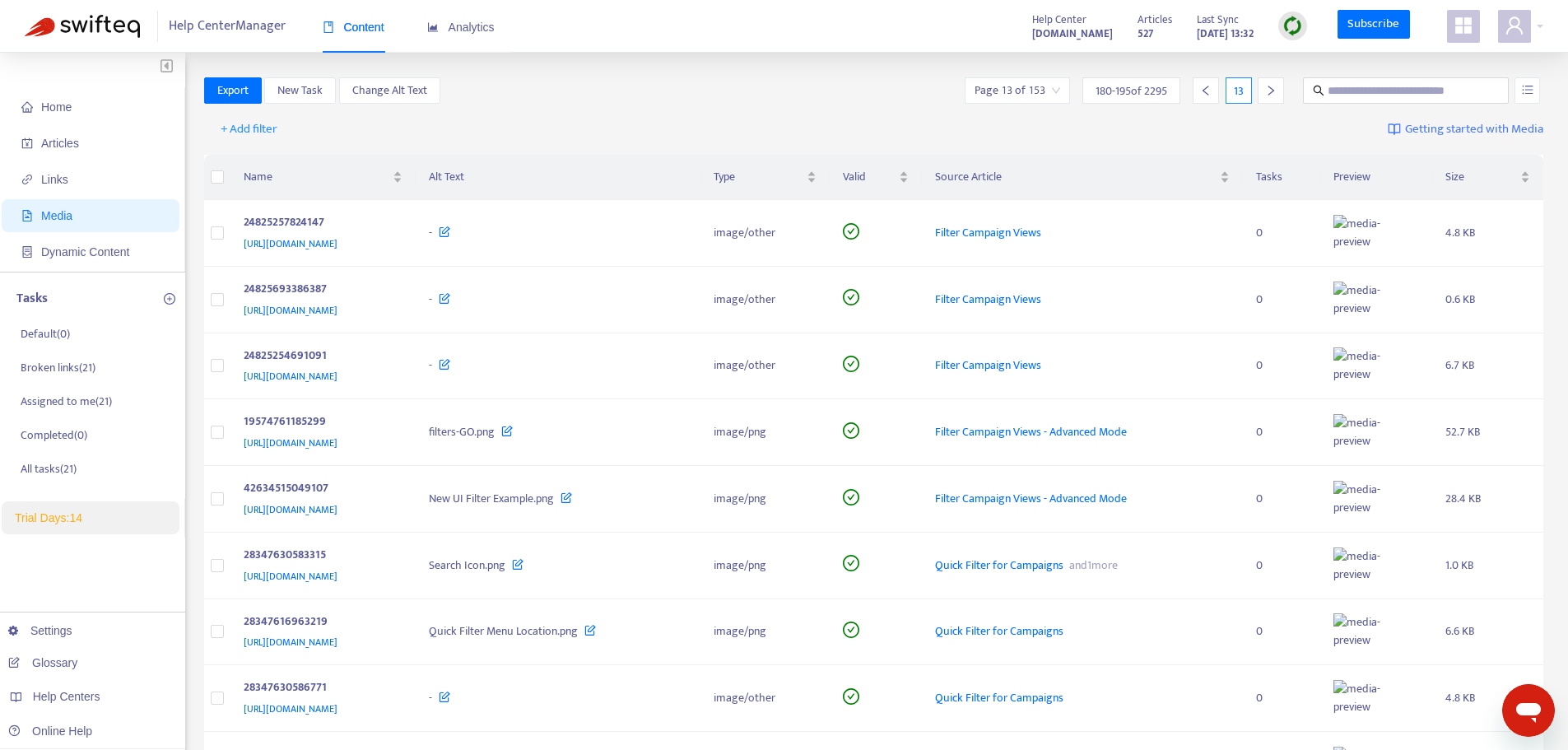
click at [1276, 87] on icon "right" at bounding box center [1270, 90] width 11 height 11
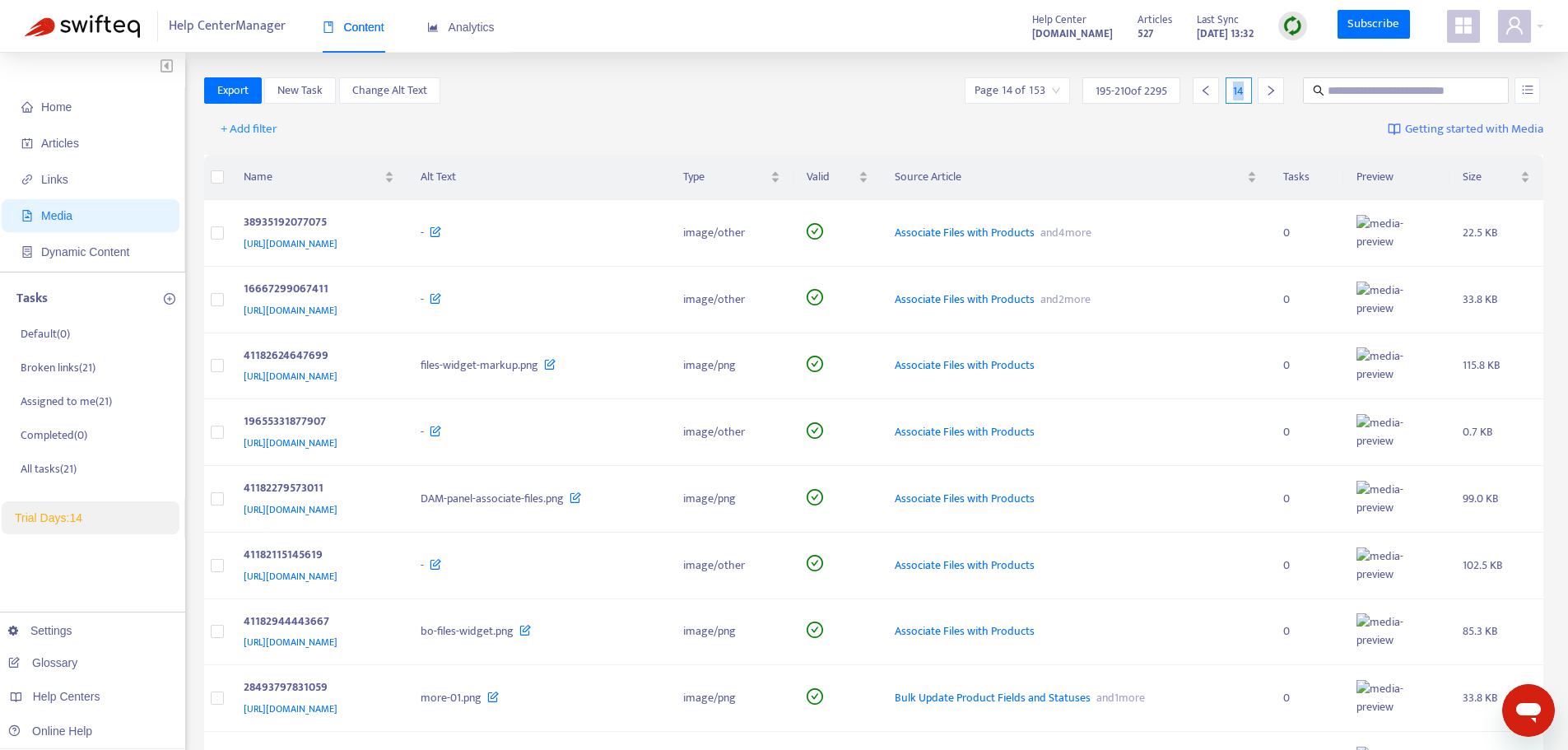
click at [1276, 87] on icon "right" at bounding box center [1270, 90] width 11 height 11
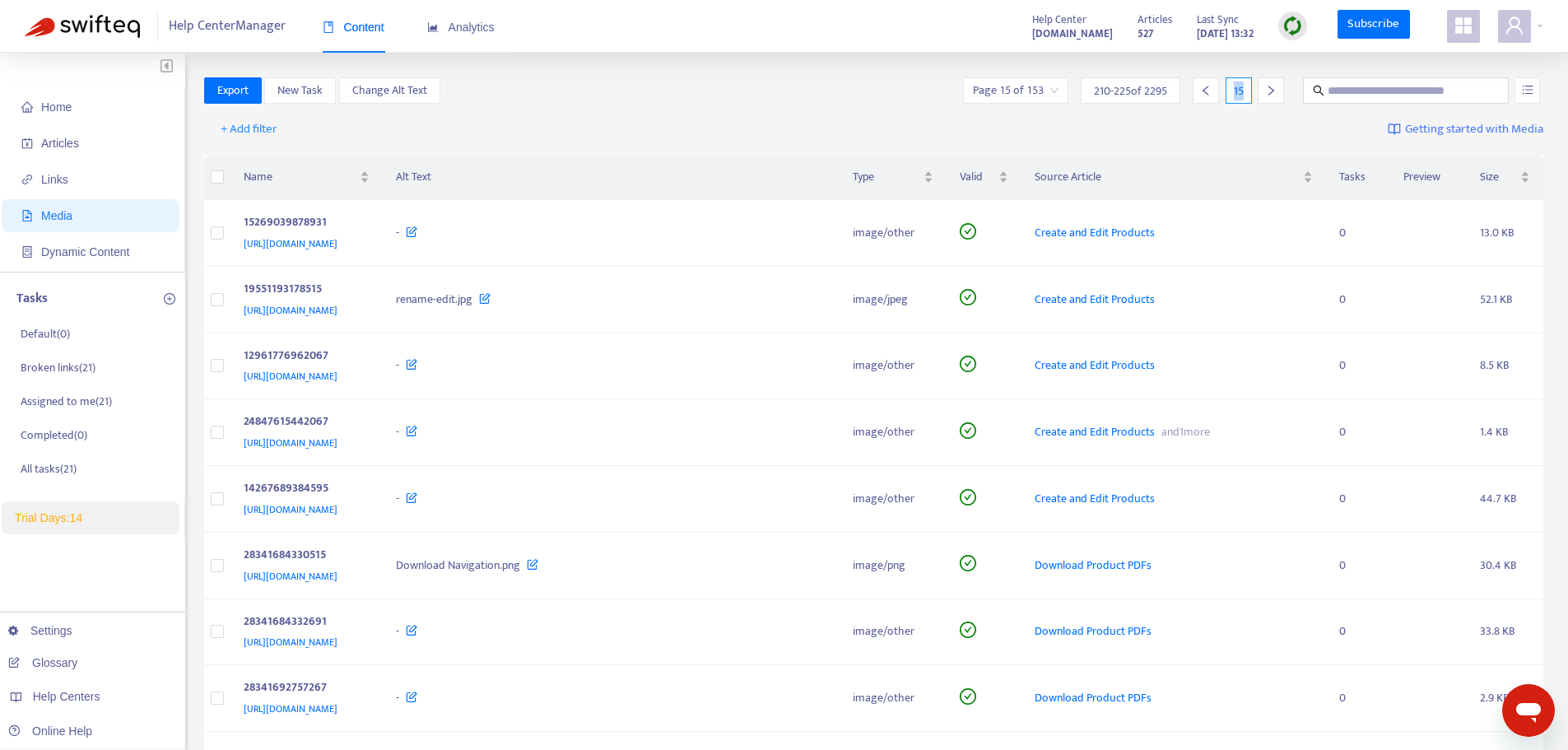
click at [1276, 87] on icon "right" at bounding box center [1270, 90] width 11 height 11
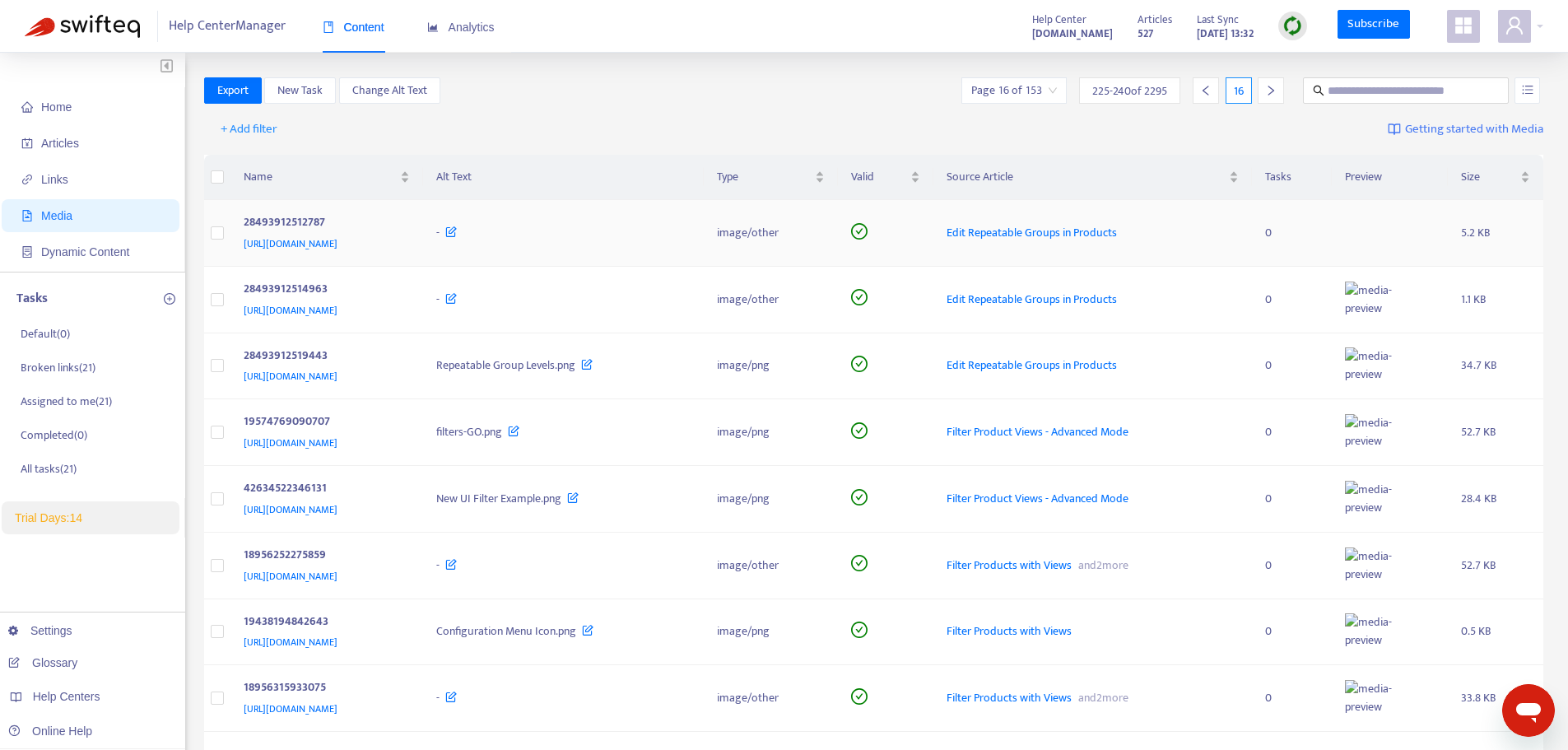
click at [404, 226] on div "28493912512787" at bounding box center [324, 223] width 161 height 22
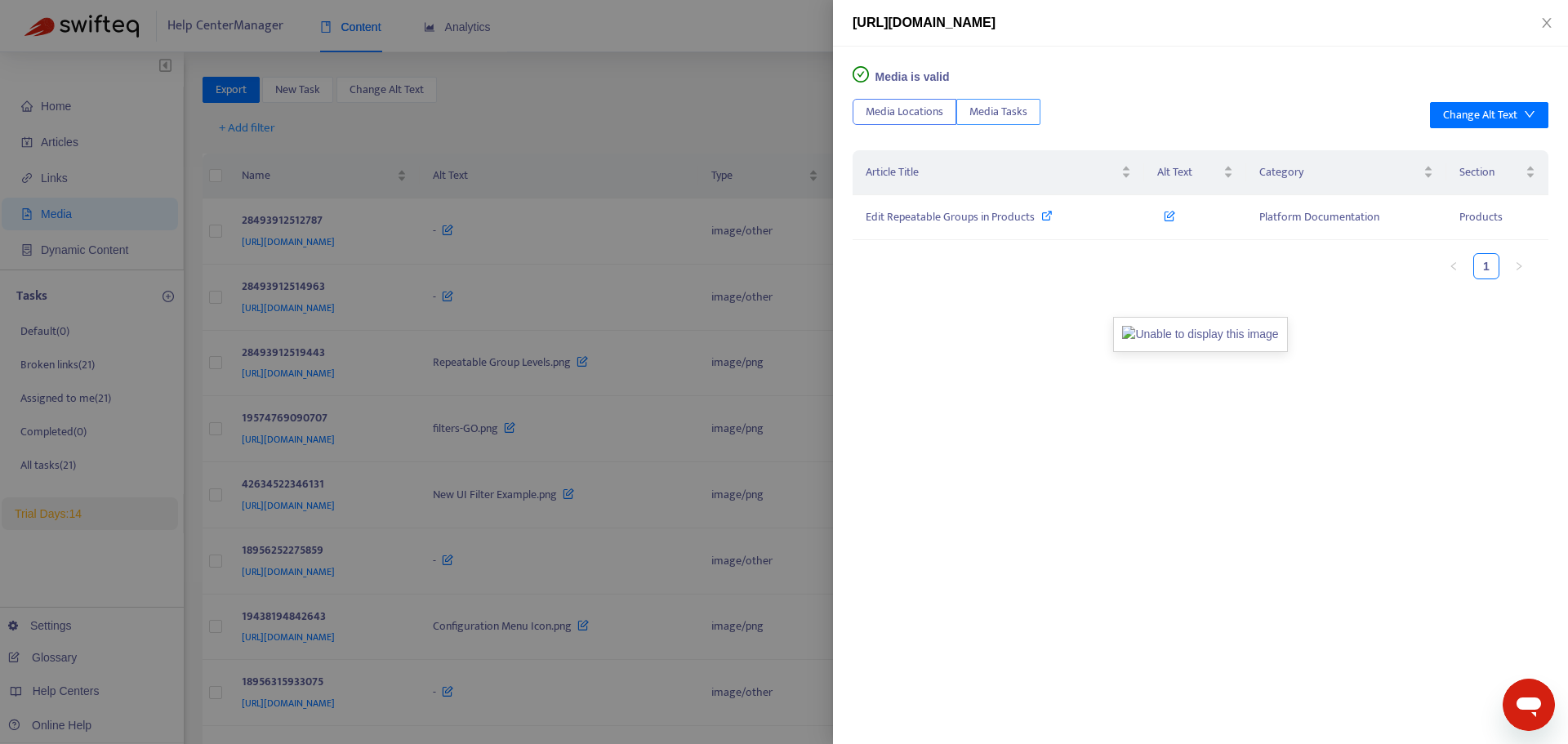
click at [1012, 108] on span "Media Tasks" at bounding box center [999, 111] width 58 height 18
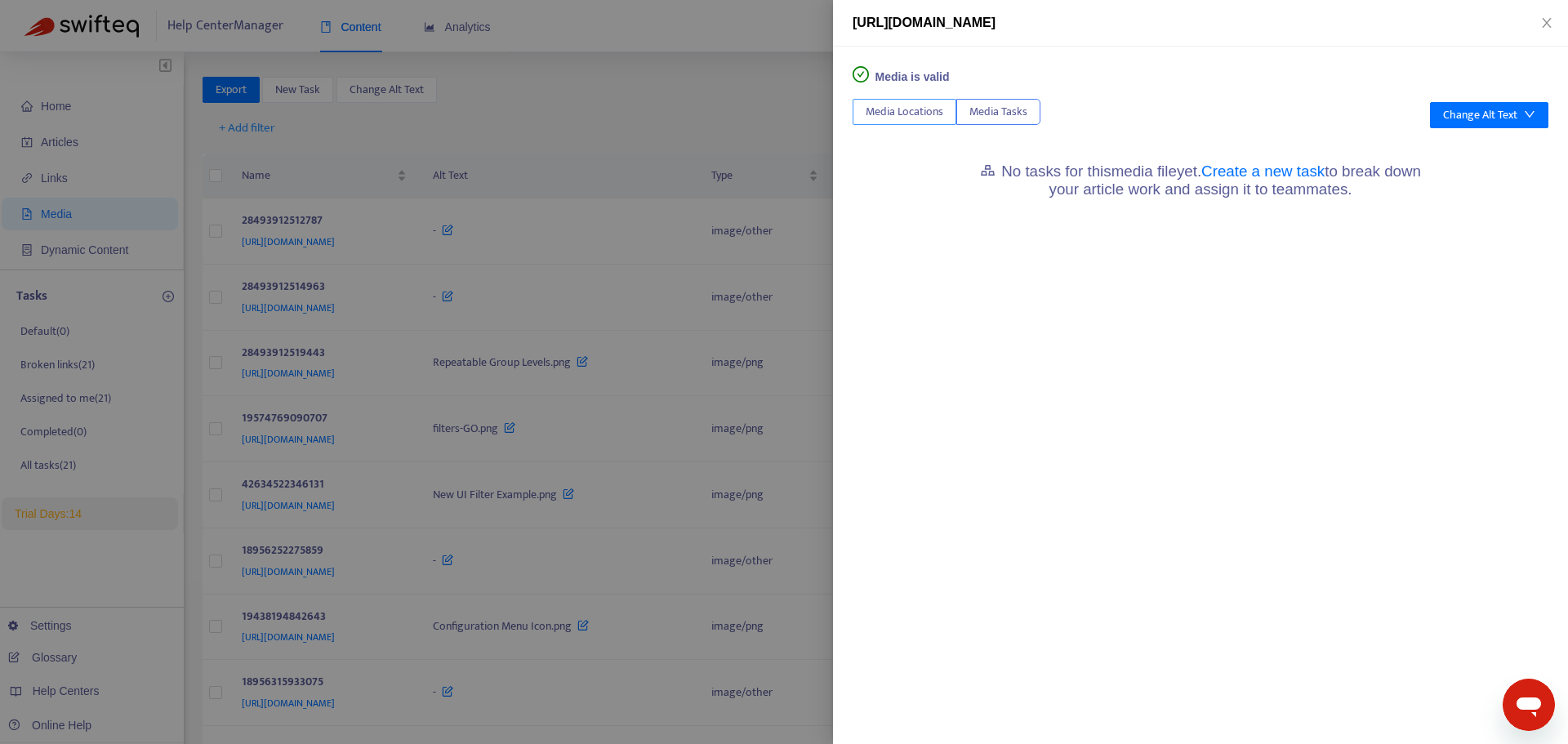
click at [928, 109] on span "Media Locations" at bounding box center [904, 111] width 77 height 18
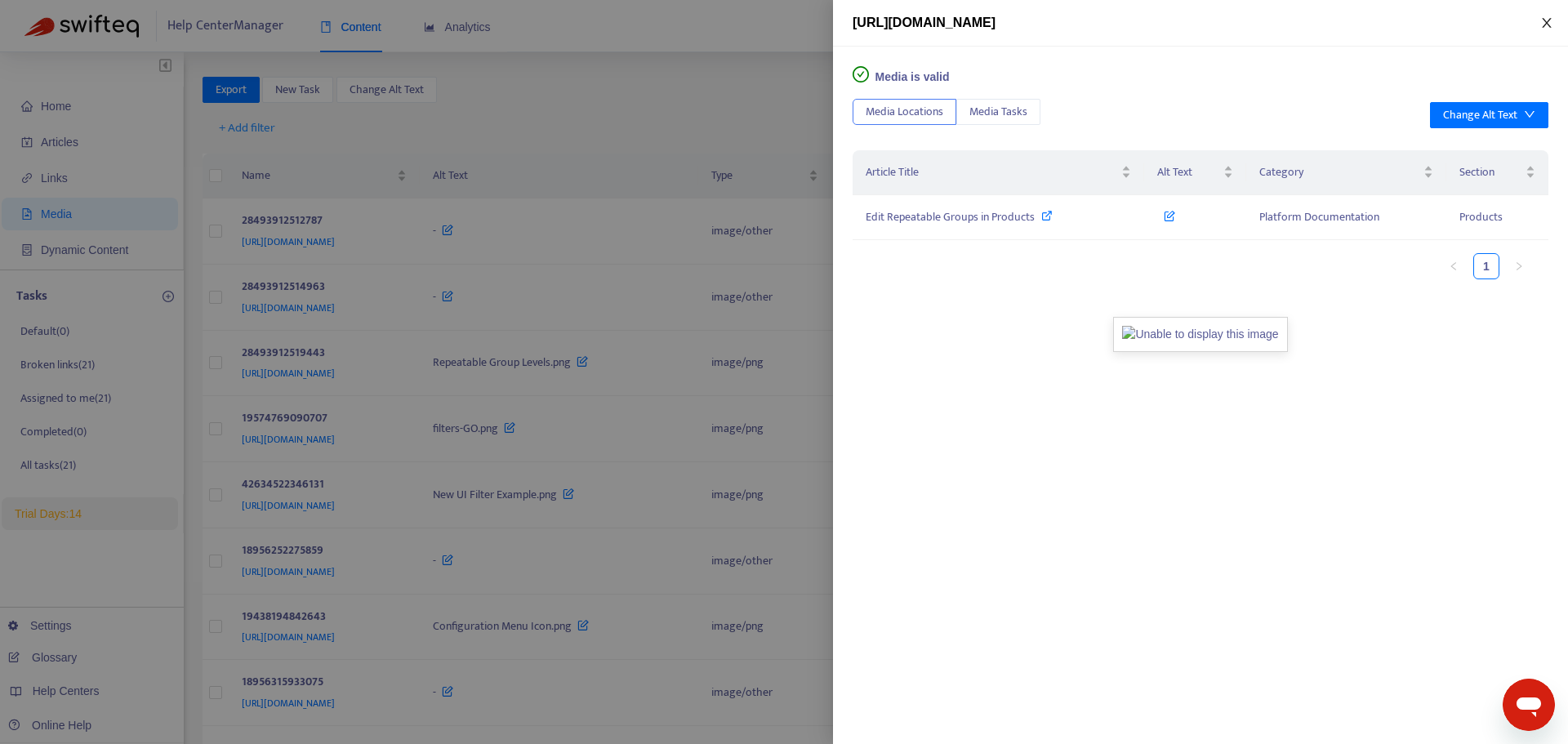
click at [1551, 20] on icon "close" at bounding box center [1547, 23] width 13 height 13
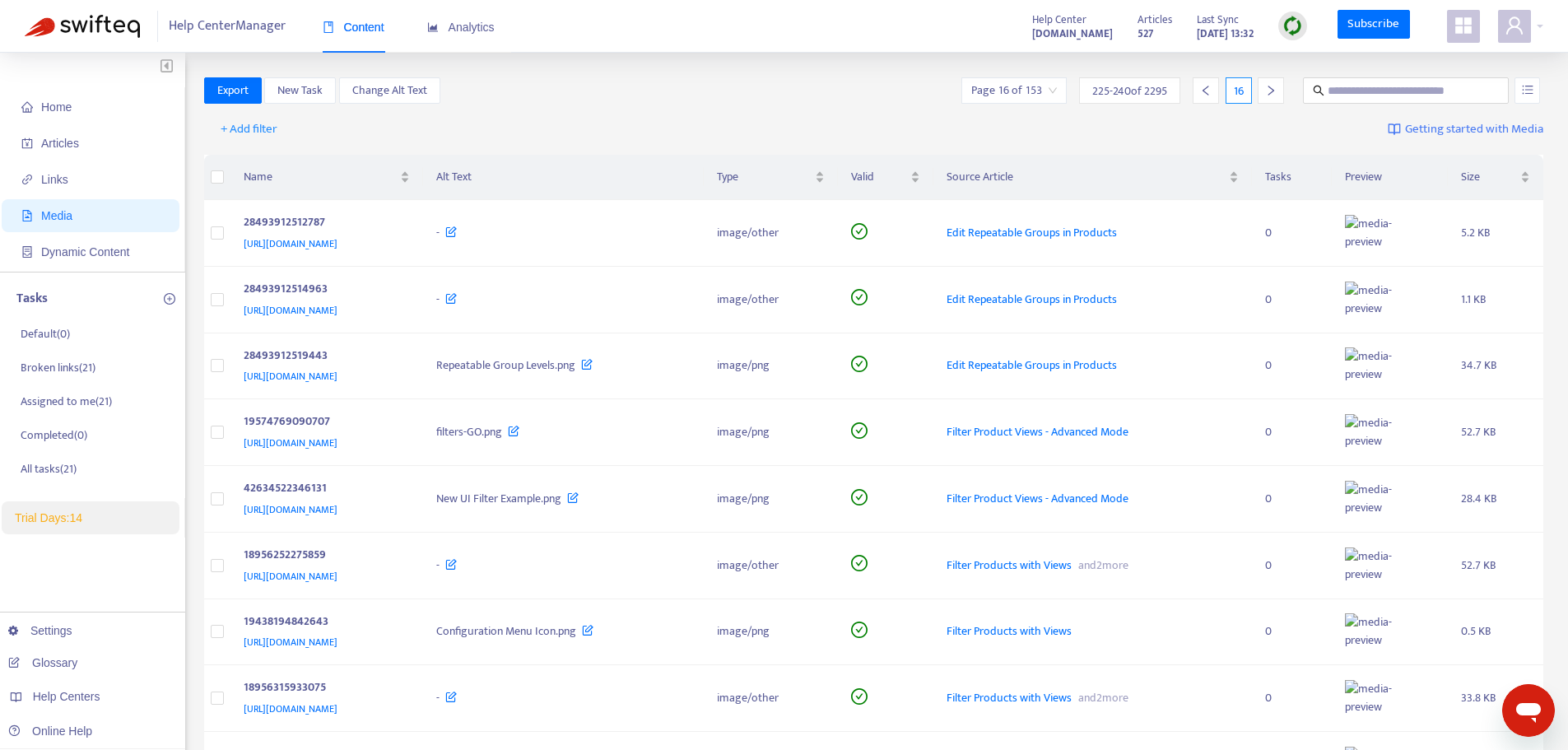
click at [69, 214] on span "Media" at bounding box center [56, 216] width 31 height 13
click at [311, 97] on span "New Task" at bounding box center [300, 90] width 45 height 18
click at [307, 97] on span "New Task" at bounding box center [300, 90] width 45 height 18
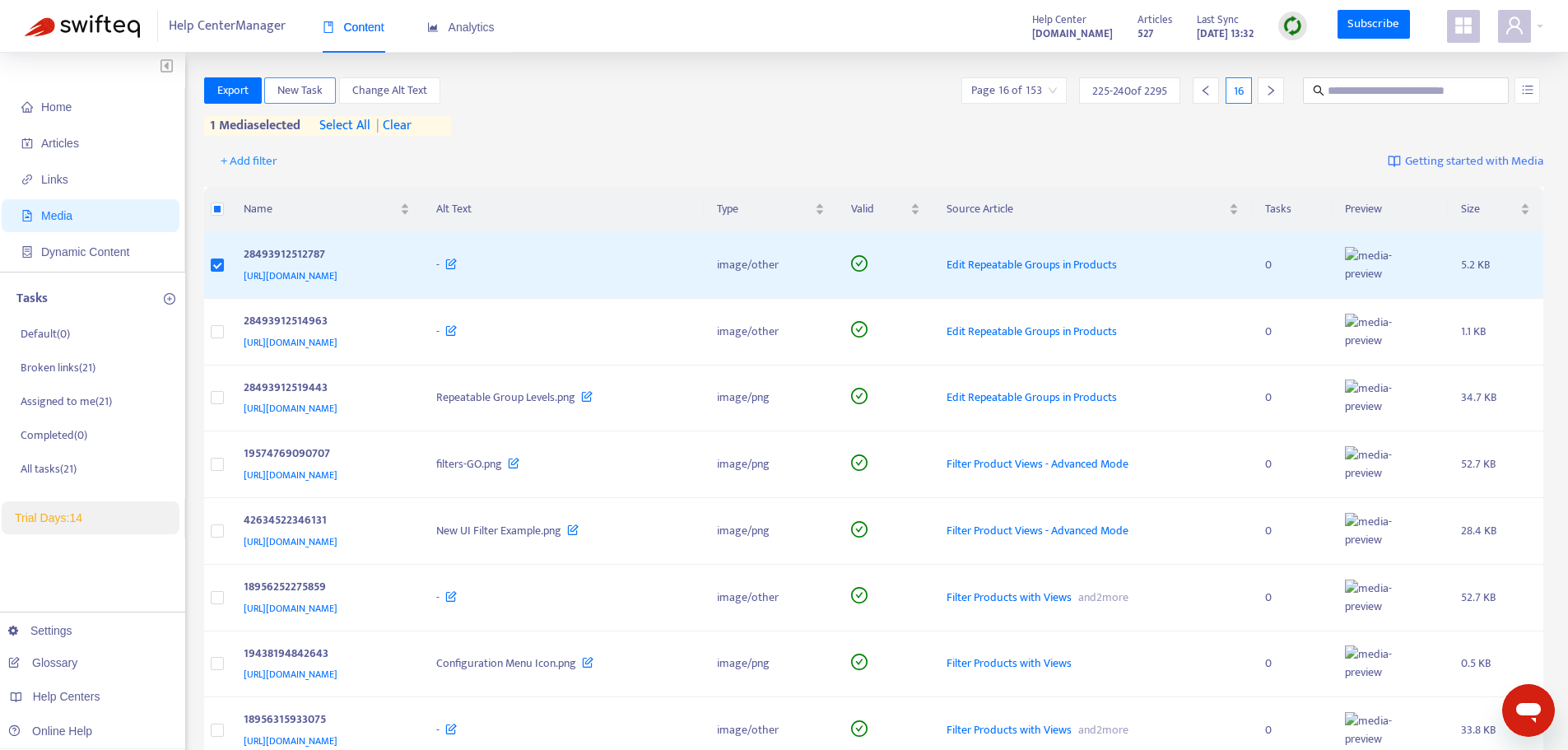
click at [309, 97] on span "New Task" at bounding box center [300, 90] width 45 height 18
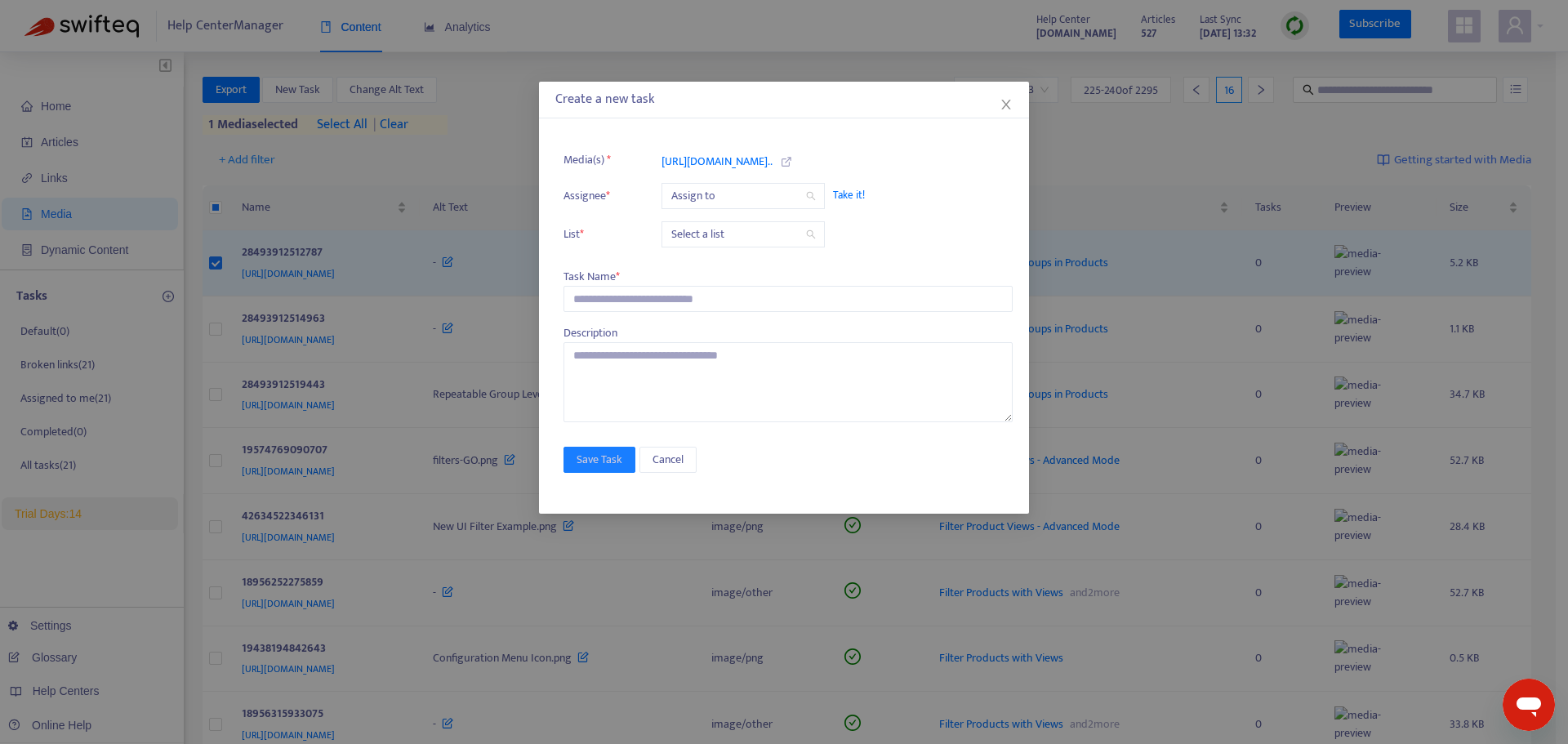
click at [769, 237] on input "search" at bounding box center [743, 234] width 143 height 24
click at [768, 234] on input "search" at bounding box center [743, 234] width 143 height 24
click at [974, 123] on div "Create a new task Media(s) * [URL][DOMAIN_NAME].. Assignee * Assign to Take it!…" at bounding box center [784, 298] width 490 height 432
click at [1010, 99] on icon "close" at bounding box center [1006, 104] width 13 height 13
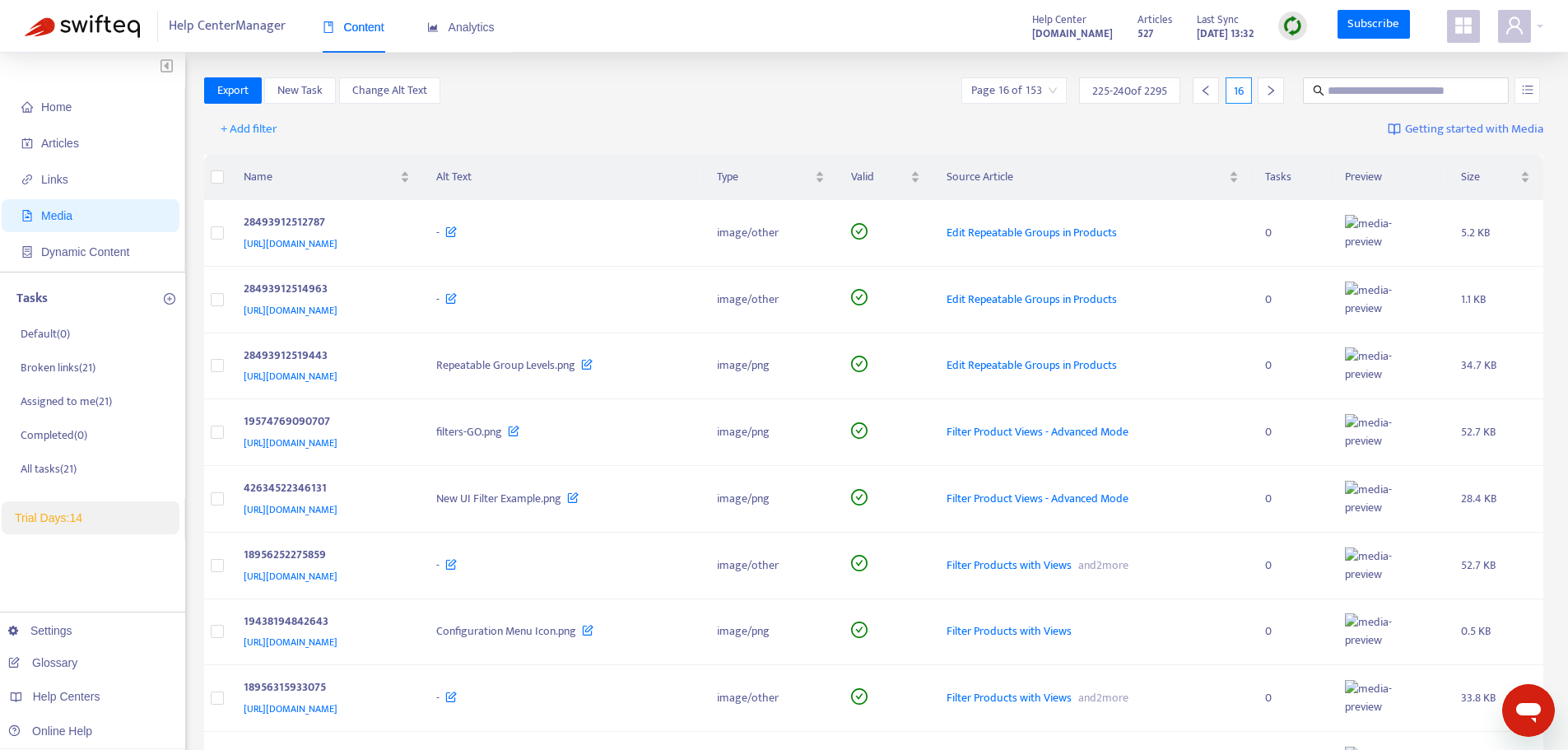
click at [1271, 92] on icon "right" at bounding box center [1270, 90] width 11 height 11
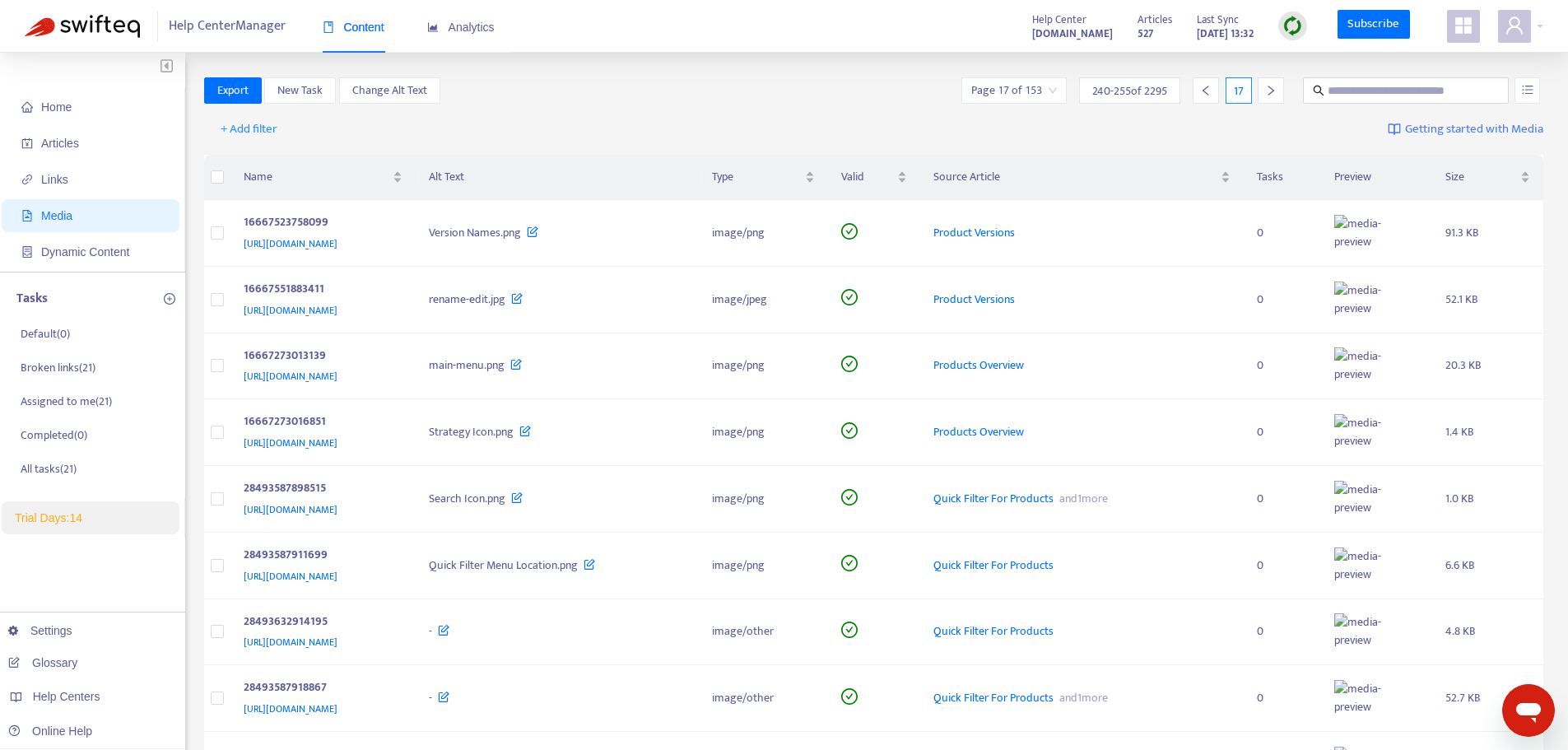
click at [1271, 92] on icon "right" at bounding box center [1270, 90] width 11 height 11
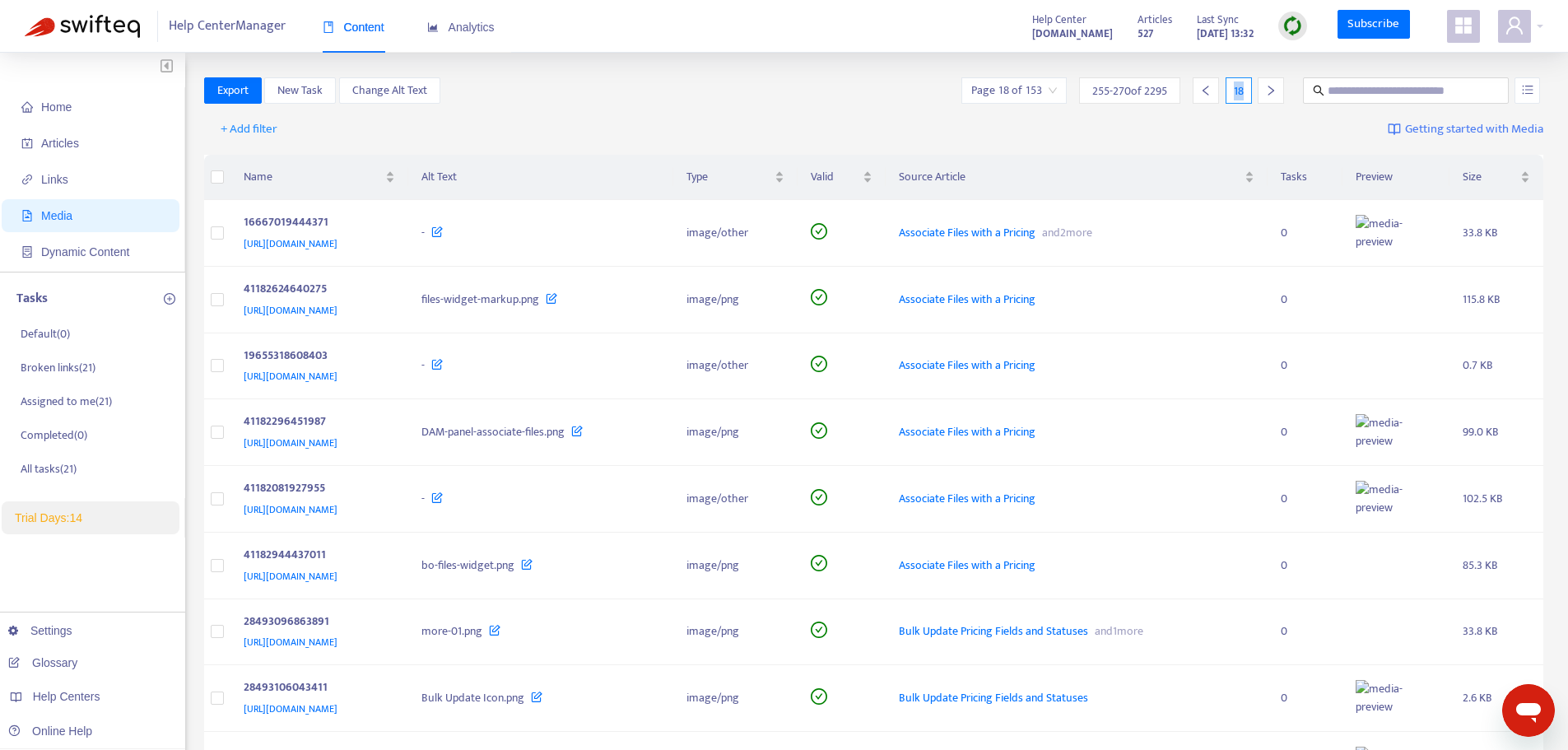
click at [1271, 92] on icon "right" at bounding box center [1270, 90] width 11 height 11
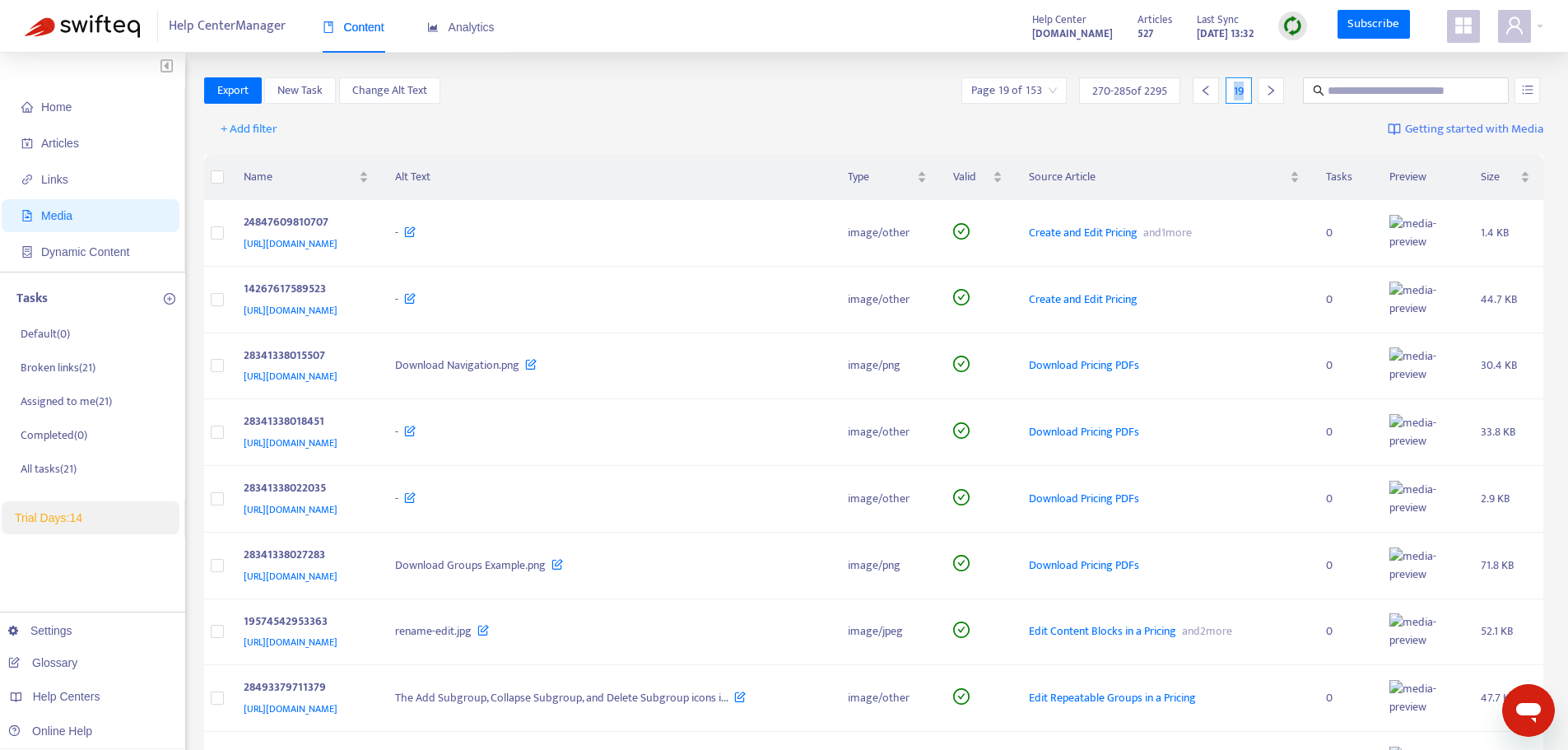
click at [1431, 128] on span "Getting started with Media" at bounding box center [1474, 130] width 138 height 19
click at [811, 124] on div "+ Add filter Getting started with Media" at bounding box center [873, 132] width 1340 height 45
click at [103, 252] on span "Dynamic Content" at bounding box center [85, 252] width 88 height 13
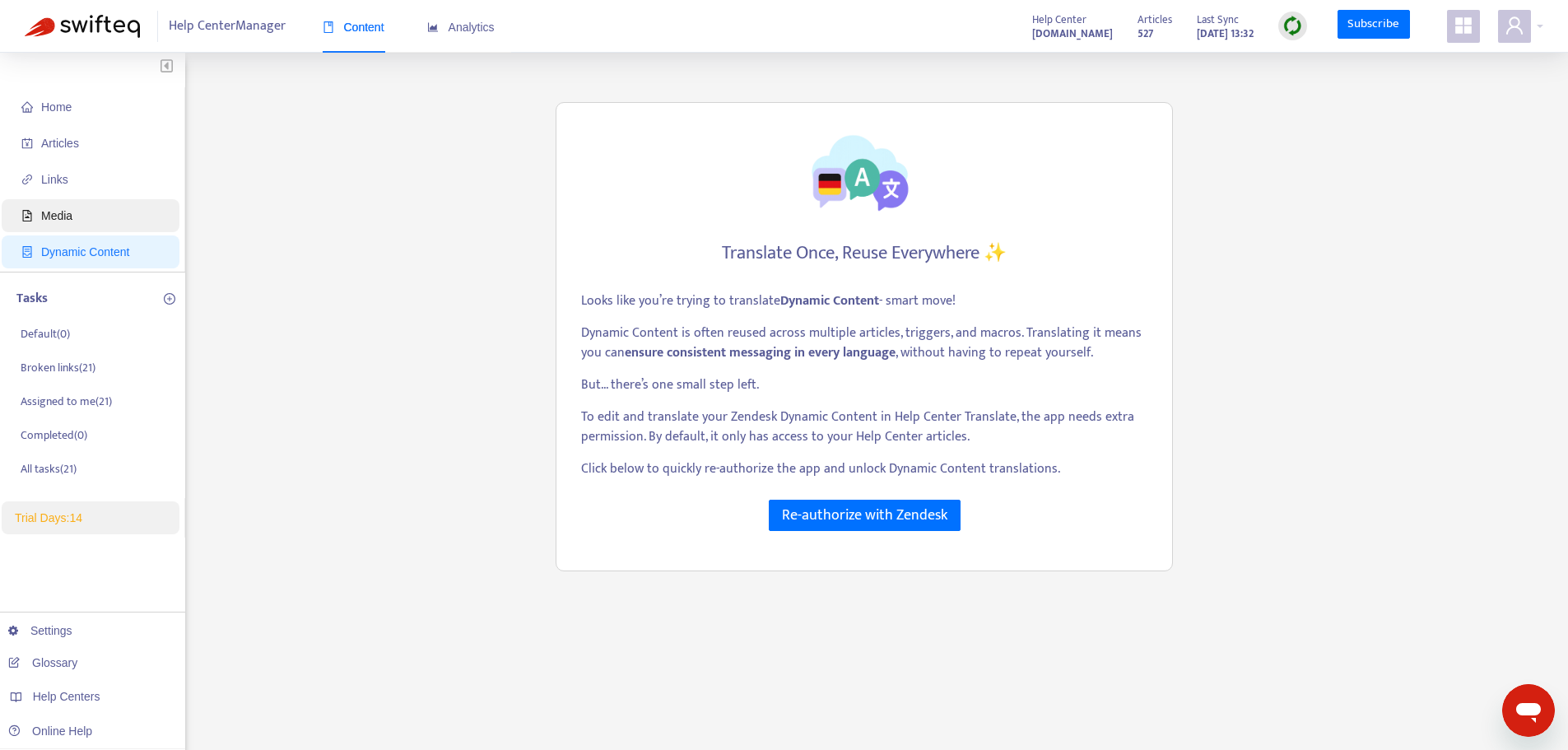
click at [86, 219] on span "Media" at bounding box center [94, 215] width 145 height 33
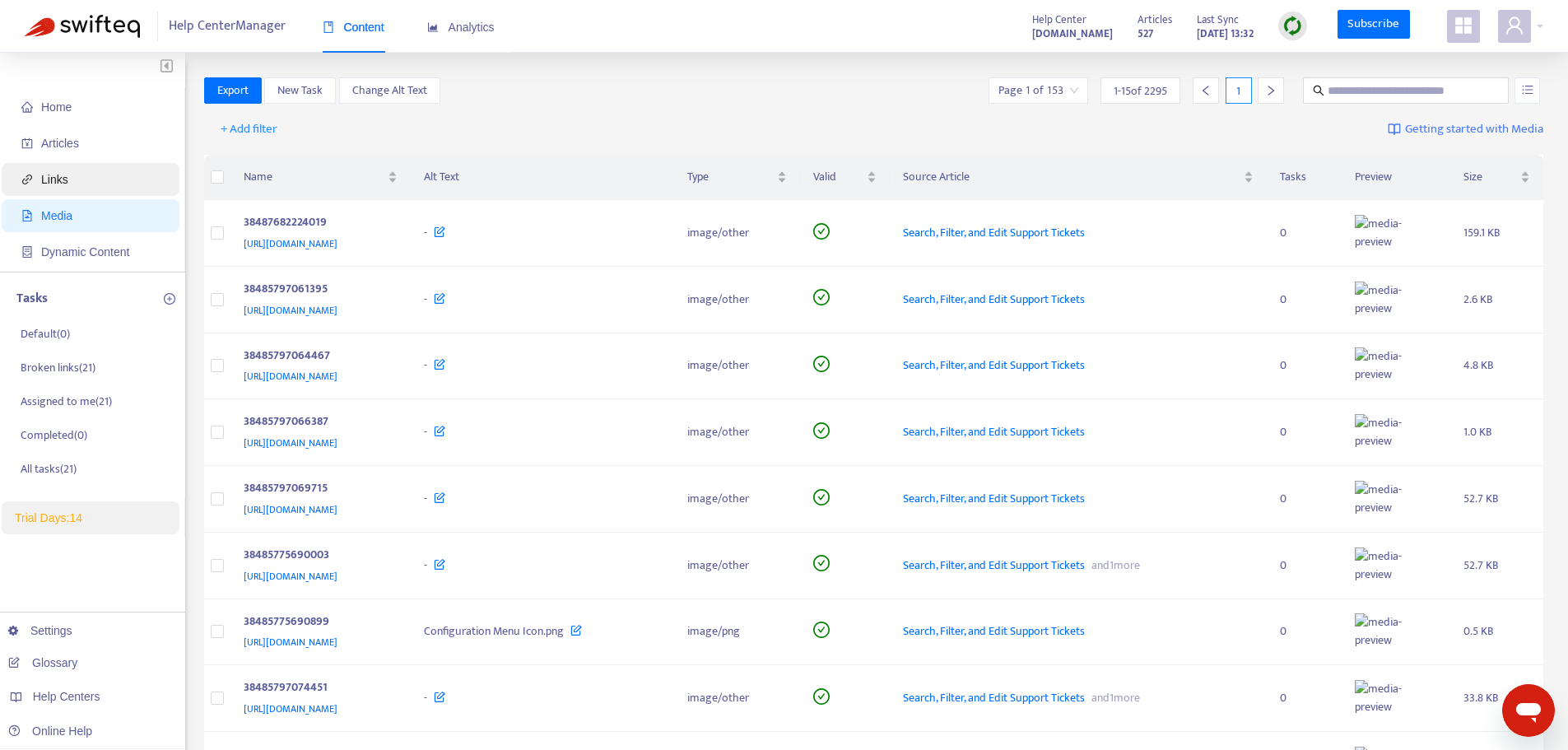
click at [83, 173] on span "Links" at bounding box center [94, 179] width 145 height 33
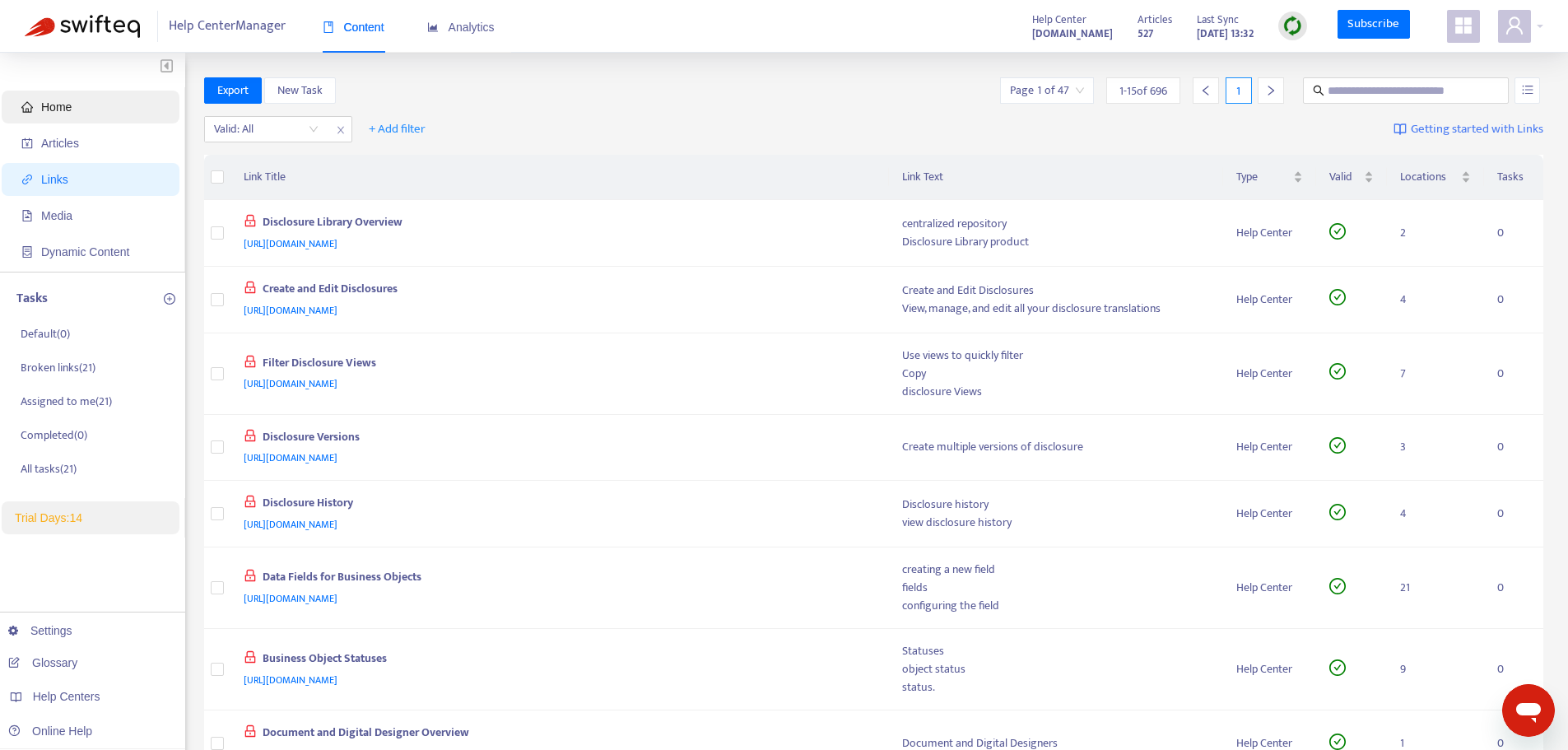
click at [77, 100] on span "Home" at bounding box center [94, 106] width 145 height 33
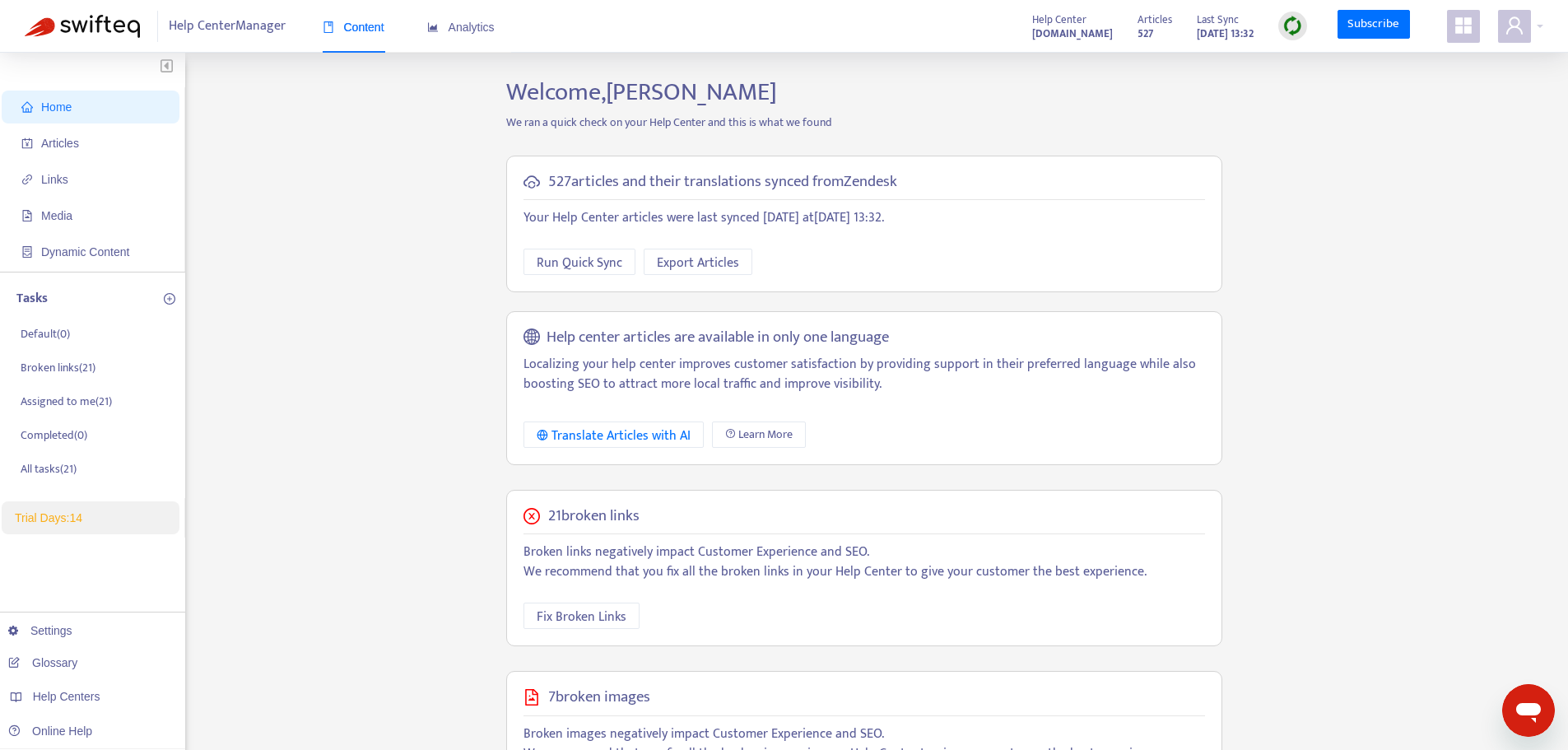
click at [251, 329] on div "Home Articles Links Media Dynamic Content Tasks Default ( 0 ) Broken links ( 21…" at bounding box center [784, 559] width 1519 height 963
click at [265, 420] on div "Home Articles Links Media Dynamic Content Tasks Default ( 0 ) Broken links ( 21…" at bounding box center [784, 559] width 1519 height 963
click at [64, 139] on span "Articles" at bounding box center [60, 144] width 38 height 13
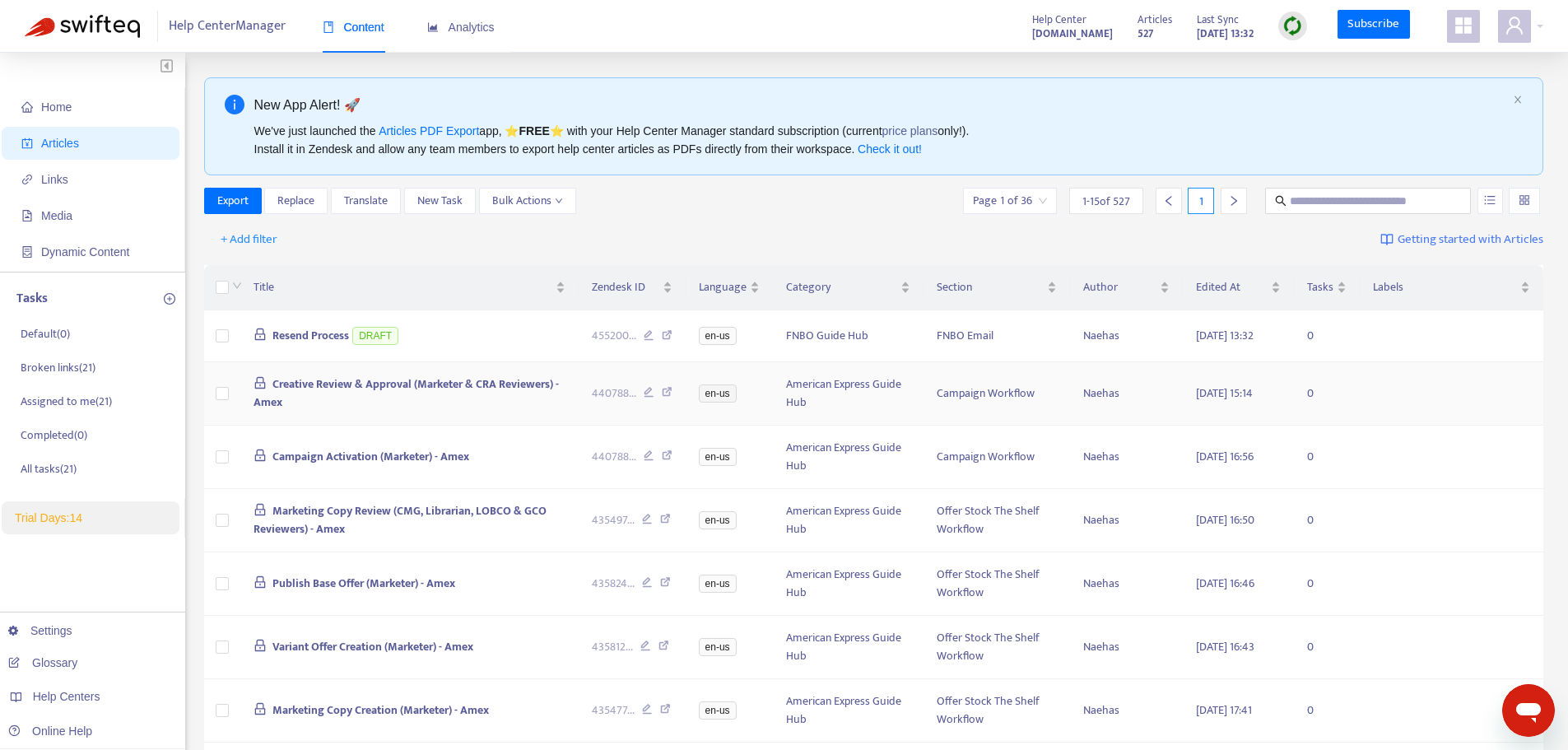
click at [646, 391] on icon at bounding box center [649, 394] width 10 height 15
click at [200, 453] on div "Home Articles Links Media Dynamic Content Tasks Default ( 0 ) Broken links ( 21…" at bounding box center [784, 676] width 1519 height 1198
click at [767, 236] on div "+ Add filter Getting started with Articles" at bounding box center [873, 239] width 1340 height 38
click at [204, 237] on div "+ Add filter" at bounding box center [246, 239] width 85 height 26
click at [194, 295] on div "Home Articles Links Media Dynamic Content Tasks Default ( 0 ) Broken links ( 21…" at bounding box center [784, 676] width 1519 height 1198
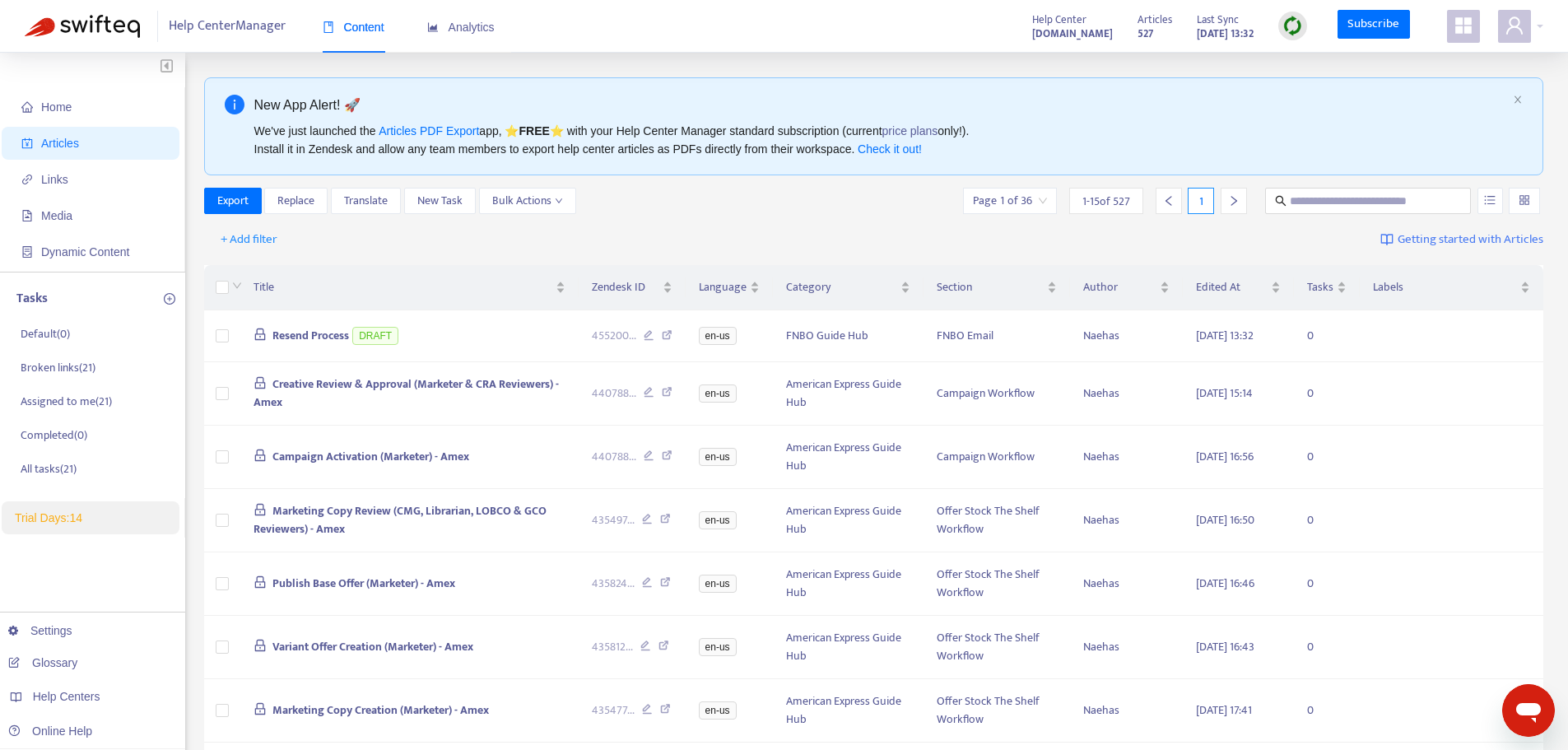
click at [650, 224] on div "+ Add filter Getting started with Articles" at bounding box center [873, 239] width 1340 height 38
click at [197, 423] on div "Home Articles Links Media Dynamic Content Tasks Default ( 0 ) Broken links ( 21…" at bounding box center [784, 676] width 1519 height 1198
click at [1460, 36] on icon "appstore" at bounding box center [1463, 25] width 20 height 20
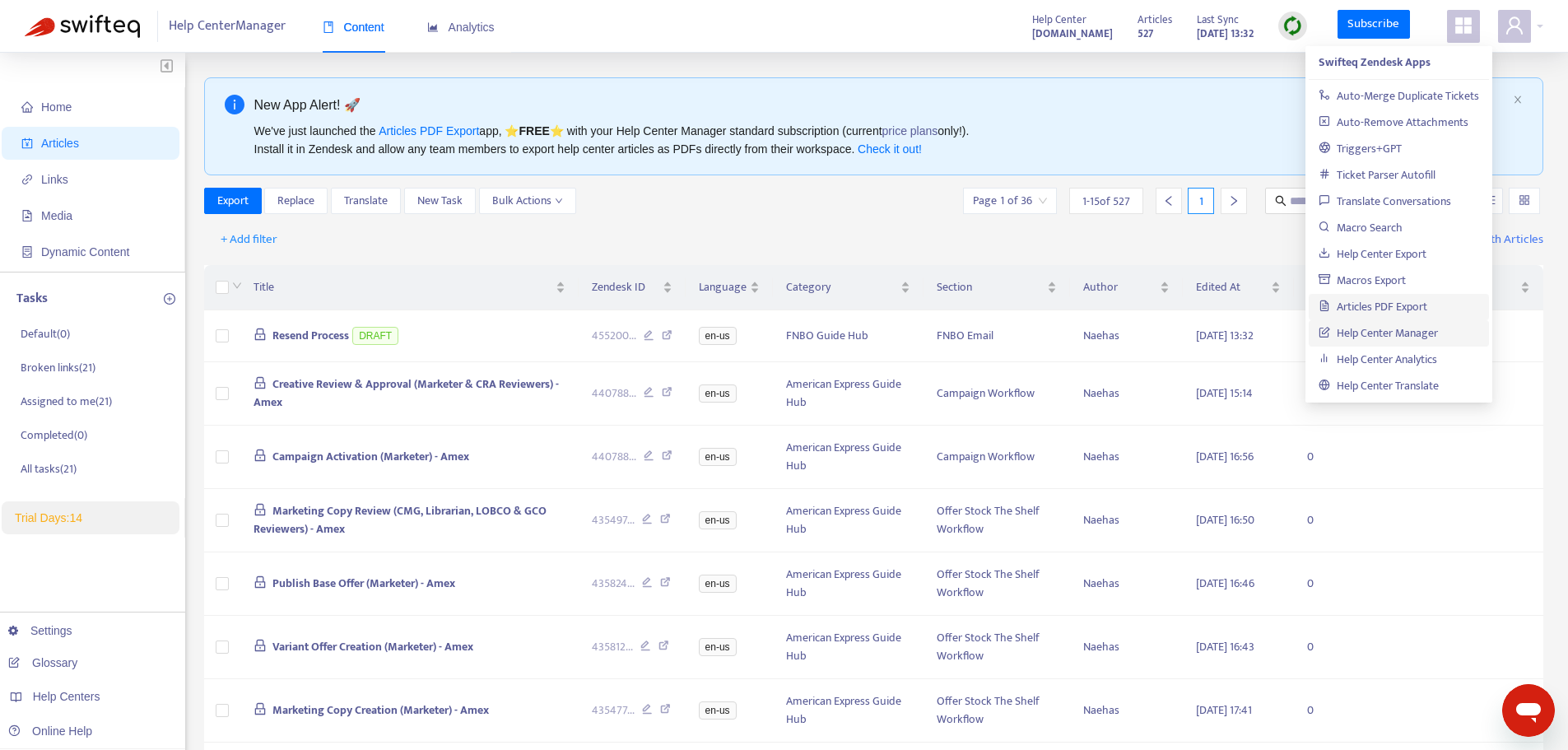
click at [1425, 312] on link "Articles PDF Export" at bounding box center [1373, 306] width 109 height 19
click at [1410, 304] on link "Articles PDF Export" at bounding box center [1373, 306] width 109 height 19
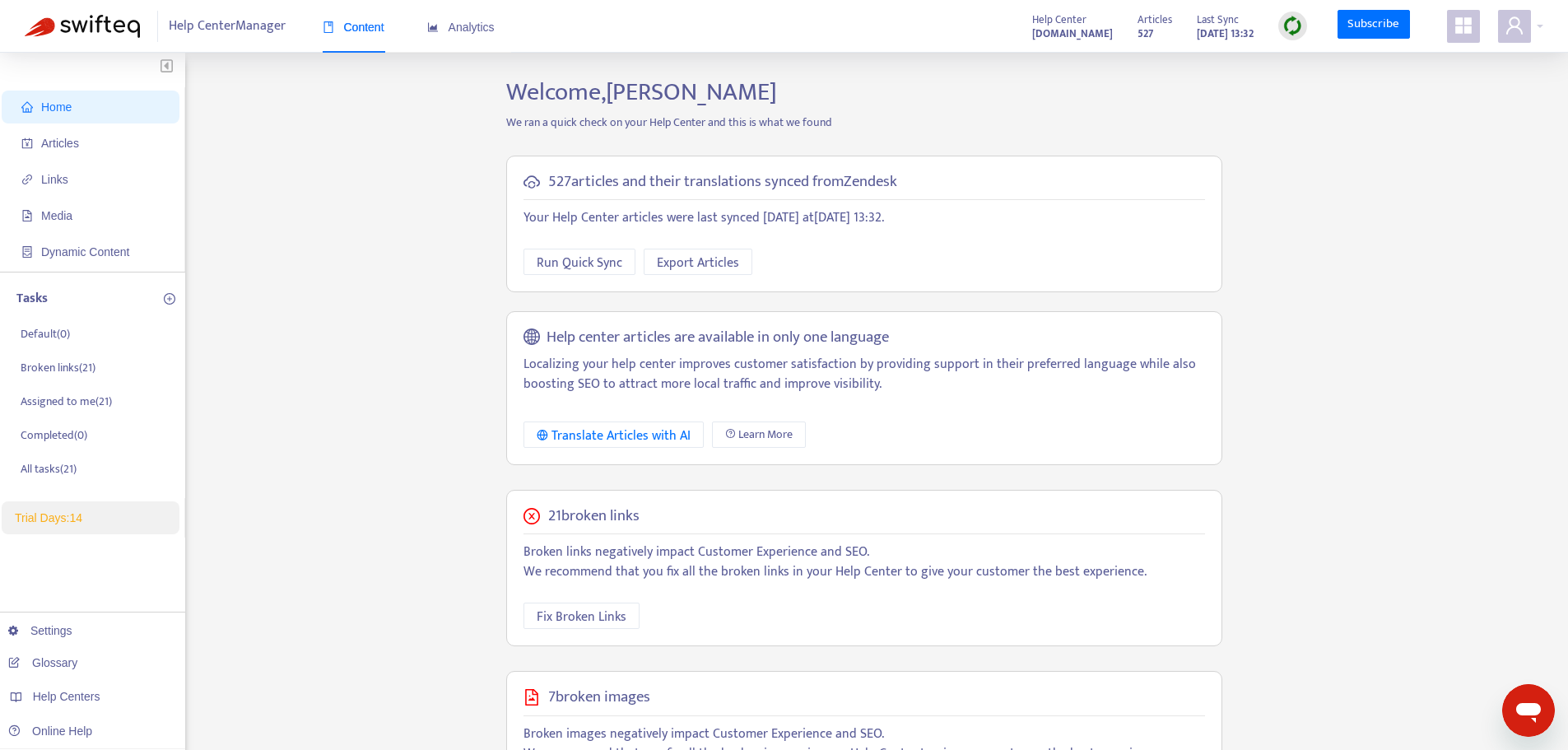
click at [1285, 28] on img at bounding box center [1293, 26] width 21 height 21
click at [1317, 61] on link "Quick Sync" at bounding box center [1327, 59] width 70 height 19
click at [1469, 33] on icon "appstore" at bounding box center [1464, 25] width 17 height 17
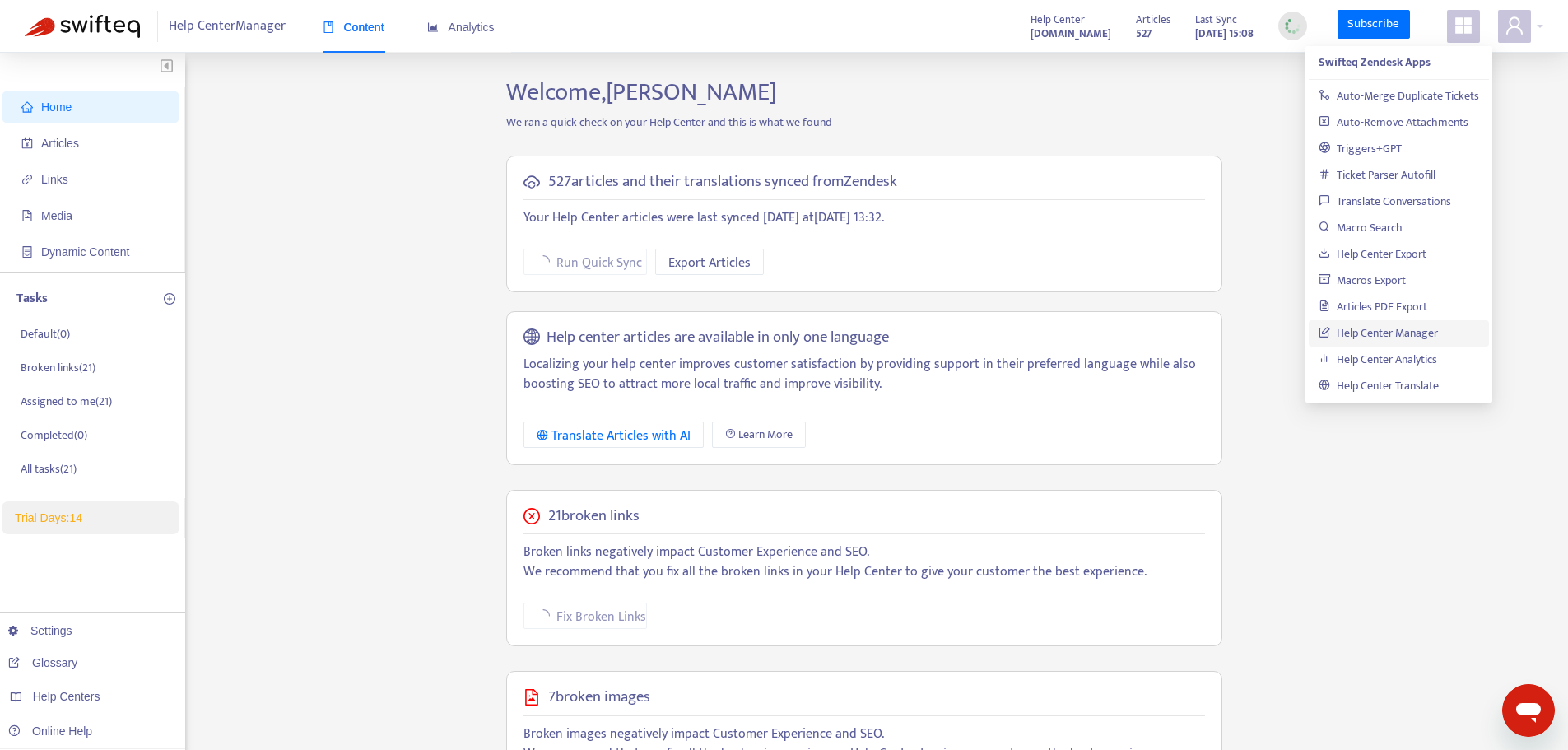
click at [1469, 33] on icon "appstore" at bounding box center [1464, 25] width 17 height 17
click at [1236, 144] on div "Home Articles Links Media Dynamic Content Tasks Default ( 0 ) Broken links ( 21…" at bounding box center [784, 559] width 1519 height 963
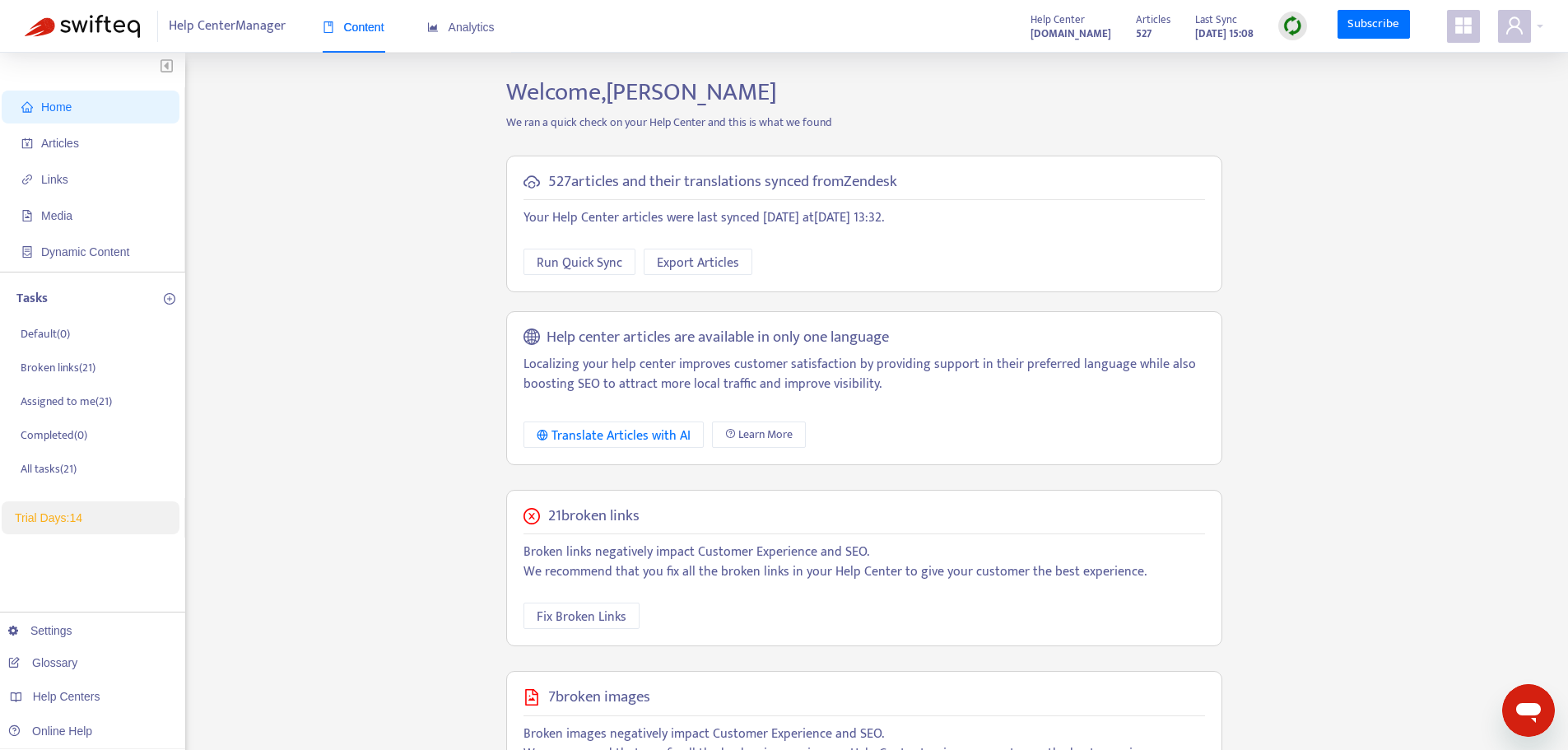
click at [1456, 21] on icon "appstore" at bounding box center [1464, 25] width 17 height 17
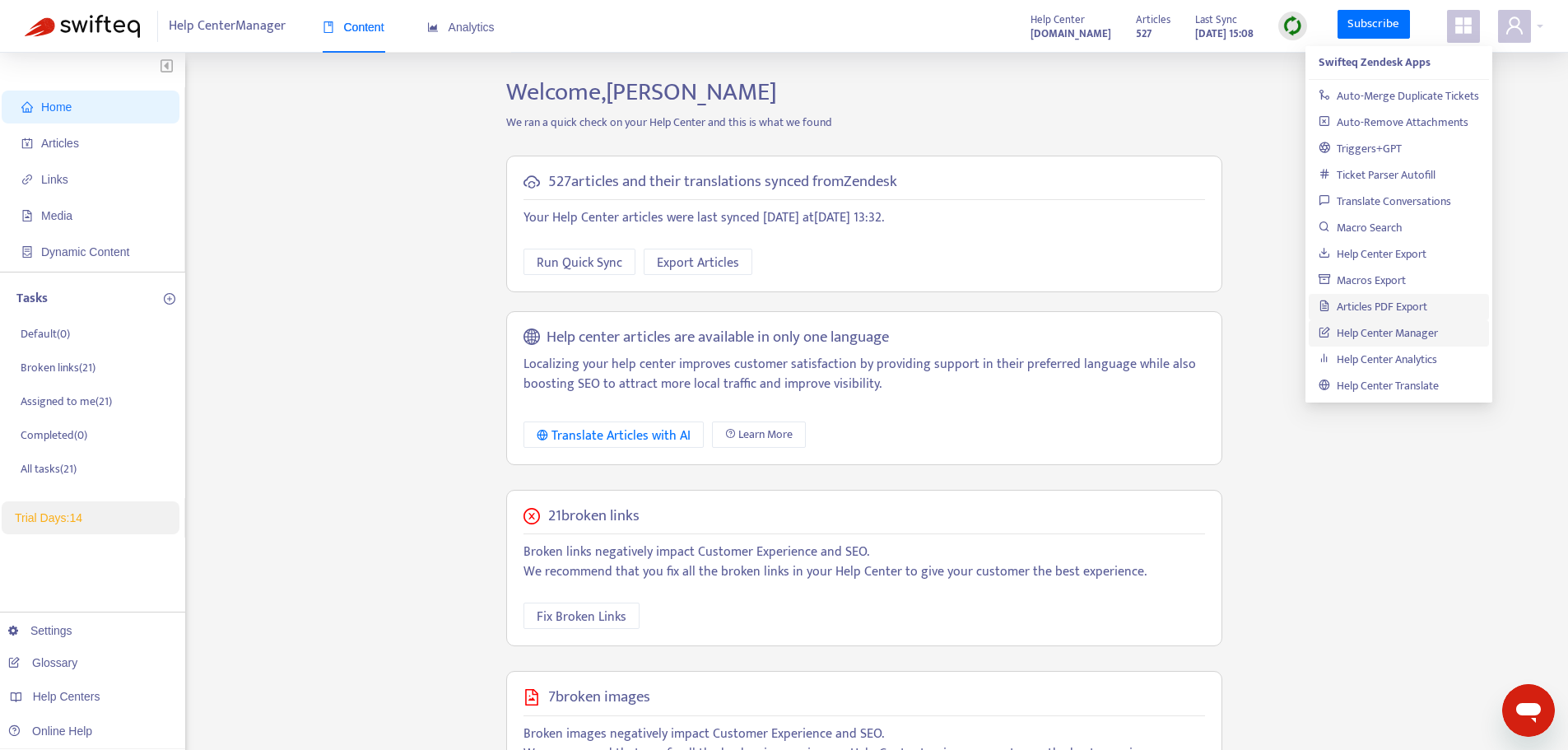
click at [1406, 314] on link "Articles PDF Export" at bounding box center [1373, 306] width 109 height 19
